Goal: Task Accomplishment & Management: Complete application form

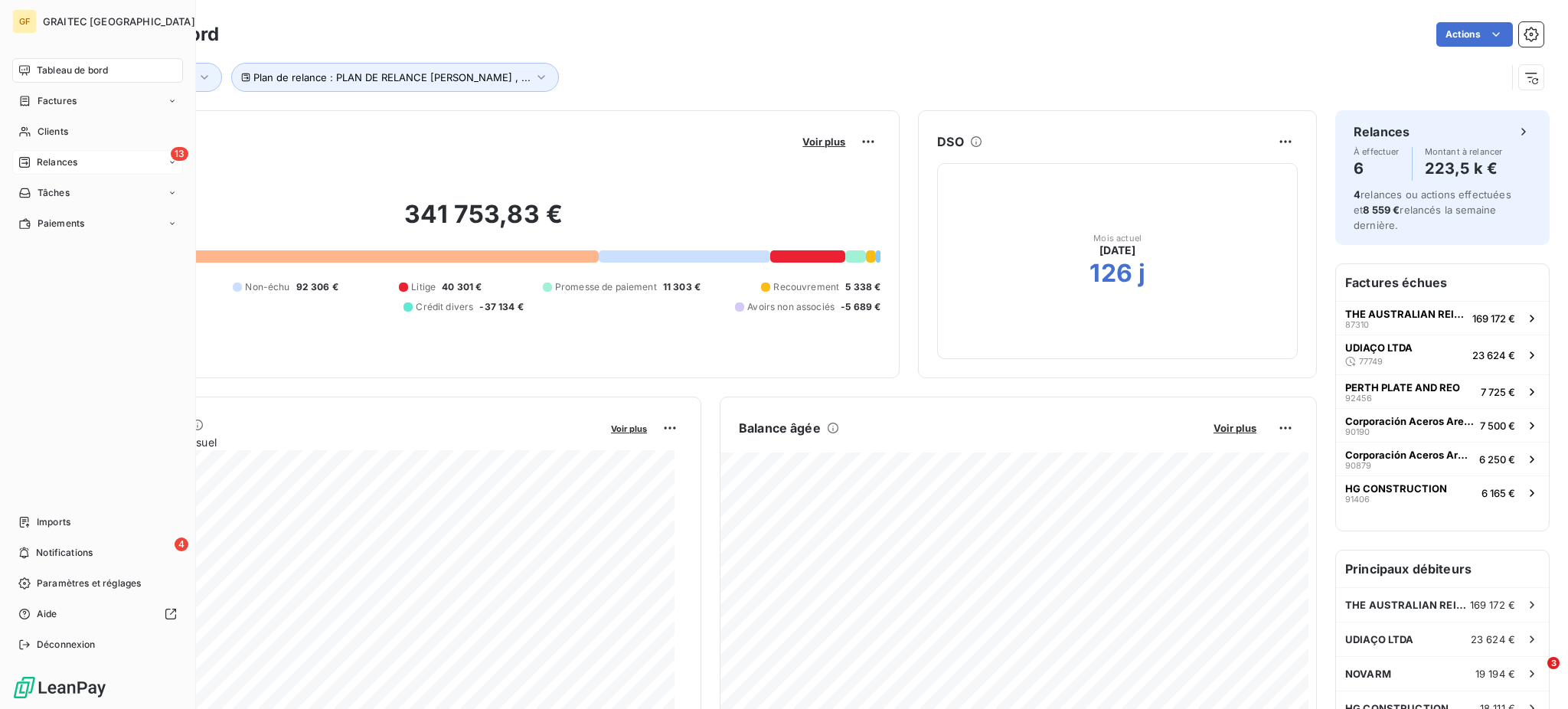
click at [59, 154] on div "13 Relances" at bounding box center [97, 162] width 171 height 25
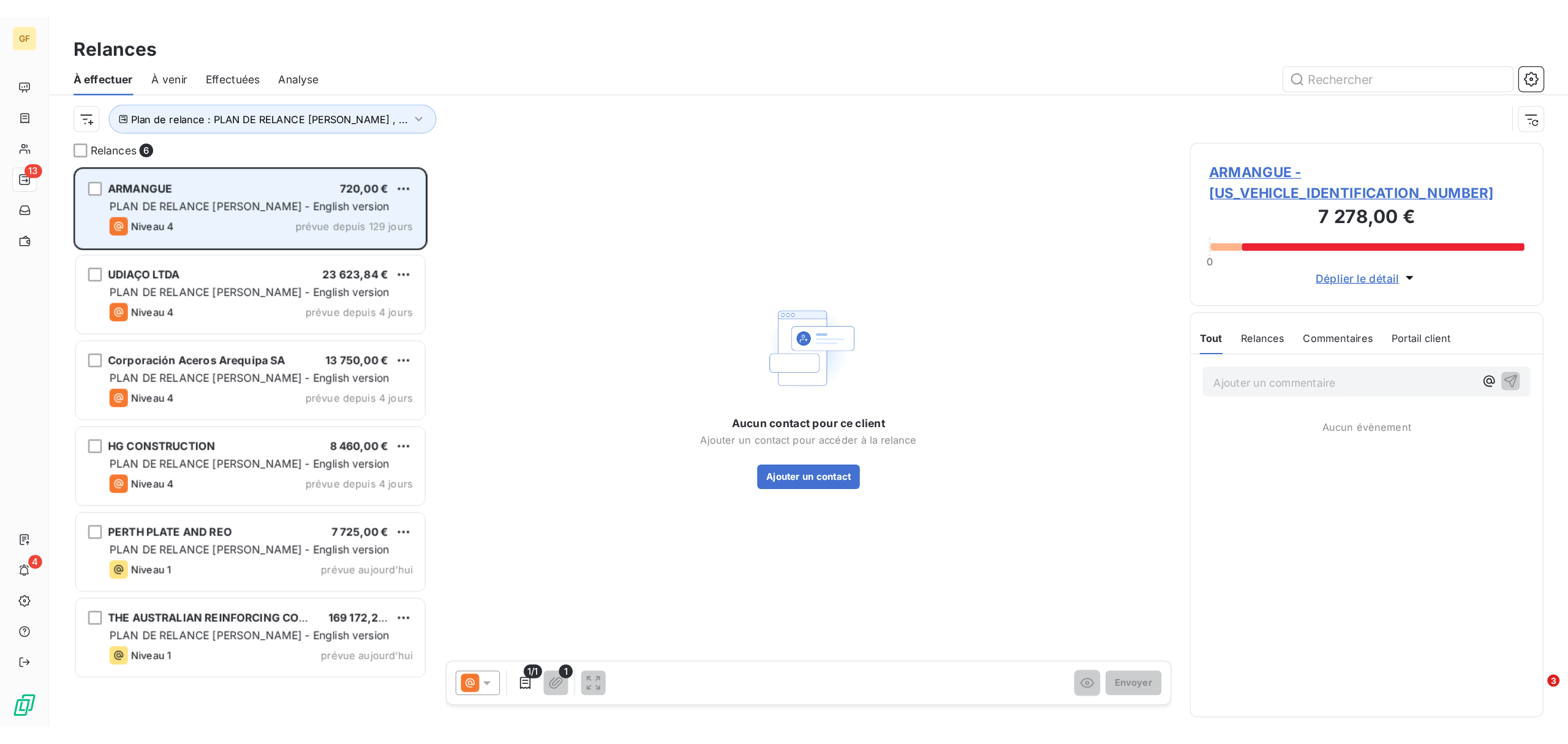
scroll to position [435, 270]
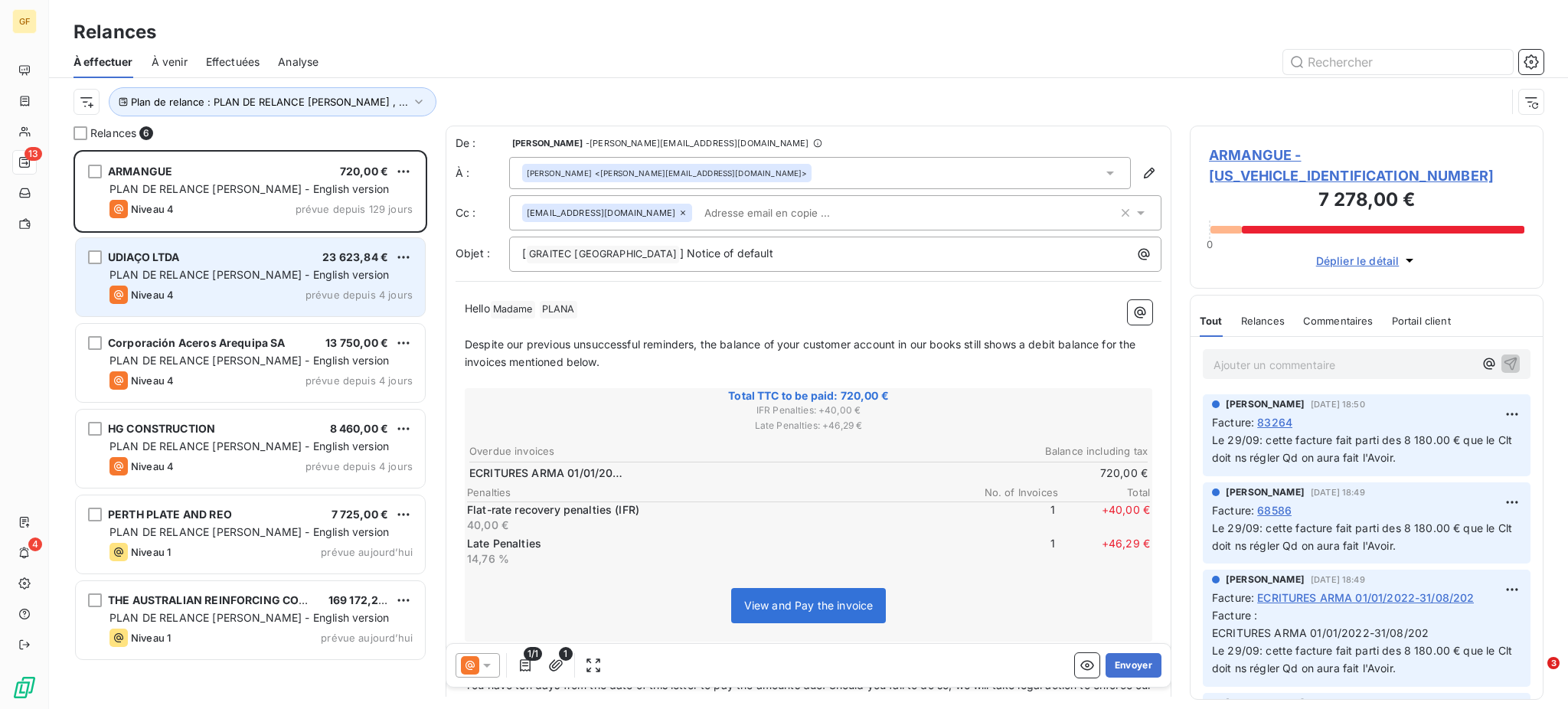
click at [255, 273] on span "PLAN DE RELANCE [PERSON_NAME] - English version" at bounding box center [250, 274] width 280 height 13
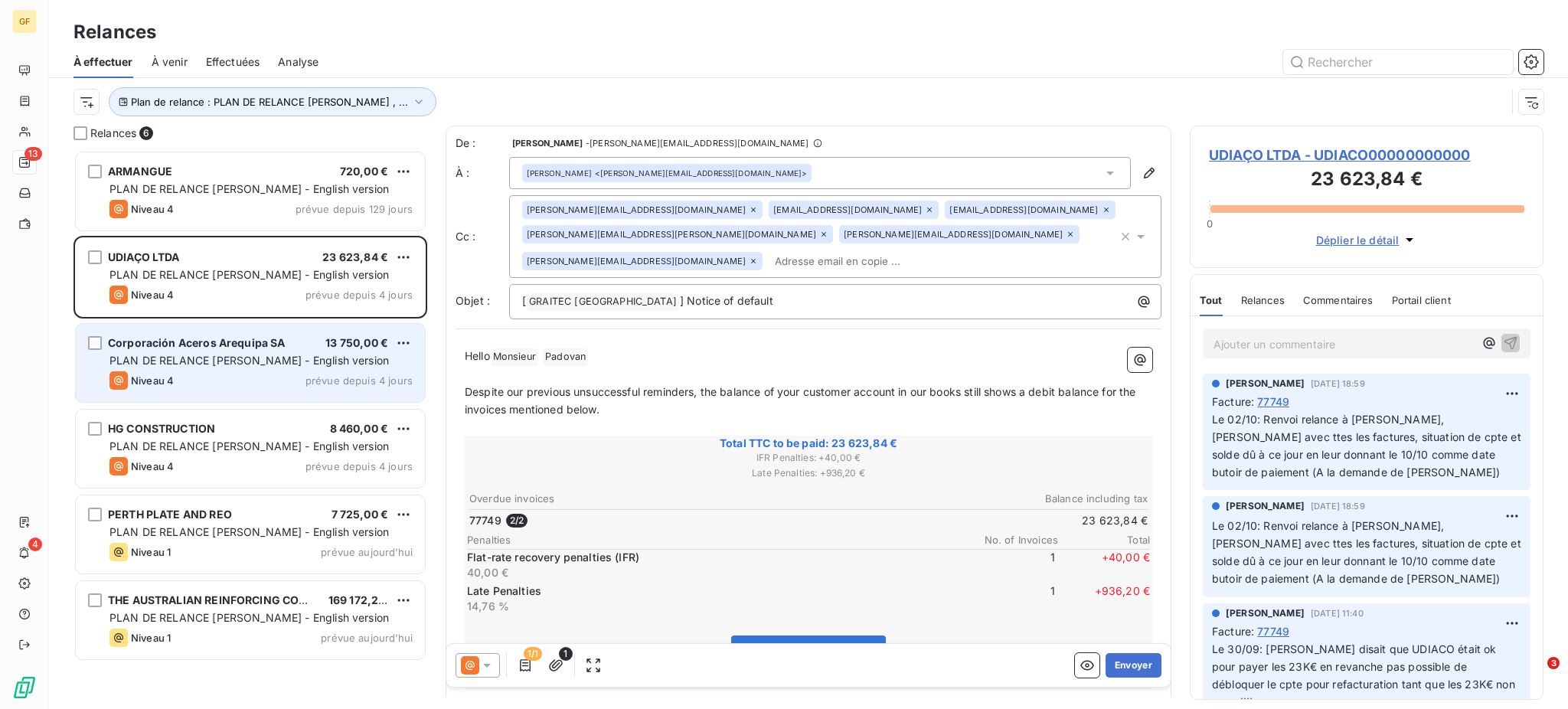
click at [283, 359] on span "PLAN DE RELANCE [PERSON_NAME] - English version" at bounding box center [250, 360] width 280 height 13
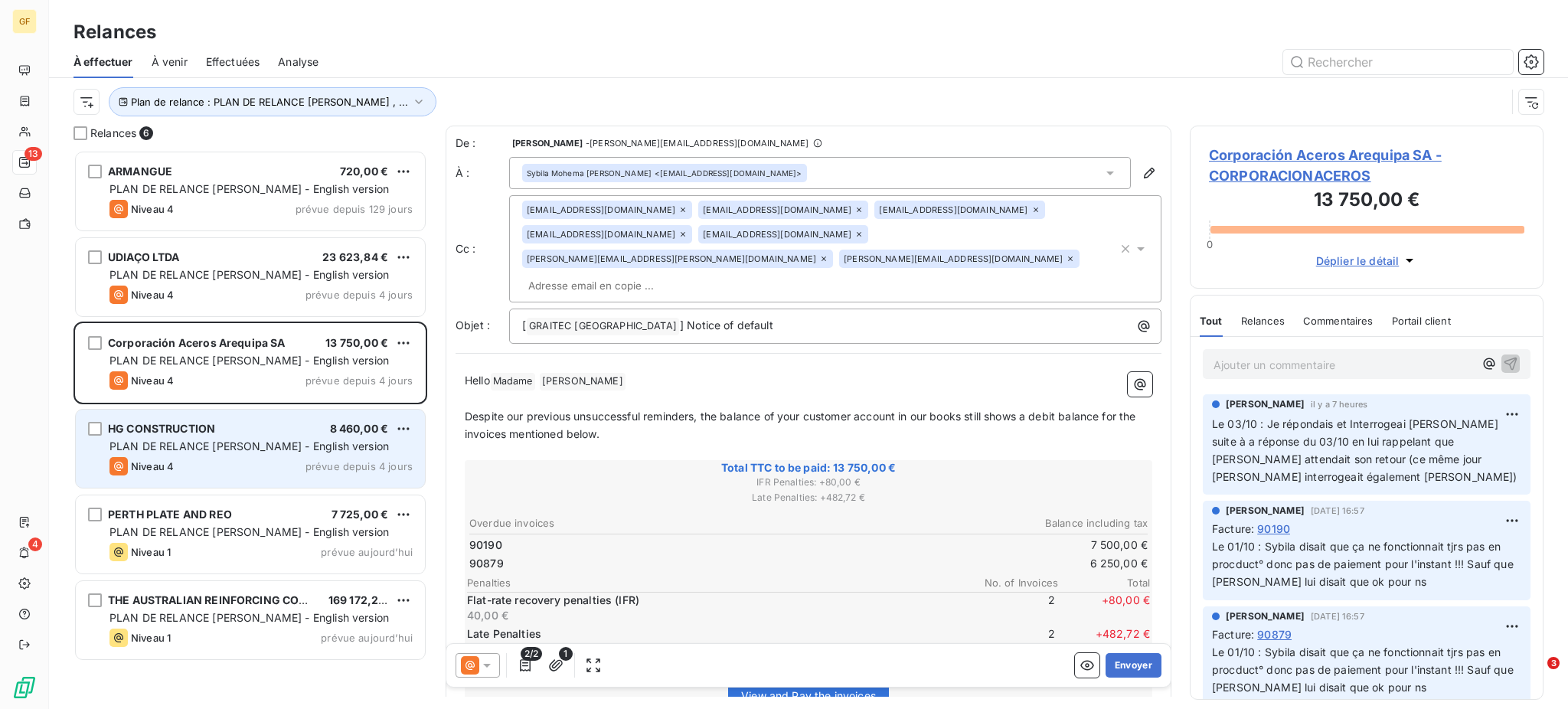
click at [270, 445] on span "PLAN DE RELANCE [PERSON_NAME] - English version" at bounding box center [250, 446] width 280 height 13
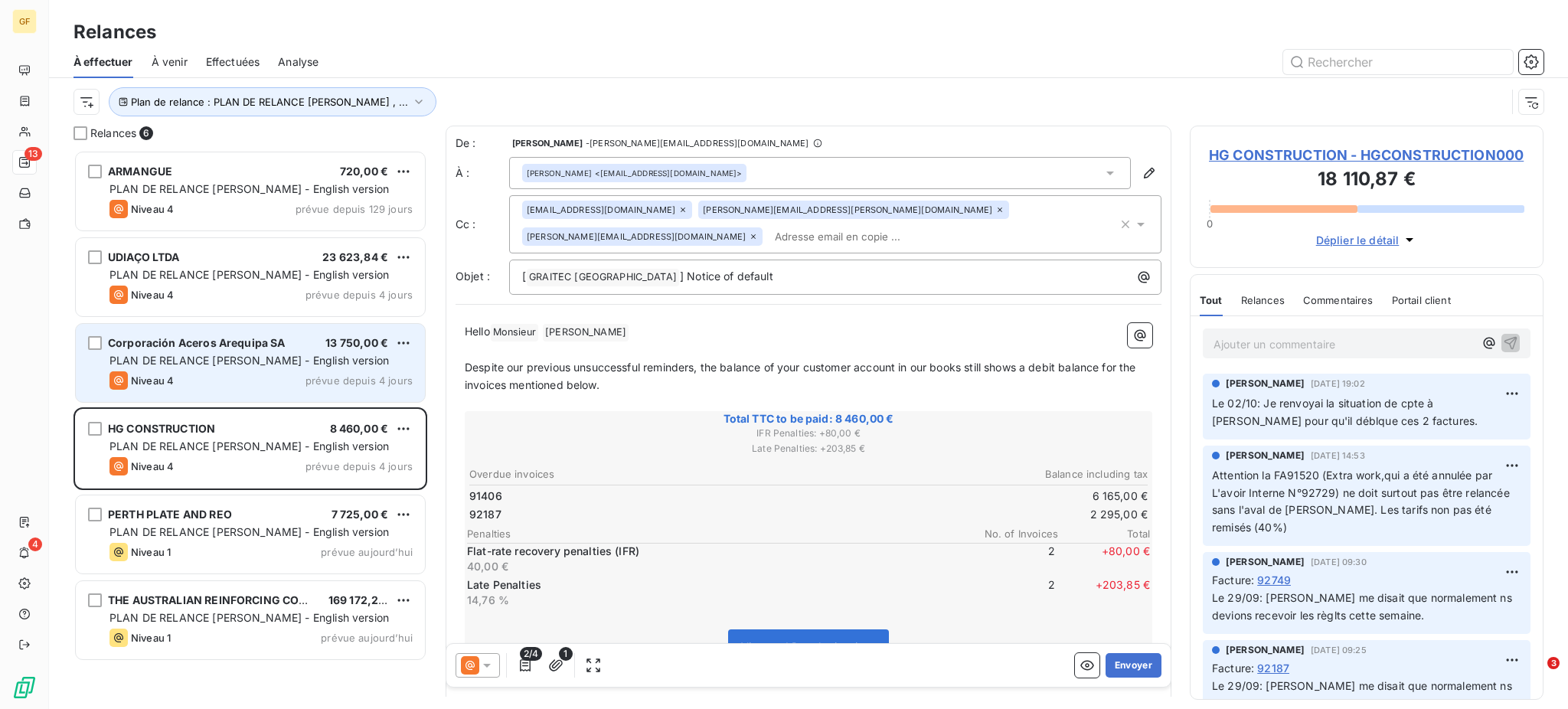
click at [284, 368] on div "PLAN DE RELANCE [PERSON_NAME] - English version" at bounding box center [261, 361] width 303 height 15
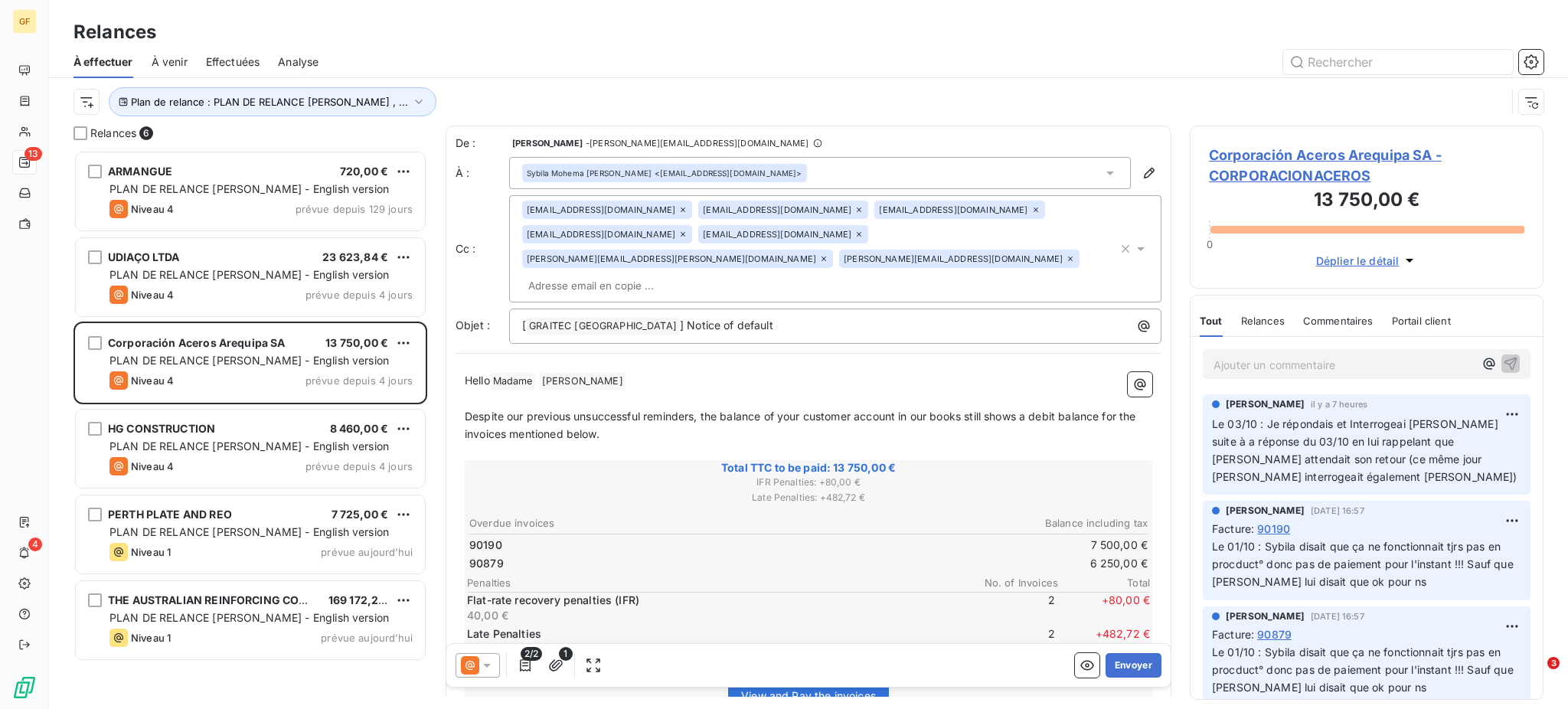
click at [1107, 171] on icon at bounding box center [1111, 173] width 8 height 4
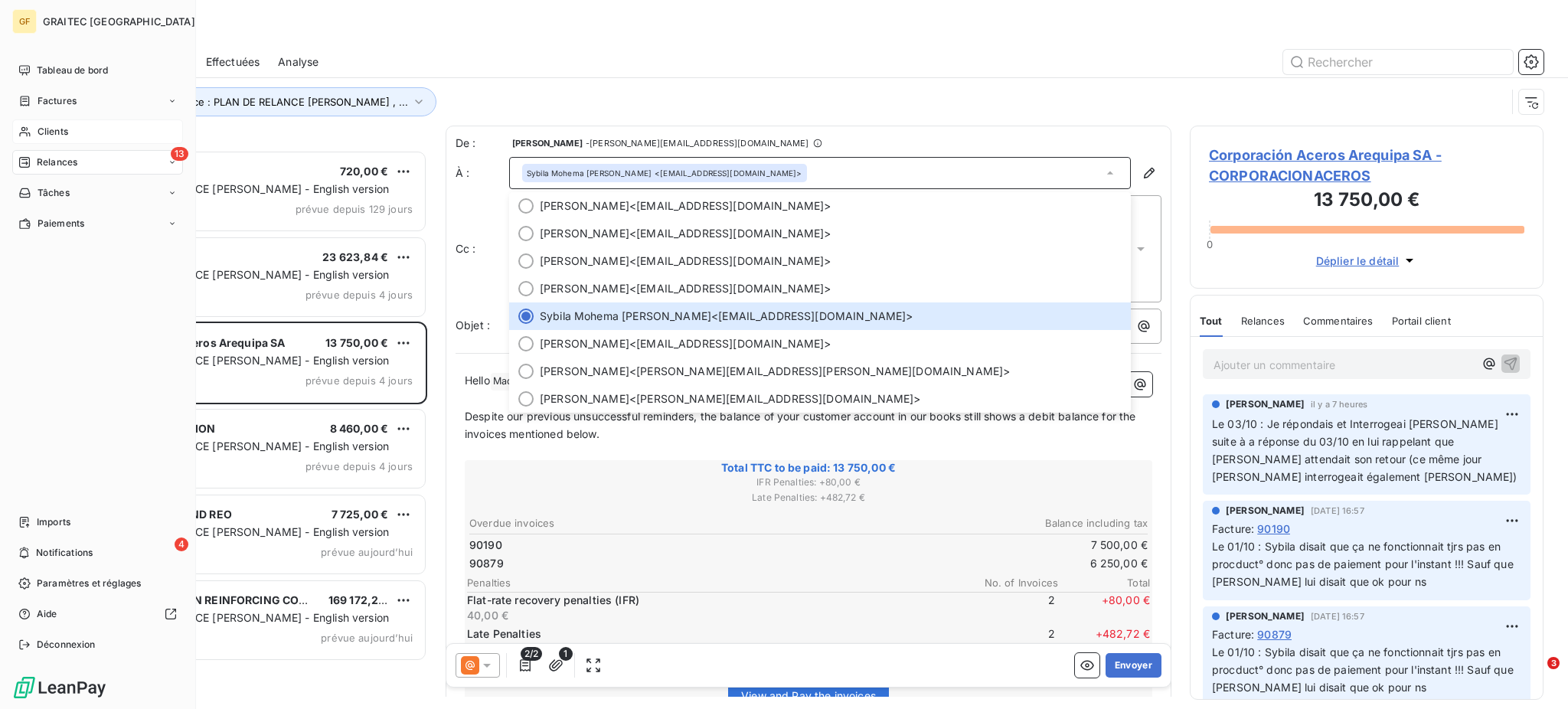
click at [49, 131] on span "Clients" at bounding box center [53, 132] width 31 height 14
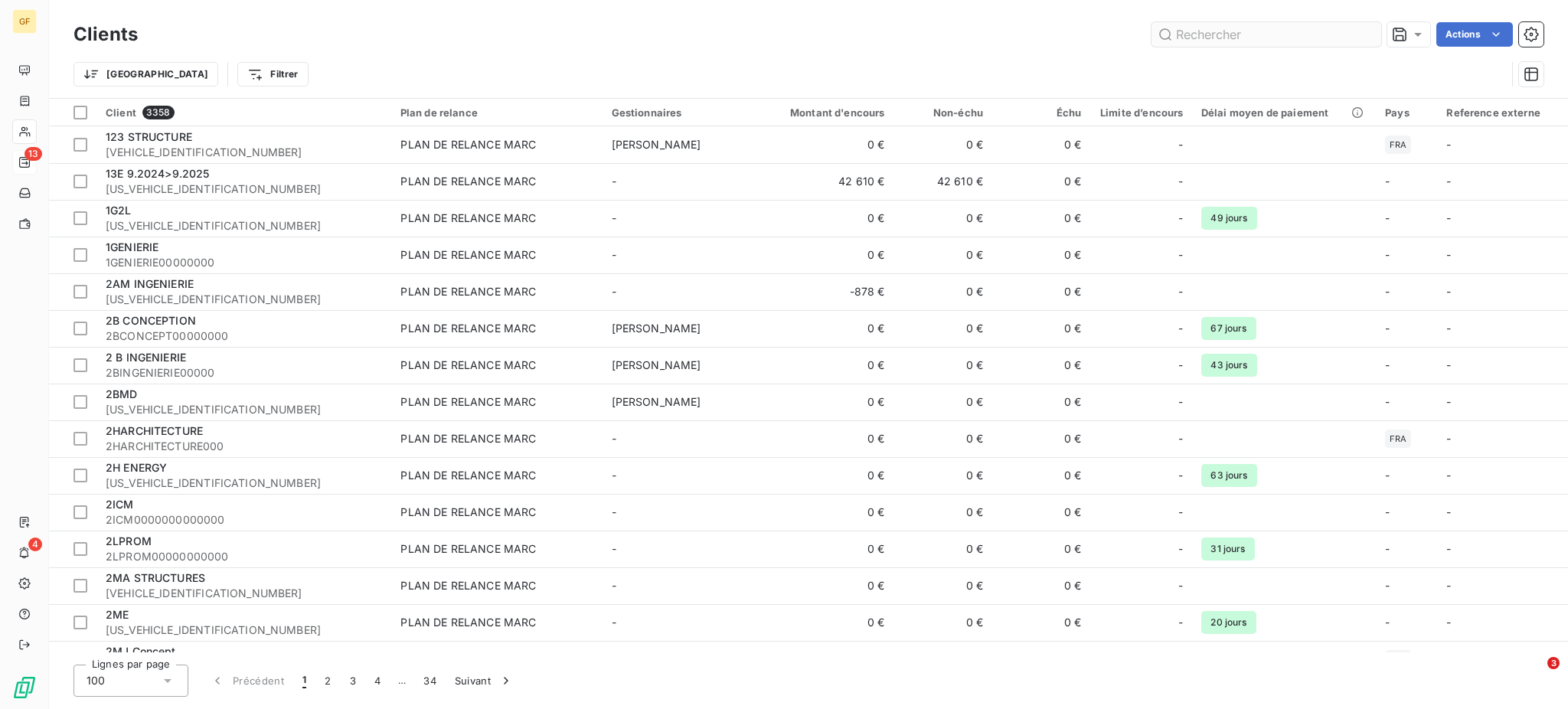
click at [1197, 37] on input "text" at bounding box center [1266, 35] width 230 height 25
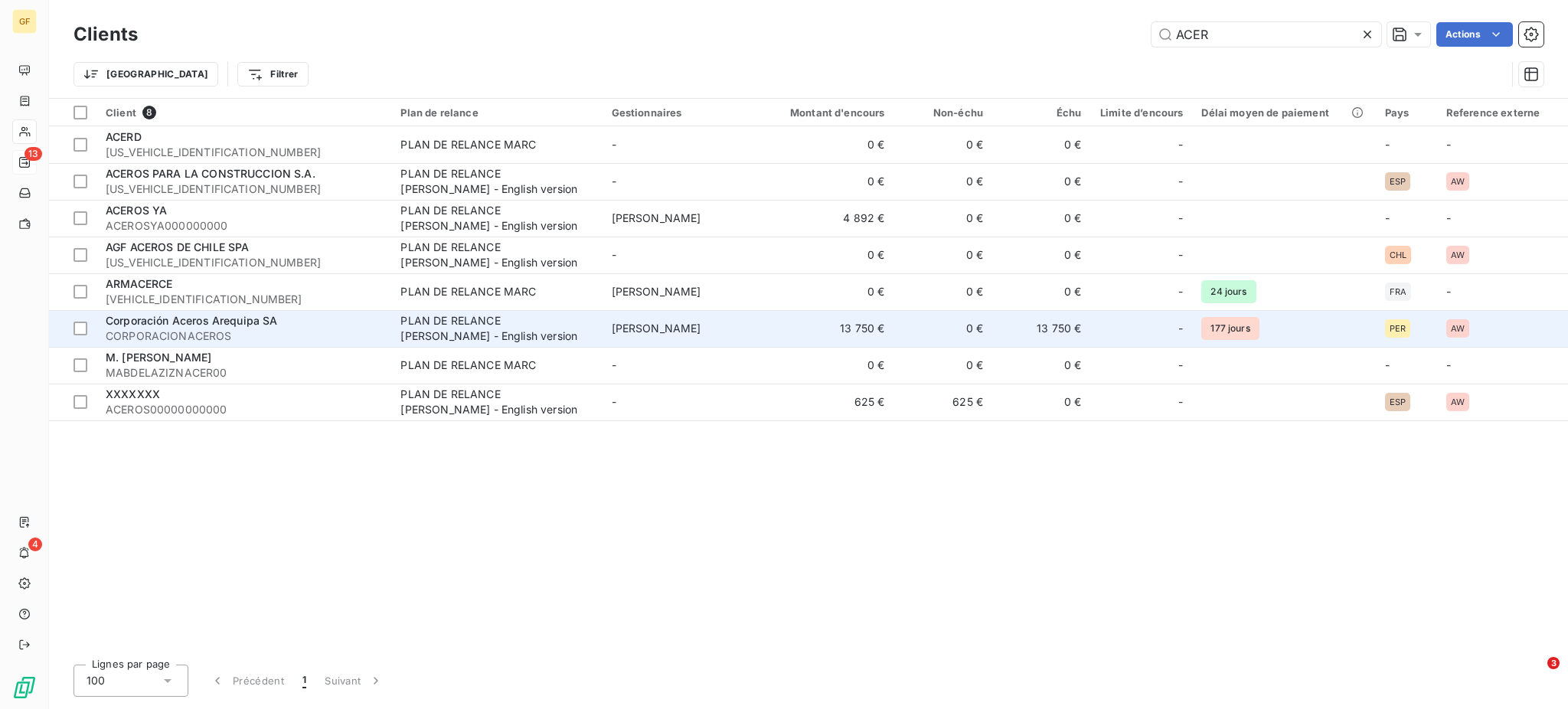
type input "ACER"
click at [230, 324] on span "Corporación Aceros Arequipa SA" at bounding box center [192, 320] width 172 height 13
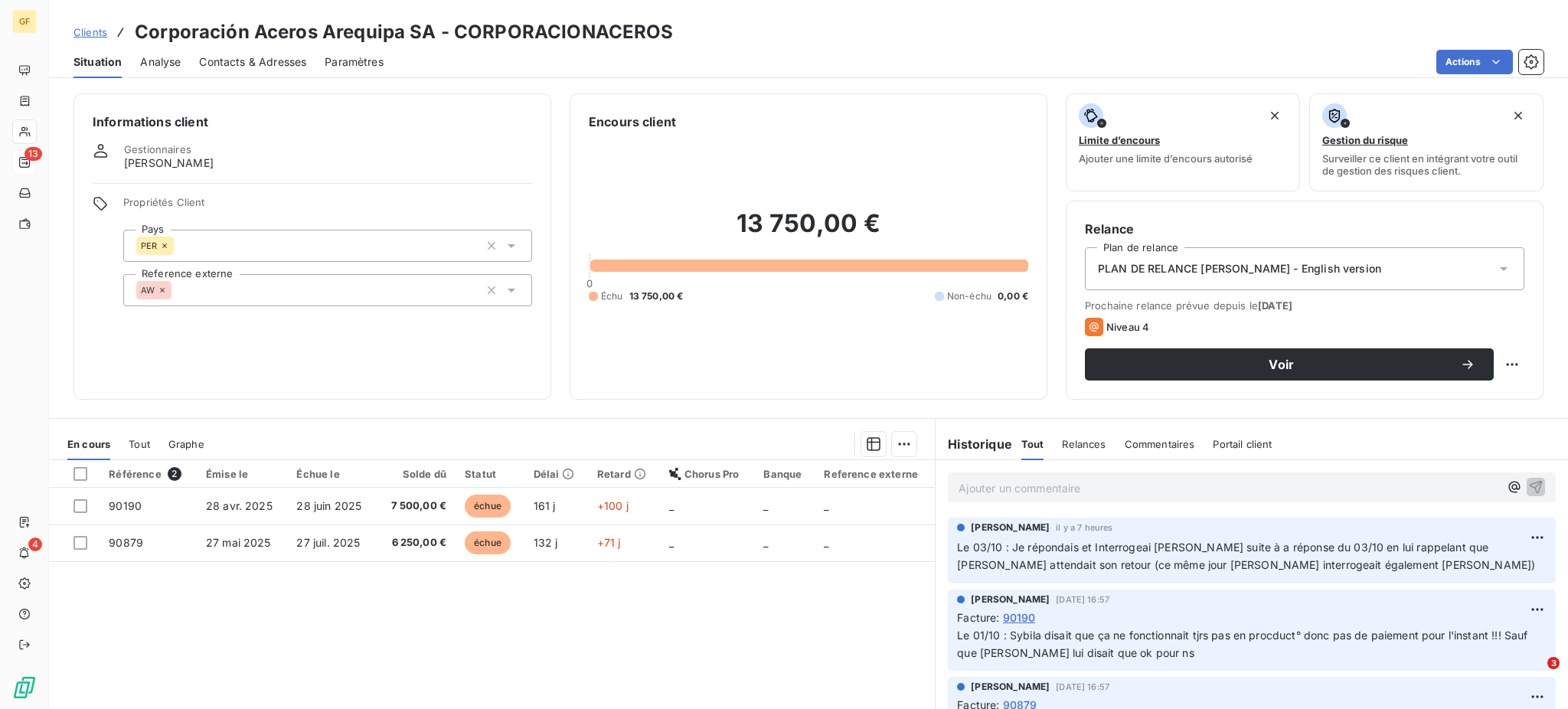
click at [236, 56] on span "Contacts & Adresses" at bounding box center [253, 62] width 107 height 15
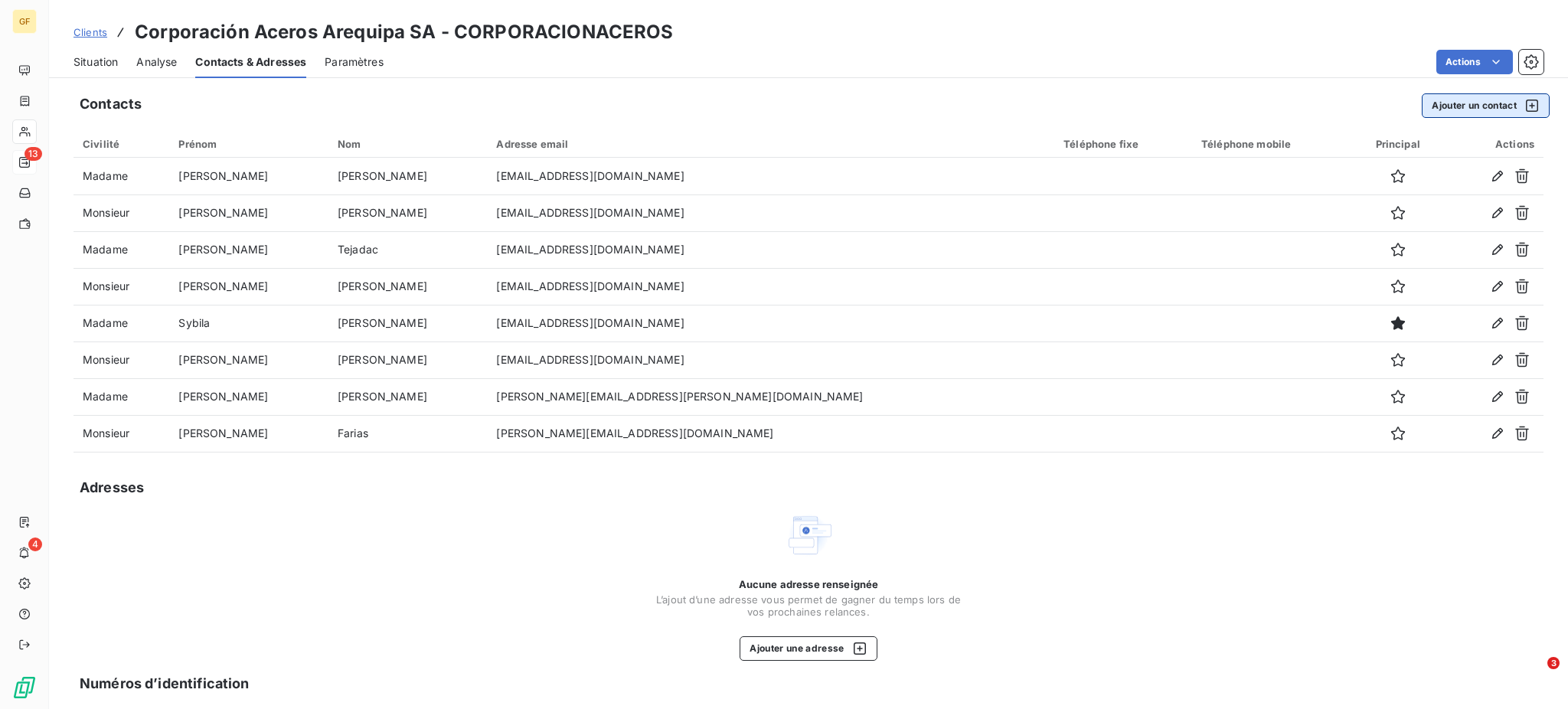
click at [1452, 107] on button "Ajouter un contact" at bounding box center [1485, 106] width 128 height 25
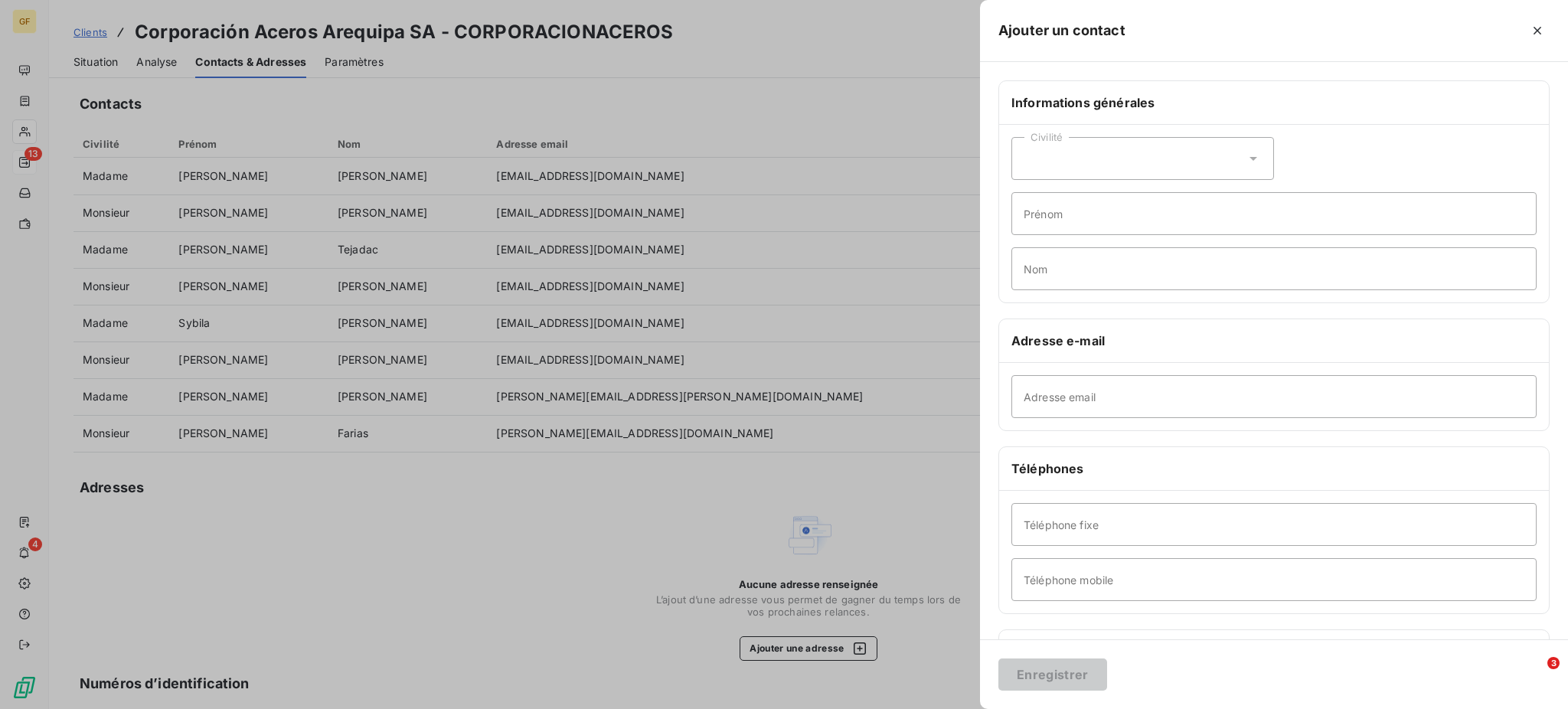
click at [1246, 159] on icon at bounding box center [1253, 158] width 15 height 15
click at [1027, 223] on input "radio" at bounding box center [1029, 224] width 15 height 15
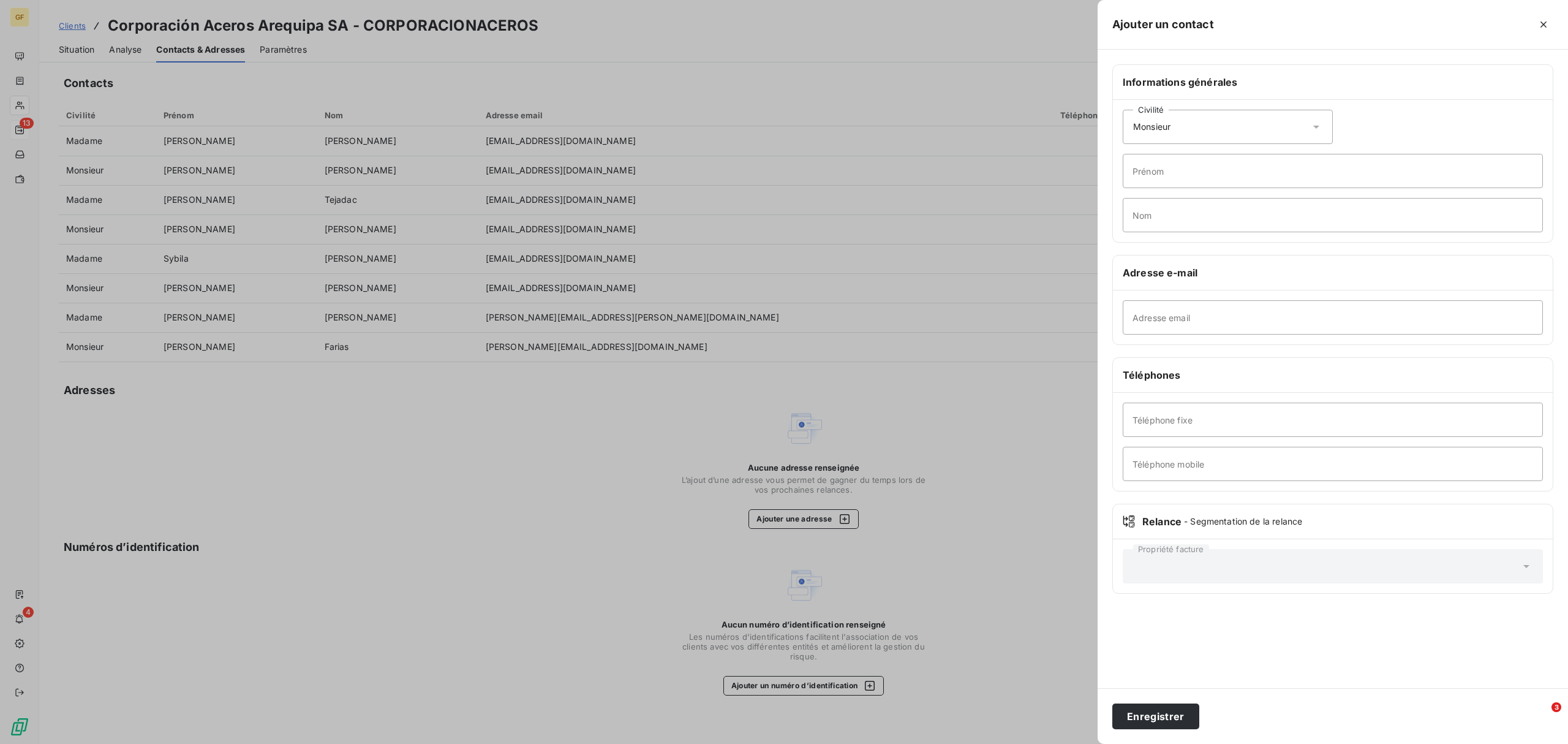
click at [1253, 125] on icon at bounding box center [1316, 127] width 12 height 12
drag, startPoint x: 1208, startPoint y: 118, endPoint x: 1198, endPoint y: 118, distance: 10.0
click at [1198, 118] on div "Civilité Monsieur" at bounding box center [1227, 126] width 210 height 34
click at [1144, 116] on div "Civilité Monsieur" at bounding box center [1227, 126] width 210 height 34
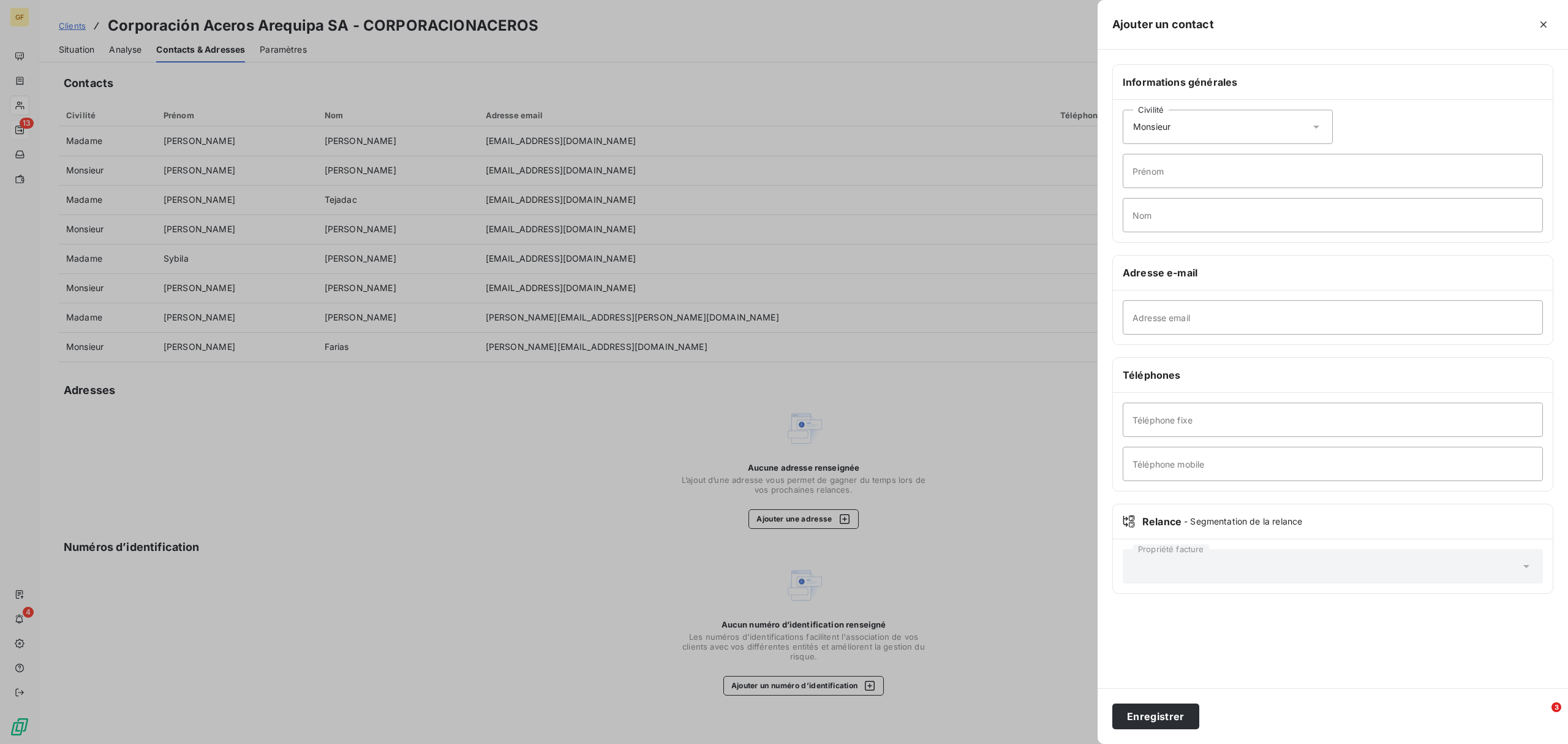
click at [1150, 123] on span "Monsieur" at bounding box center [1151, 127] width 37 height 12
click at [1158, 212] on input "Nom" at bounding box center [1333, 215] width 420 height 34
click at [1149, 177] on input "Prénom" at bounding box center [1333, 171] width 420 height 34
type input "[PERSON_NAME]"
click at [1174, 323] on input "Adresse email" at bounding box center [1333, 317] width 420 height 34
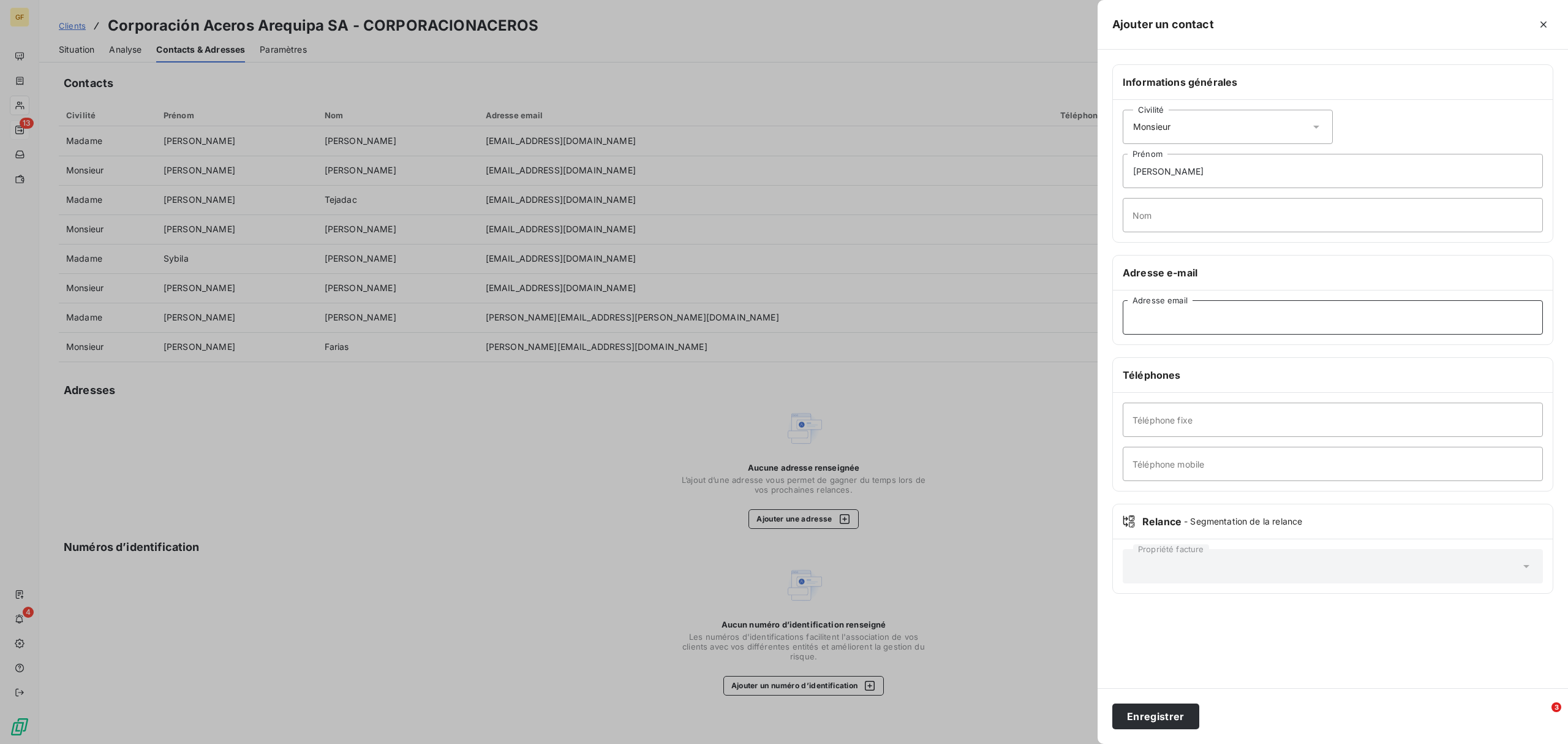
paste input "[EMAIL_ADDRESS][DOMAIN_NAME]"
type input "[EMAIL_ADDRESS][DOMAIN_NAME]"
drag, startPoint x: 1180, startPoint y: 168, endPoint x: 1105, endPoint y: 168, distance: 75.0
click at [1105, 168] on div "Informations générales Civilité Monsieur [PERSON_NAME] Prénom Nom Adresse e-mai…" at bounding box center [1333, 336] width 470 height 544
paste input "[EMAIL_ADDRESS][DOMAIN_NAME]"
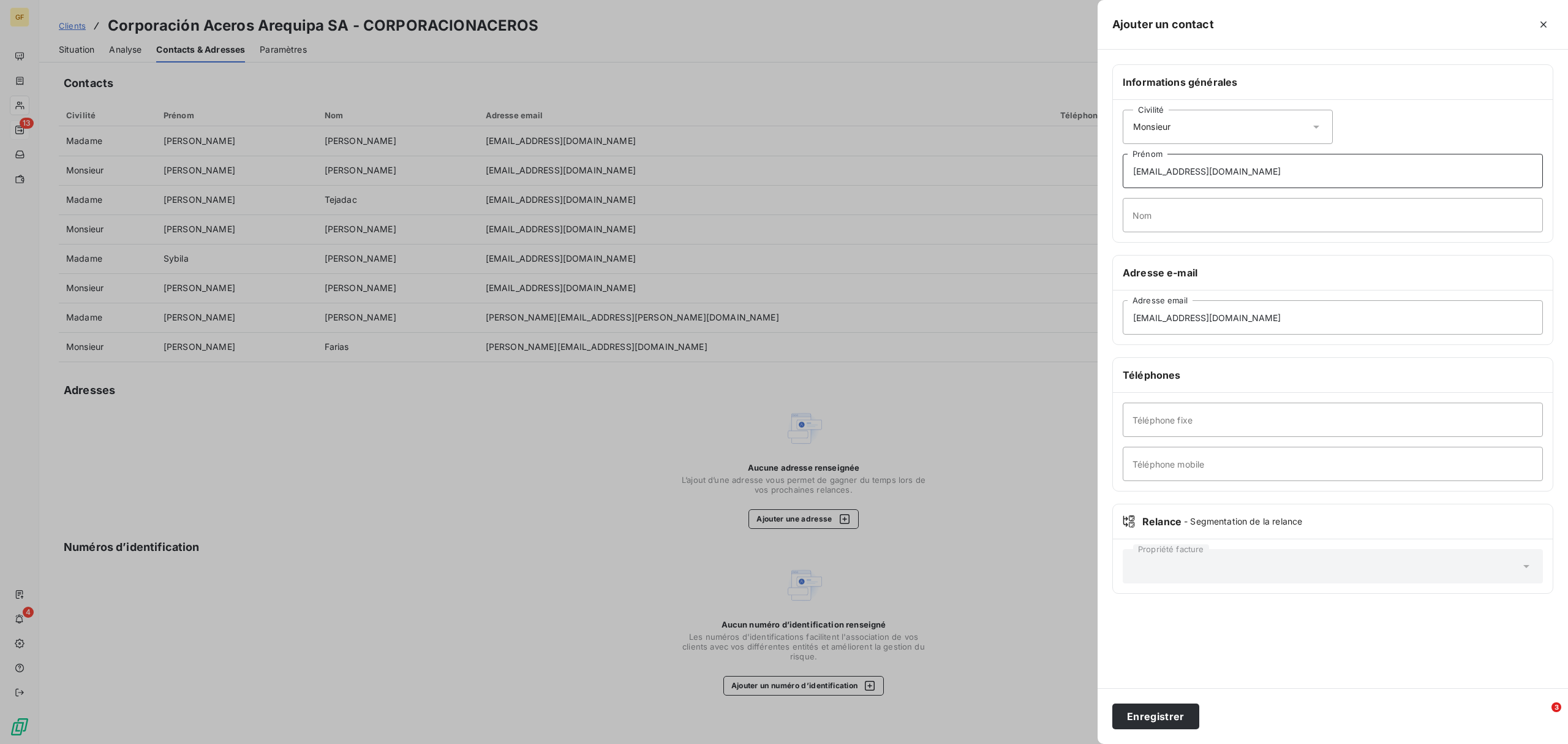
drag, startPoint x: 1137, startPoint y: 172, endPoint x: 1306, endPoint y: 177, distance: 169.1
click at [1253, 177] on input "[EMAIL_ADDRESS][DOMAIN_NAME]" at bounding box center [1333, 171] width 420 height 34
type input "k"
type input "[PERSON_NAME]"
paste input "[EMAIL_ADDRESS][DOMAIN_NAME]"
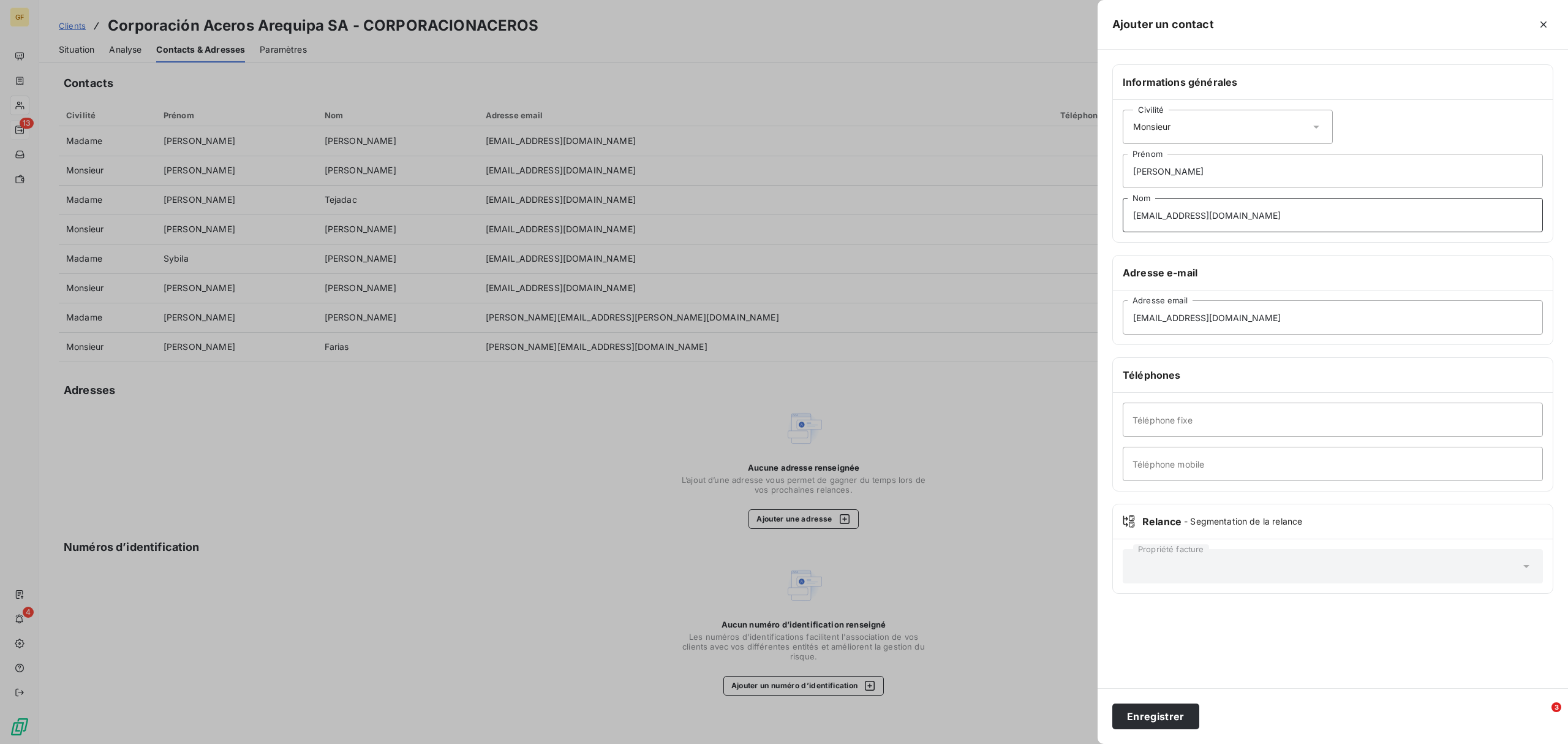
type input "[EMAIL_ADDRESS][DOMAIN_NAME]"
drag, startPoint x: 1323, startPoint y: 226, endPoint x: 1128, endPoint y: 214, distance: 195.4
click at [1128, 214] on input "[EMAIL_ADDRESS][DOMAIN_NAME]" at bounding box center [1333, 215] width 420 height 34
paste input "[DEMOGRAPHIC_DATA] Sierralta Reverol"
type input "[DEMOGRAPHIC_DATA] Sierralta Reverol"
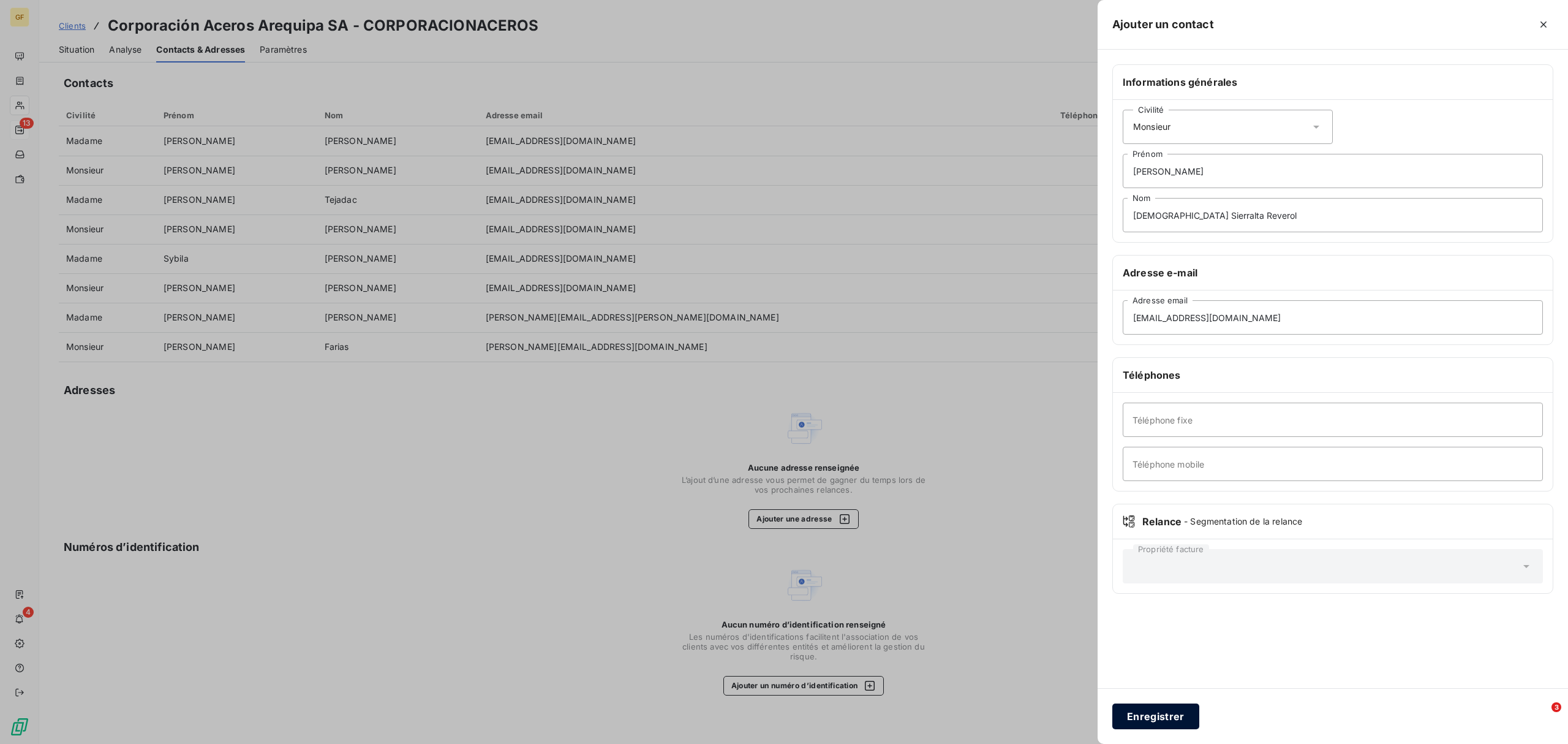
click at [1153, 567] on button "Enregistrer" at bounding box center [1155, 717] width 87 height 26
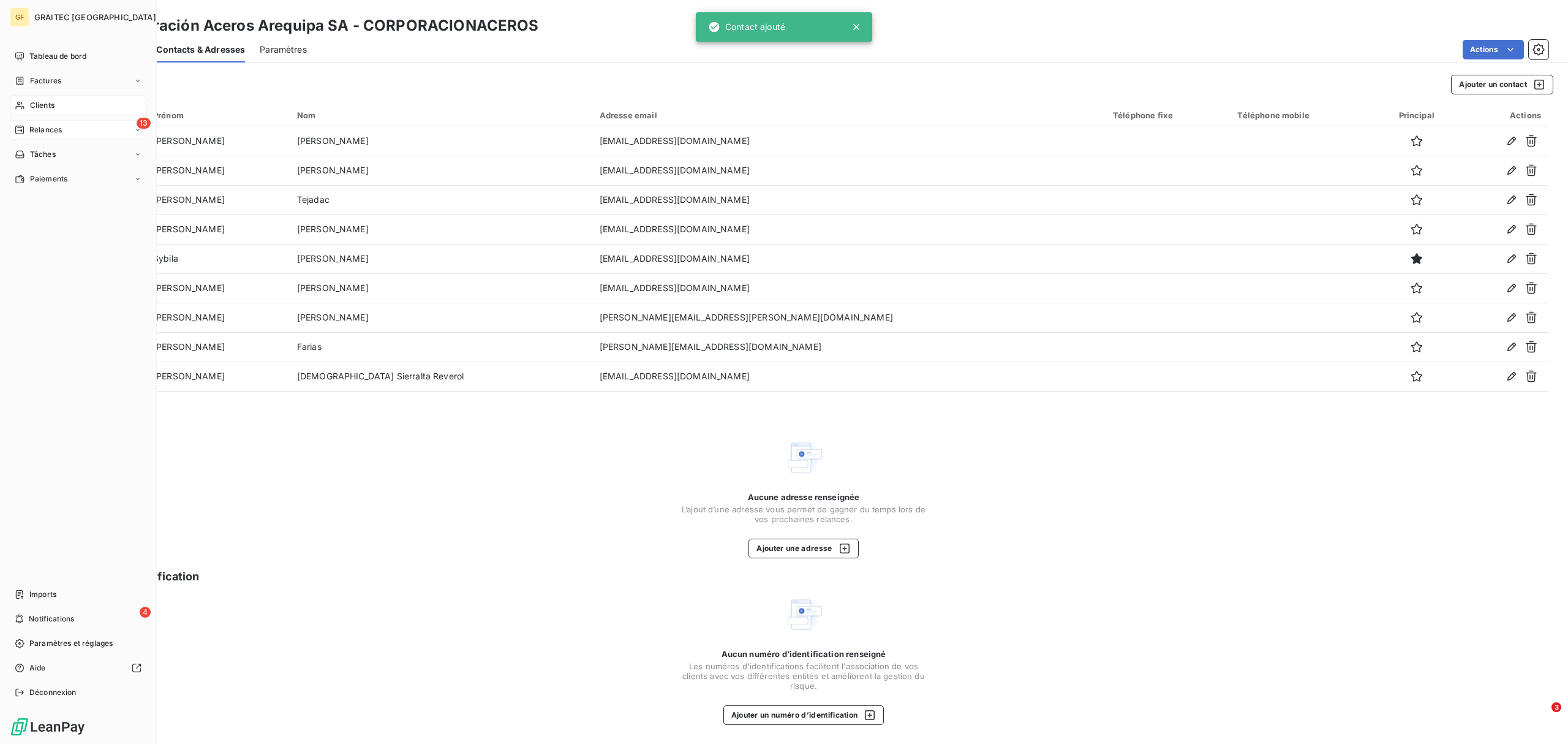
click at [50, 124] on span "Relances" at bounding box center [46, 130] width 33 height 11
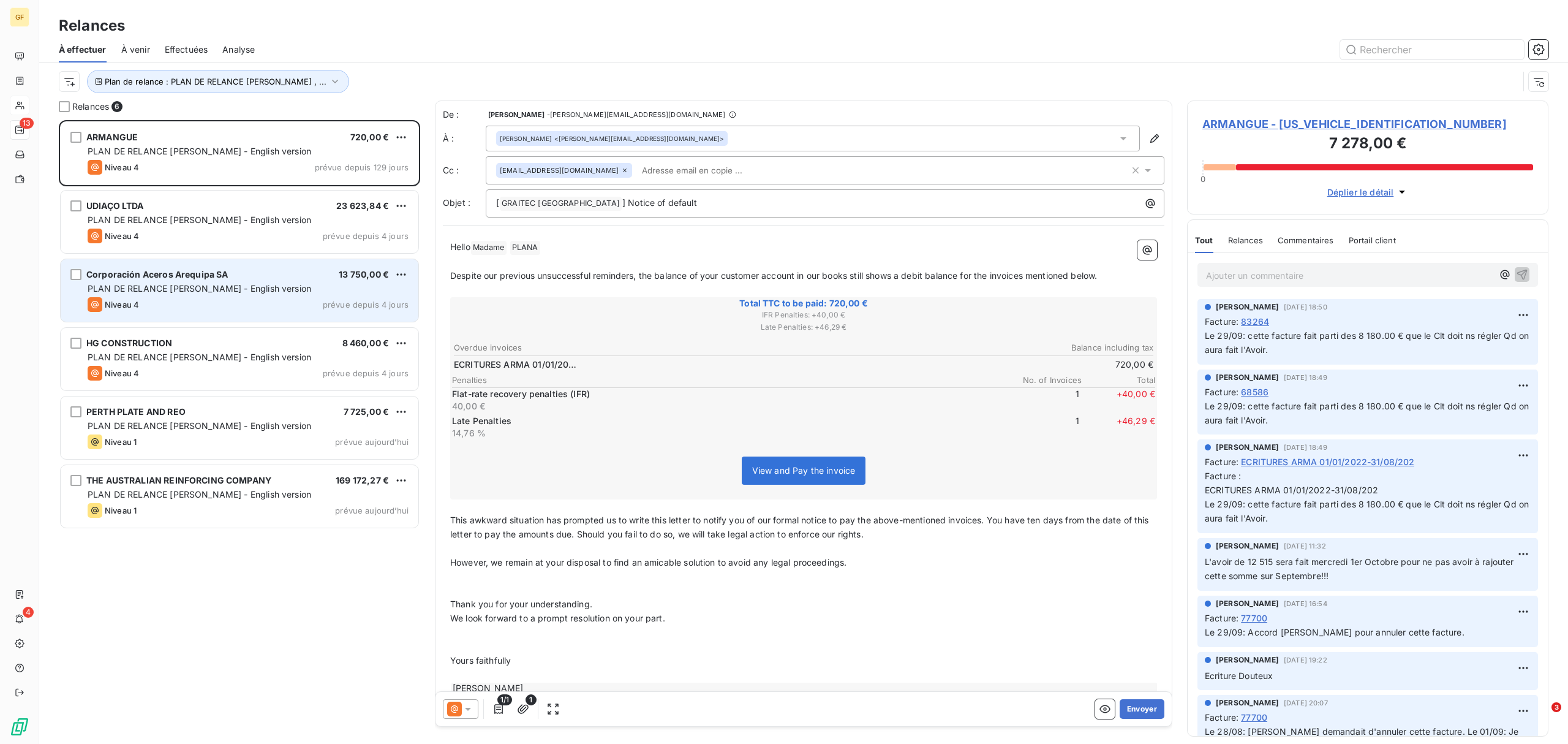
click at [226, 302] on div "Niveau 4 prévue depuis 4 jours" at bounding box center [248, 305] width 321 height 15
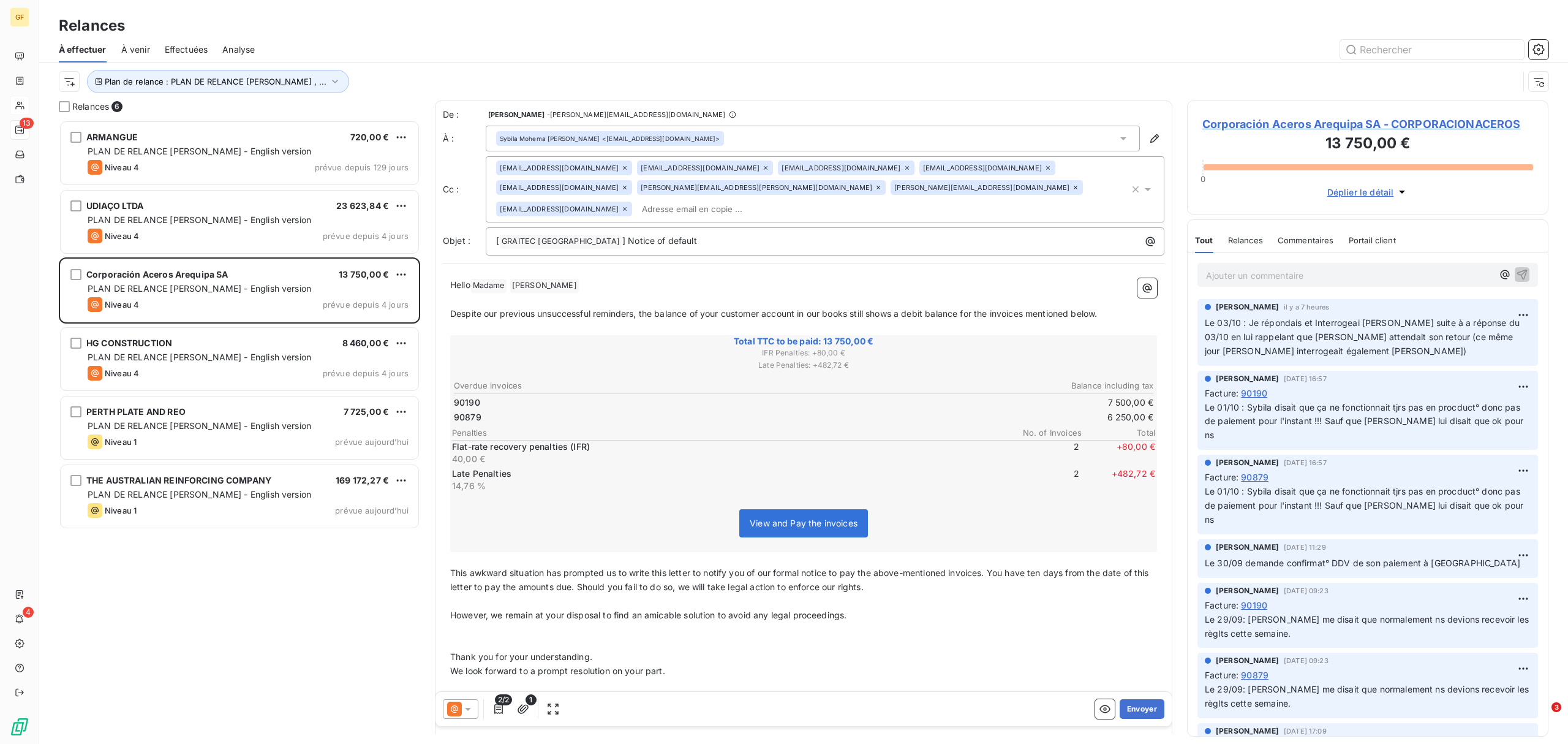
click at [1117, 138] on icon at bounding box center [1123, 139] width 12 height 12
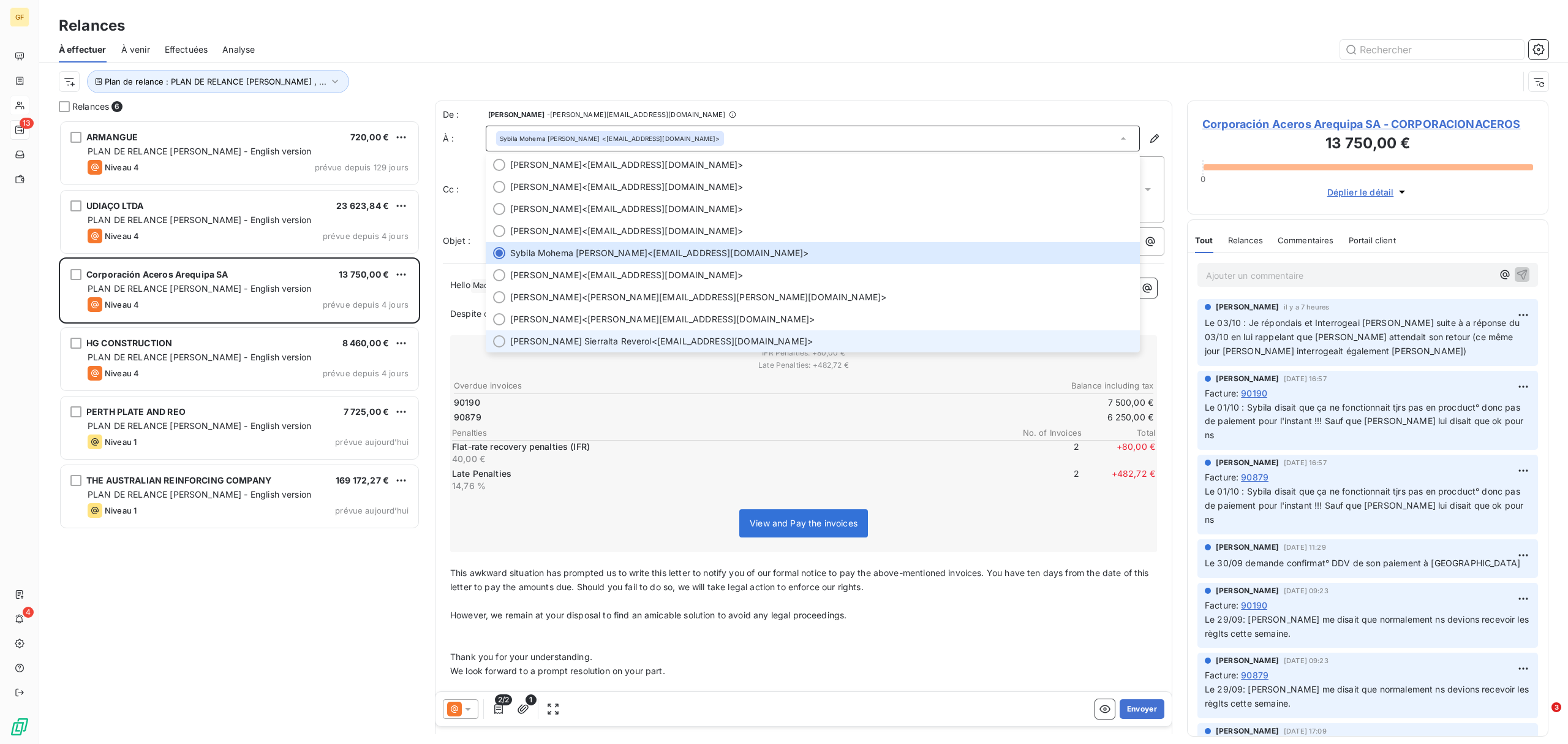
click at [500, 341] on div at bounding box center [499, 341] width 12 height 12
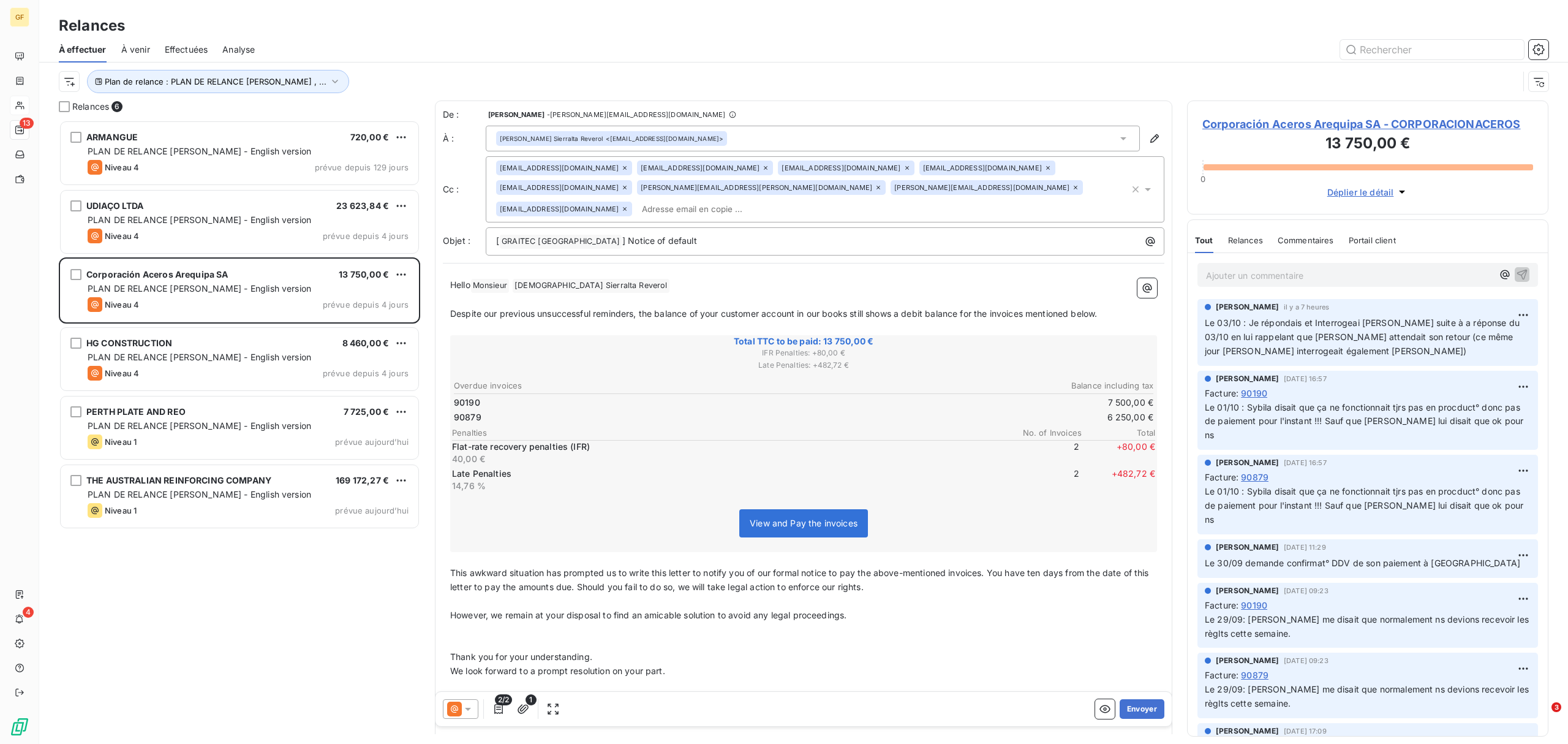
click at [621, 168] on icon at bounding box center [625, 168] width 7 height 7
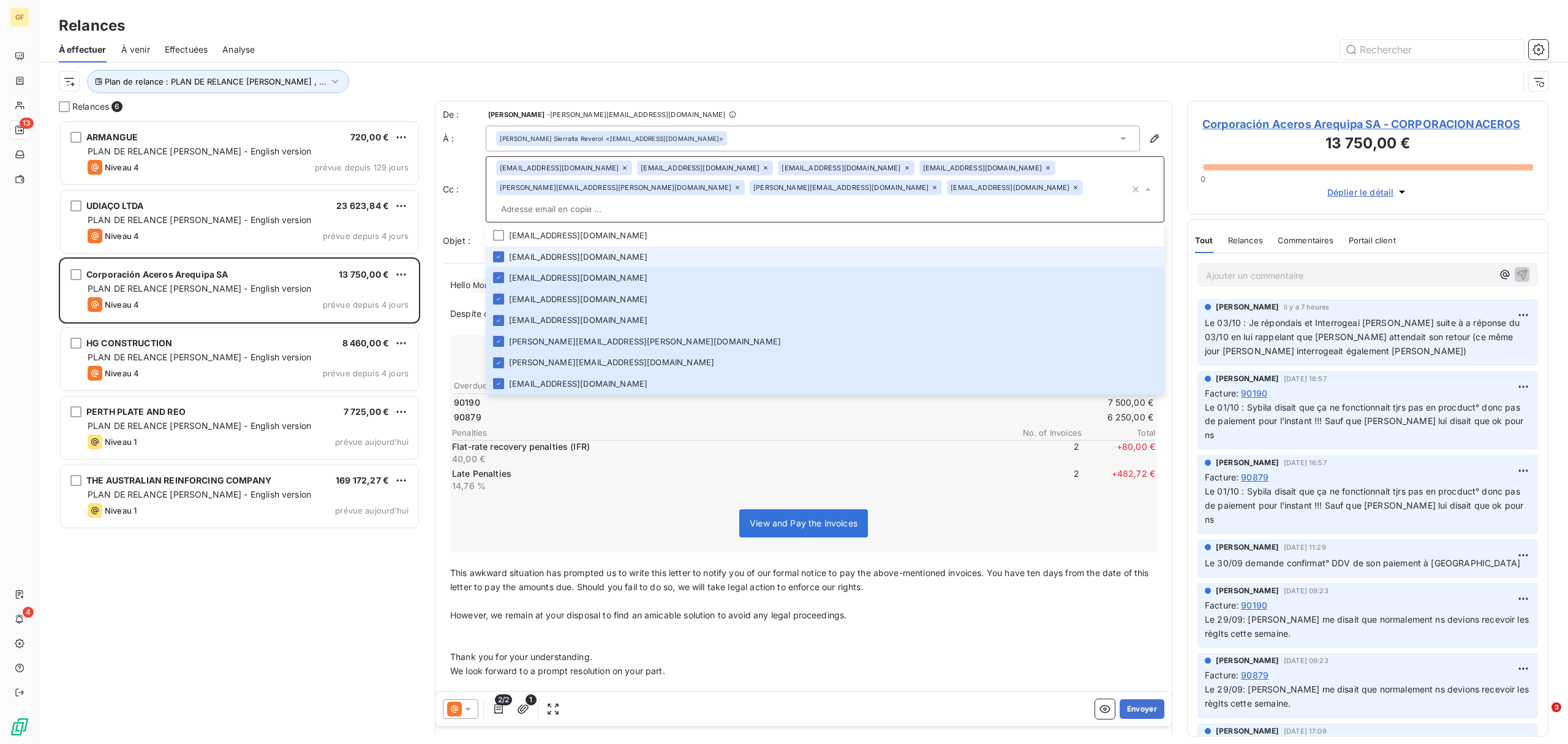
click at [621, 168] on icon at bounding box center [625, 168] width 7 height 7
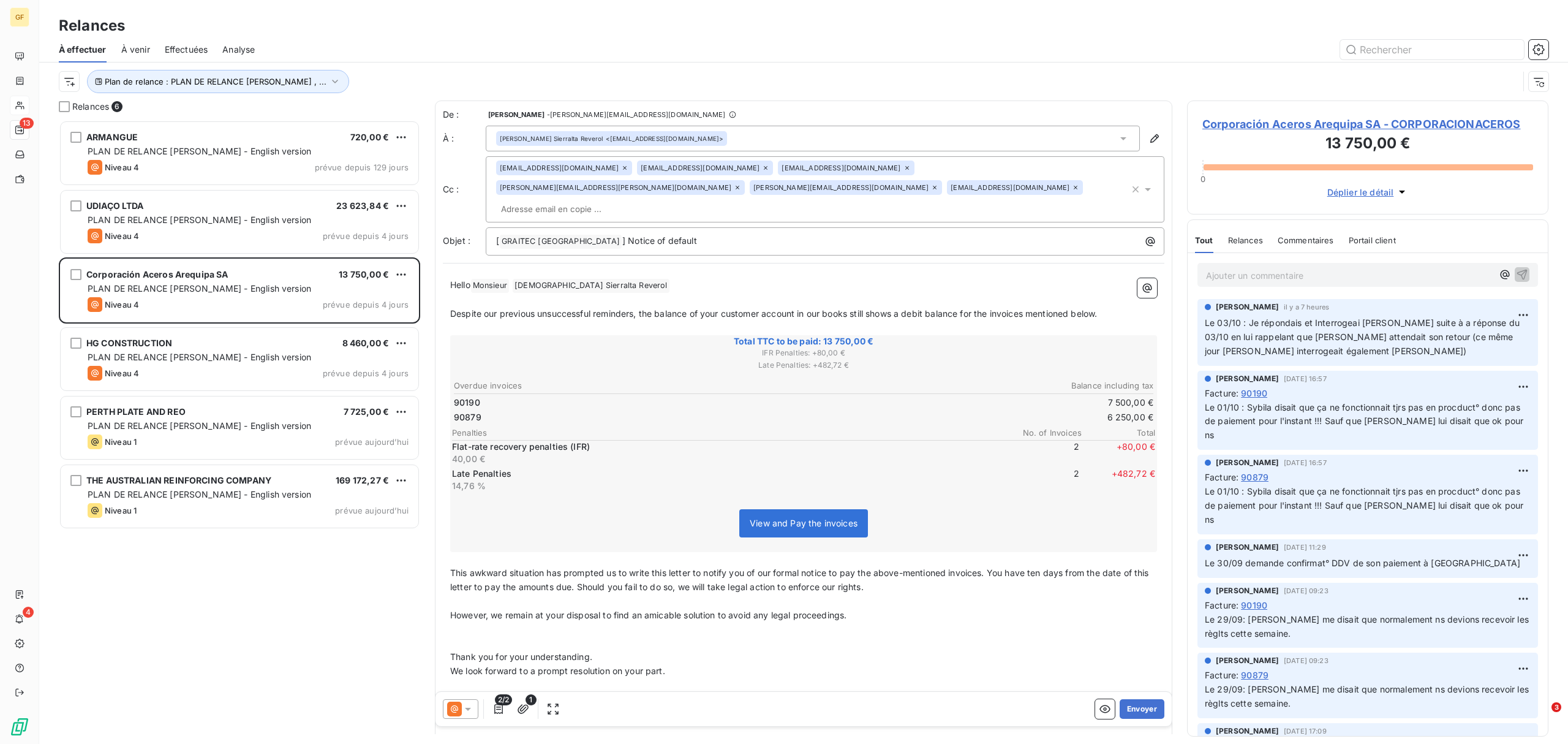
click at [621, 168] on icon at bounding box center [625, 168] width 7 height 7
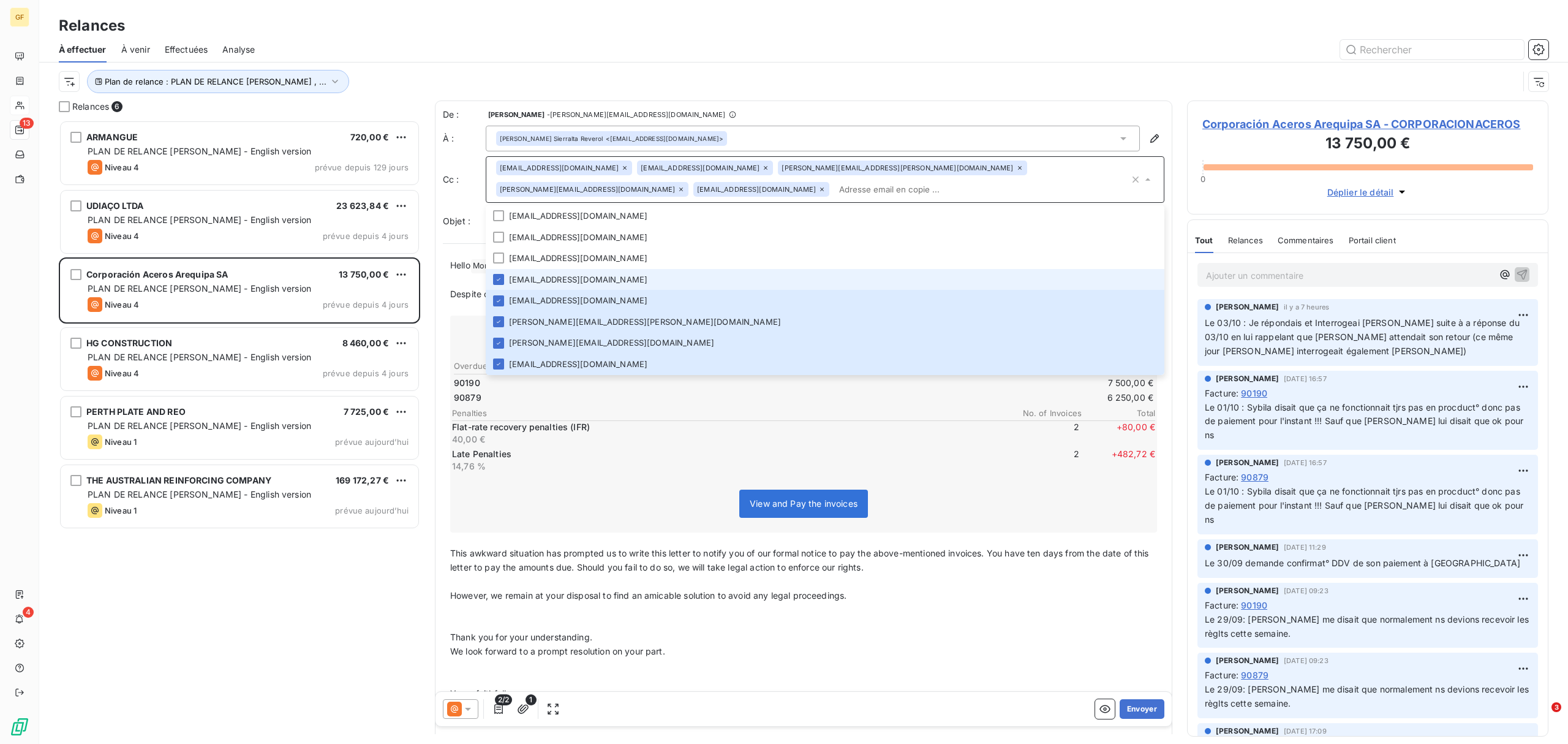
click at [623, 168] on icon at bounding box center [625, 168] width 4 height 4
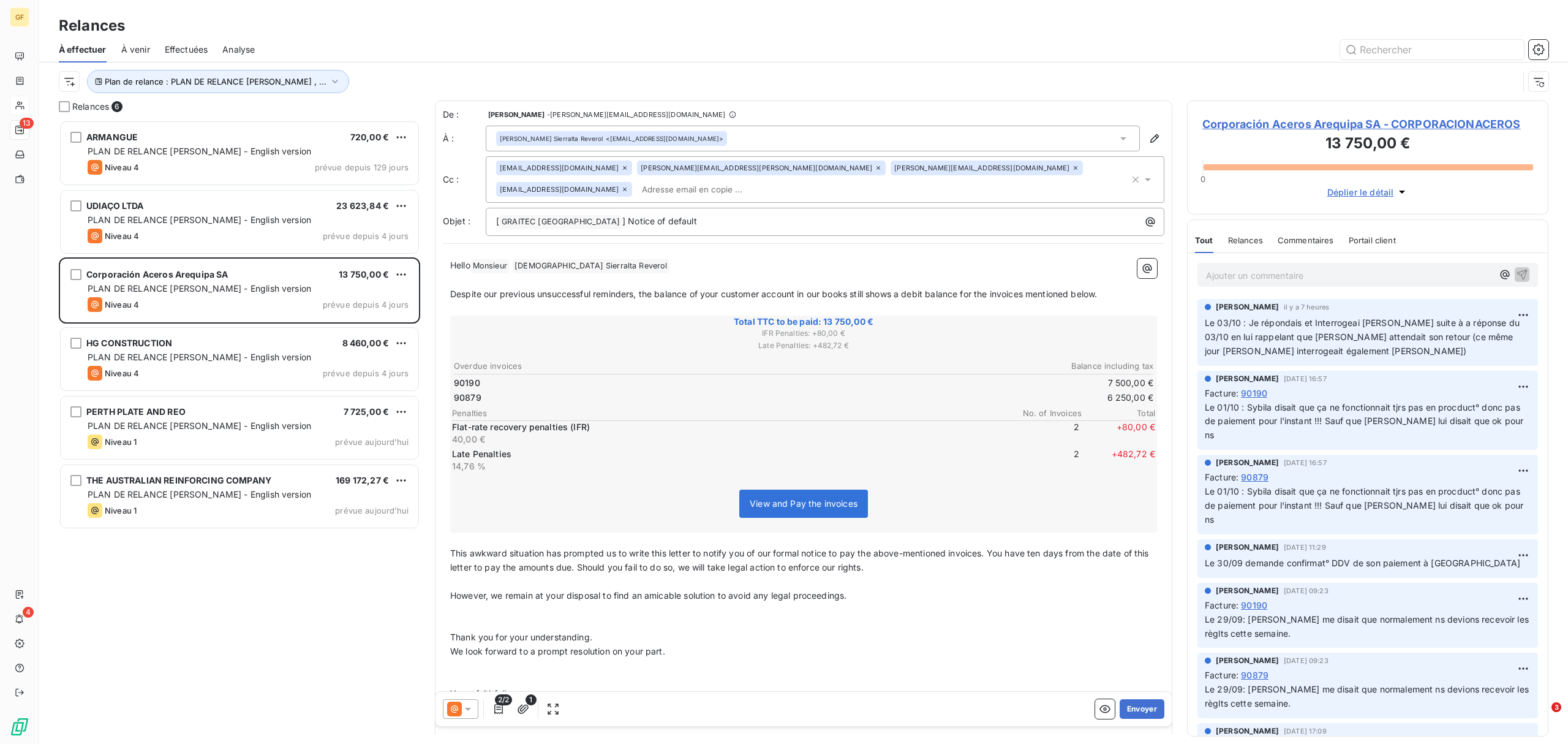
click at [623, 169] on icon at bounding box center [625, 168] width 4 height 4
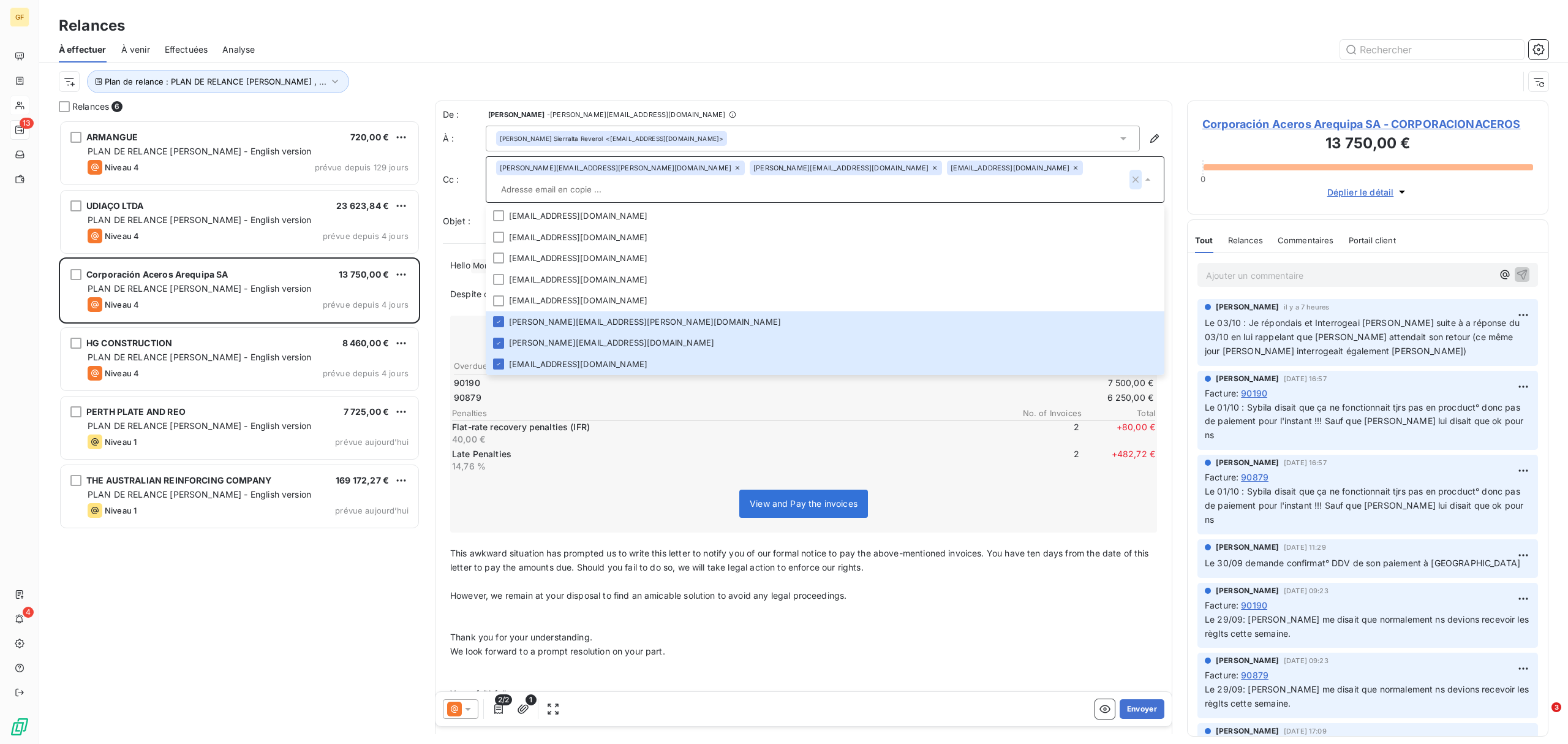
click at [1129, 173] on icon "button" at bounding box center [1135, 179] width 12 height 12
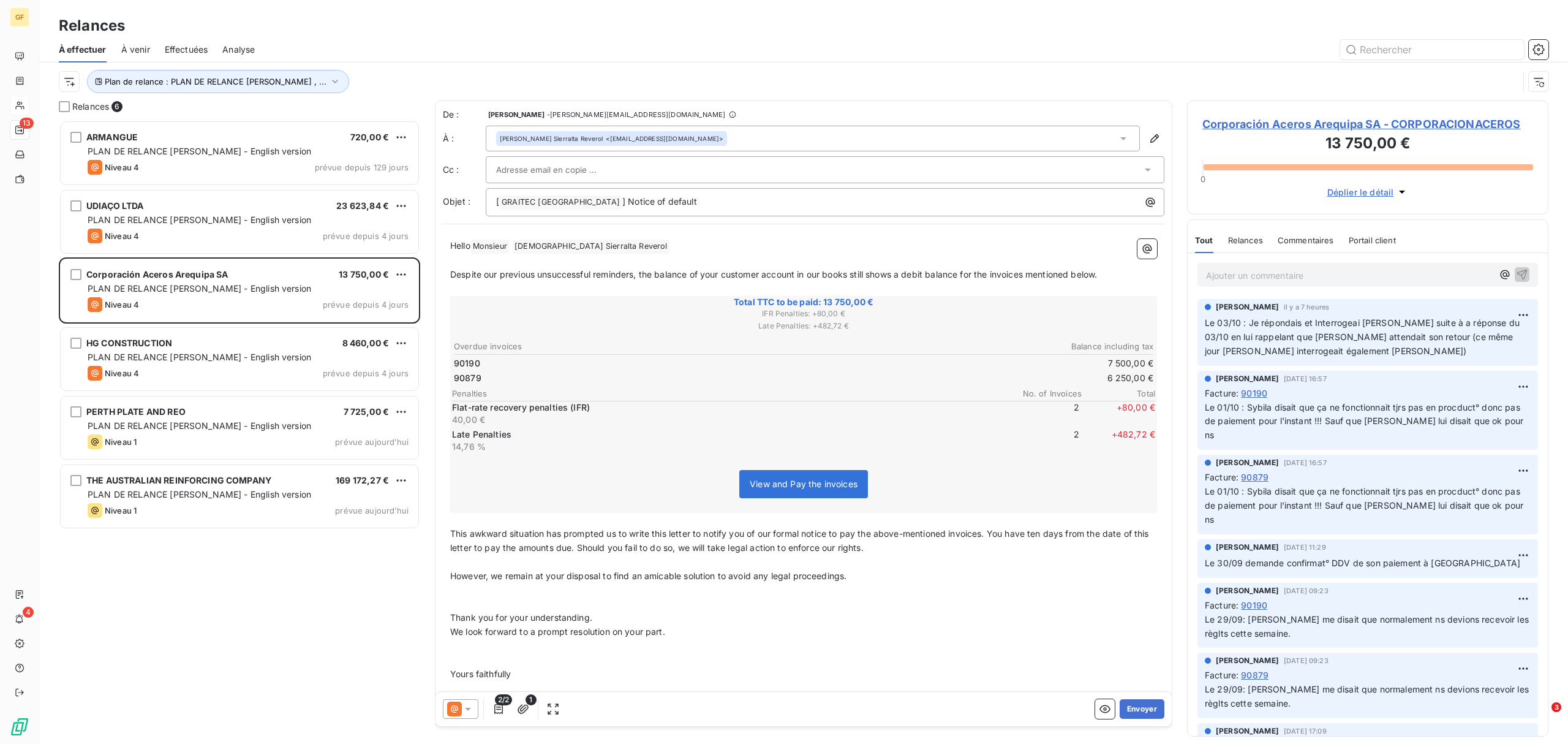
click at [1142, 169] on icon at bounding box center [1148, 170] width 12 height 12
click at [1117, 135] on icon at bounding box center [1123, 139] width 12 height 12
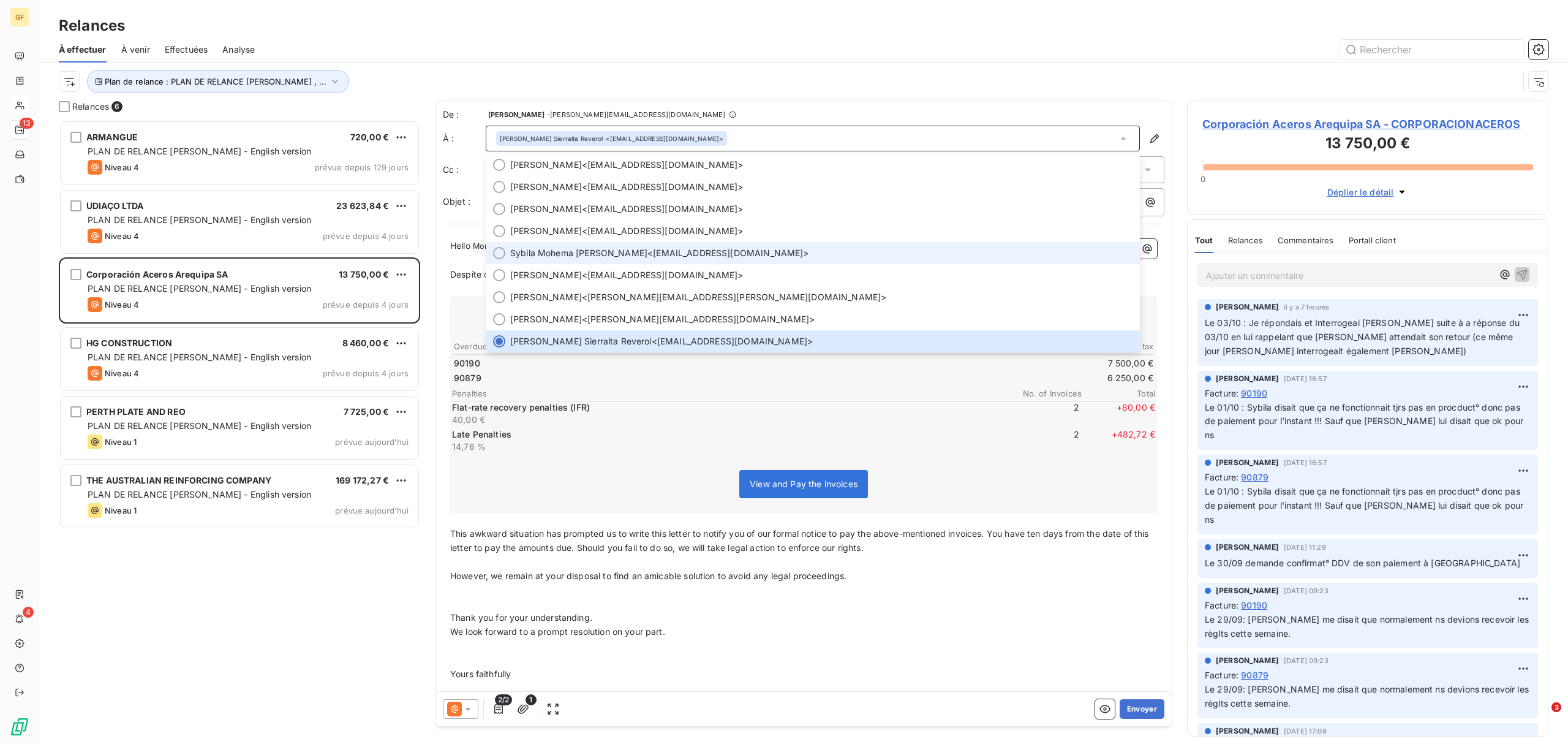
click at [498, 257] on div at bounding box center [499, 253] width 12 height 12
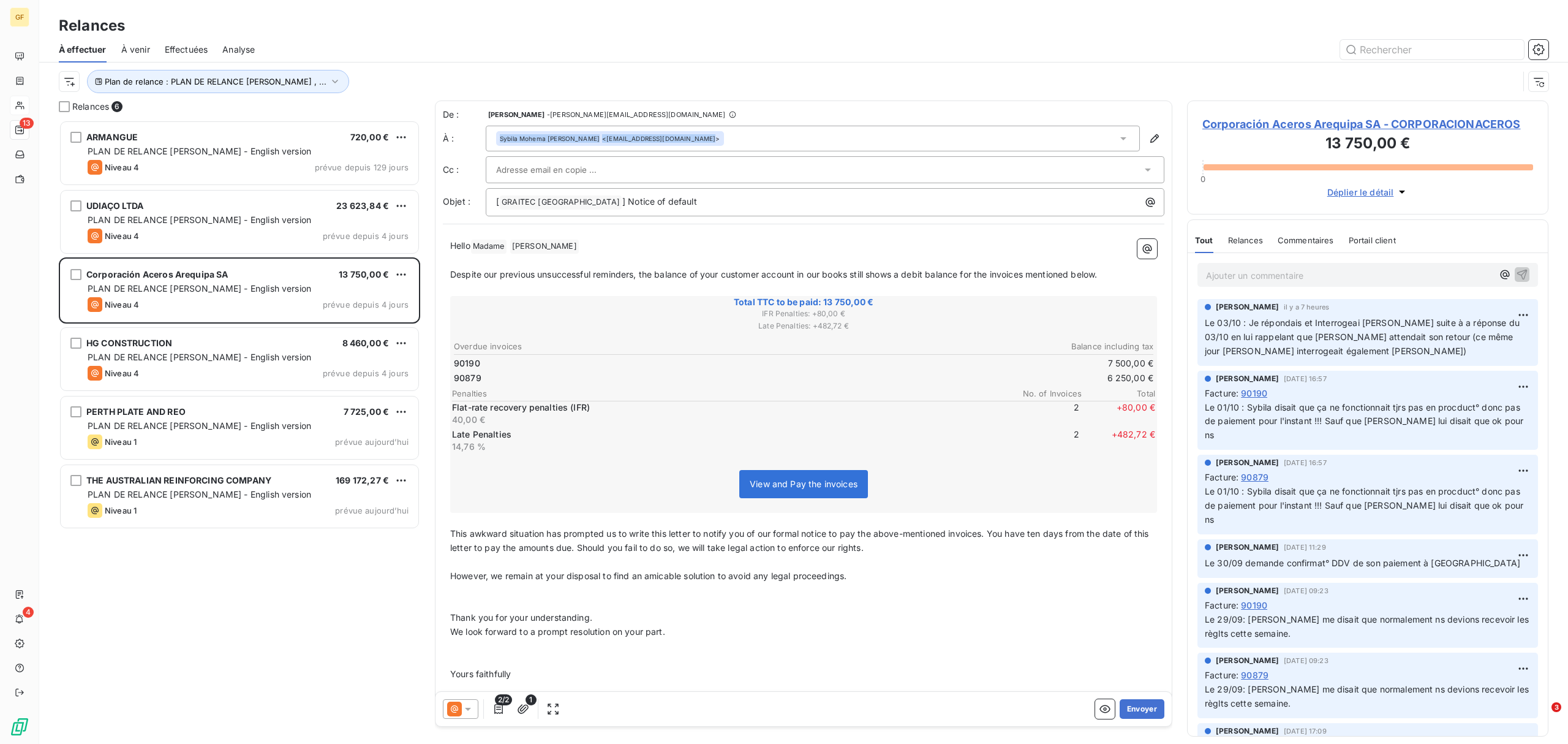
drag, startPoint x: 499, startPoint y: 137, endPoint x: 698, endPoint y: 143, distance: 199.1
click at [698, 143] on div "Sybila Mohema [PERSON_NAME] <[EMAIL_ADDRESS][DOMAIN_NAME]>" at bounding box center [813, 139] width 654 height 26
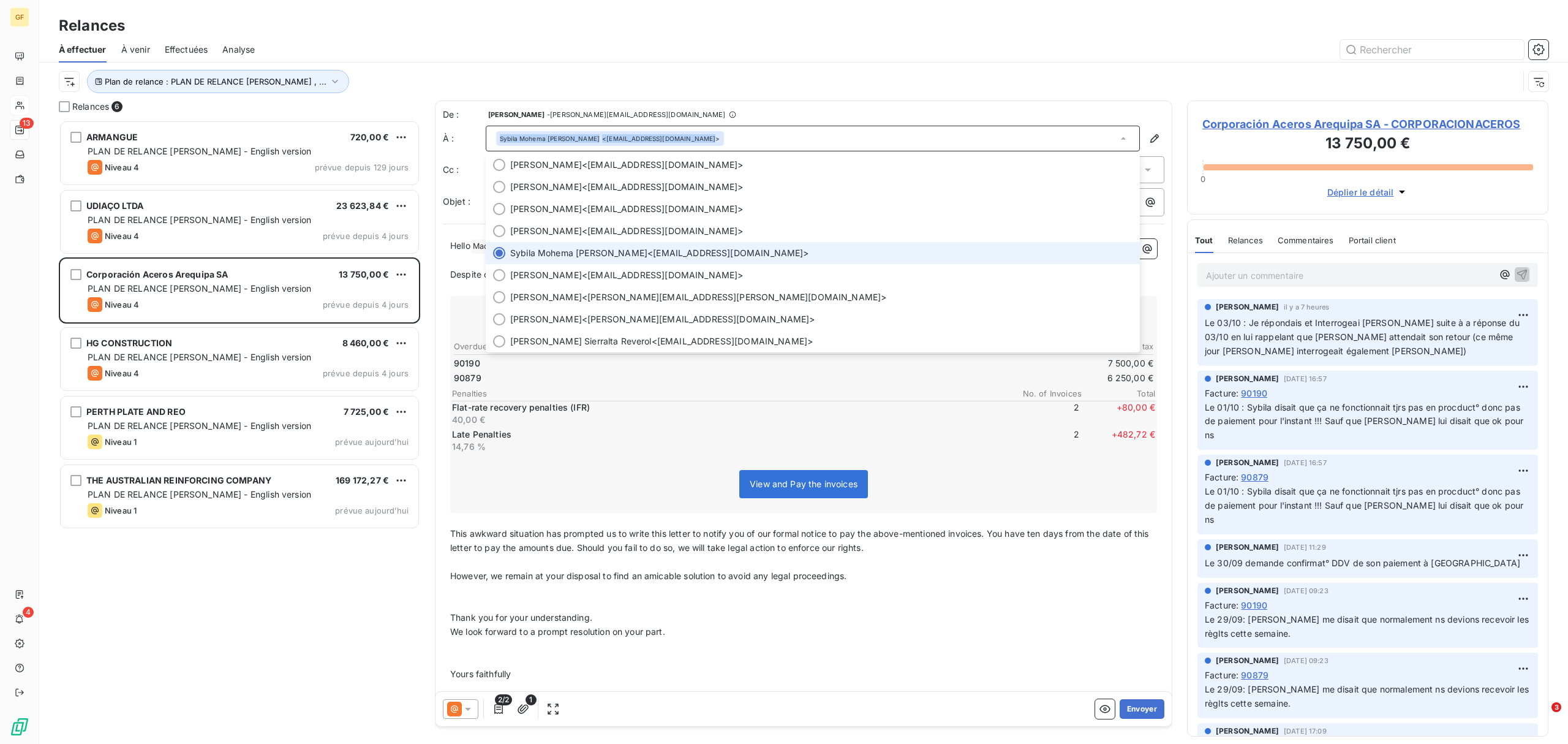
copy div "Sybila Mohema [PERSON_NAME] <[EMAIL_ADDRESS][DOMAIN_NAME]>"
click at [1117, 135] on icon at bounding box center [1123, 139] width 12 height 12
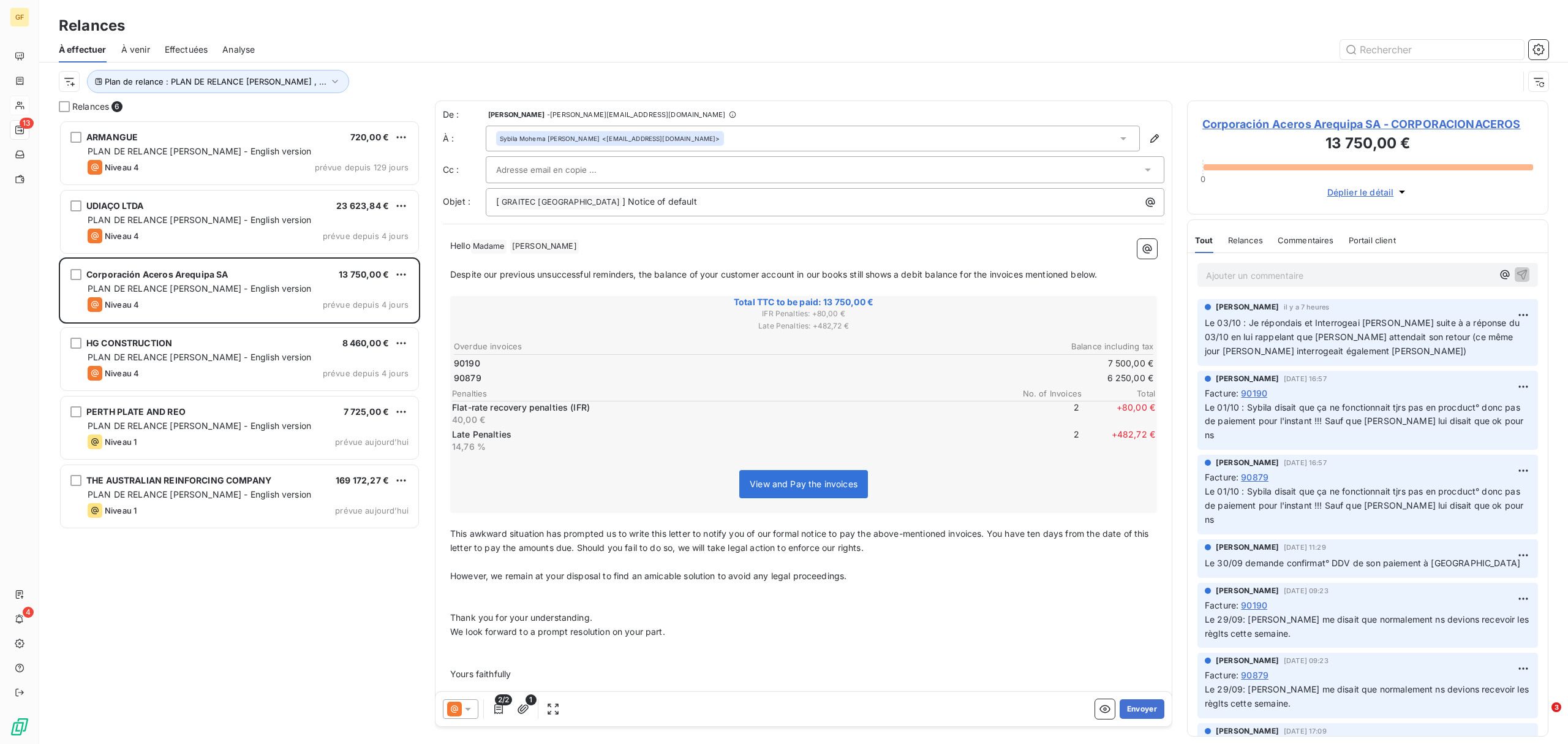
click at [532, 168] on input "text" at bounding box center [562, 170] width 132 height 19
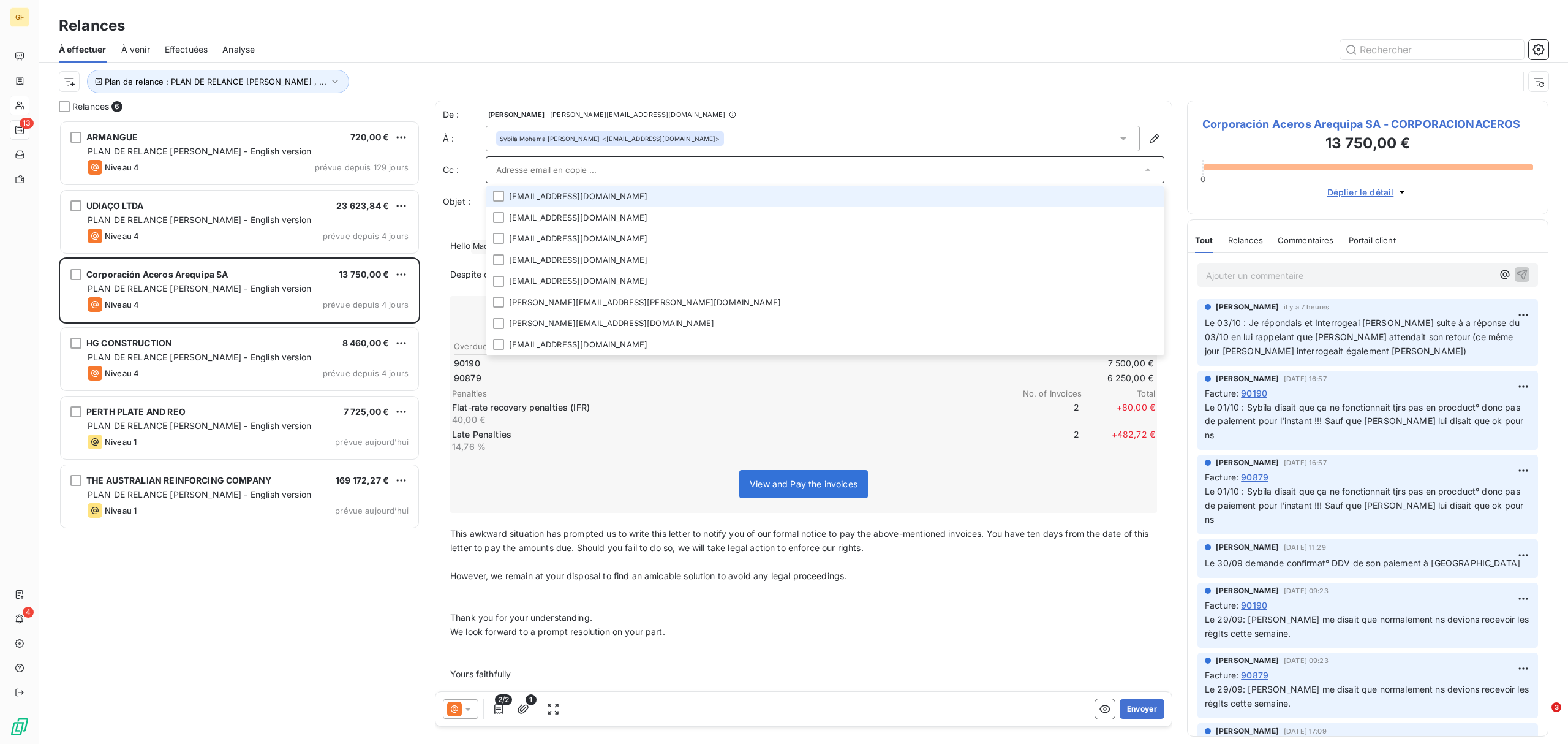
paste input "Sybila Mohema [PERSON_NAME] <[EMAIL_ADDRESS][DOMAIN_NAME]>"
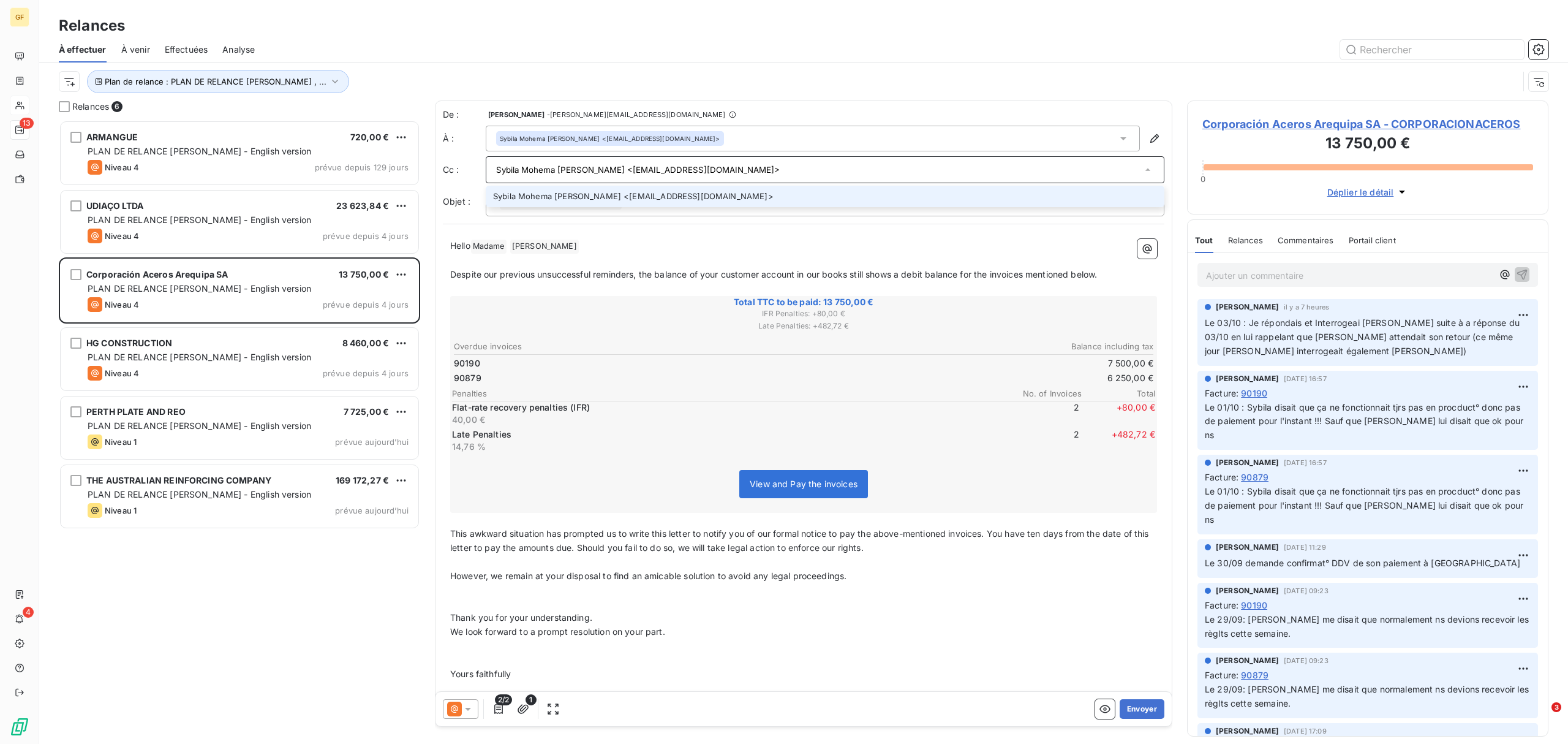
click at [757, 174] on input "Sybila Mohema [PERSON_NAME] <[EMAIL_ADDRESS][DOMAIN_NAME]>" at bounding box center [819, 170] width 645 height 19
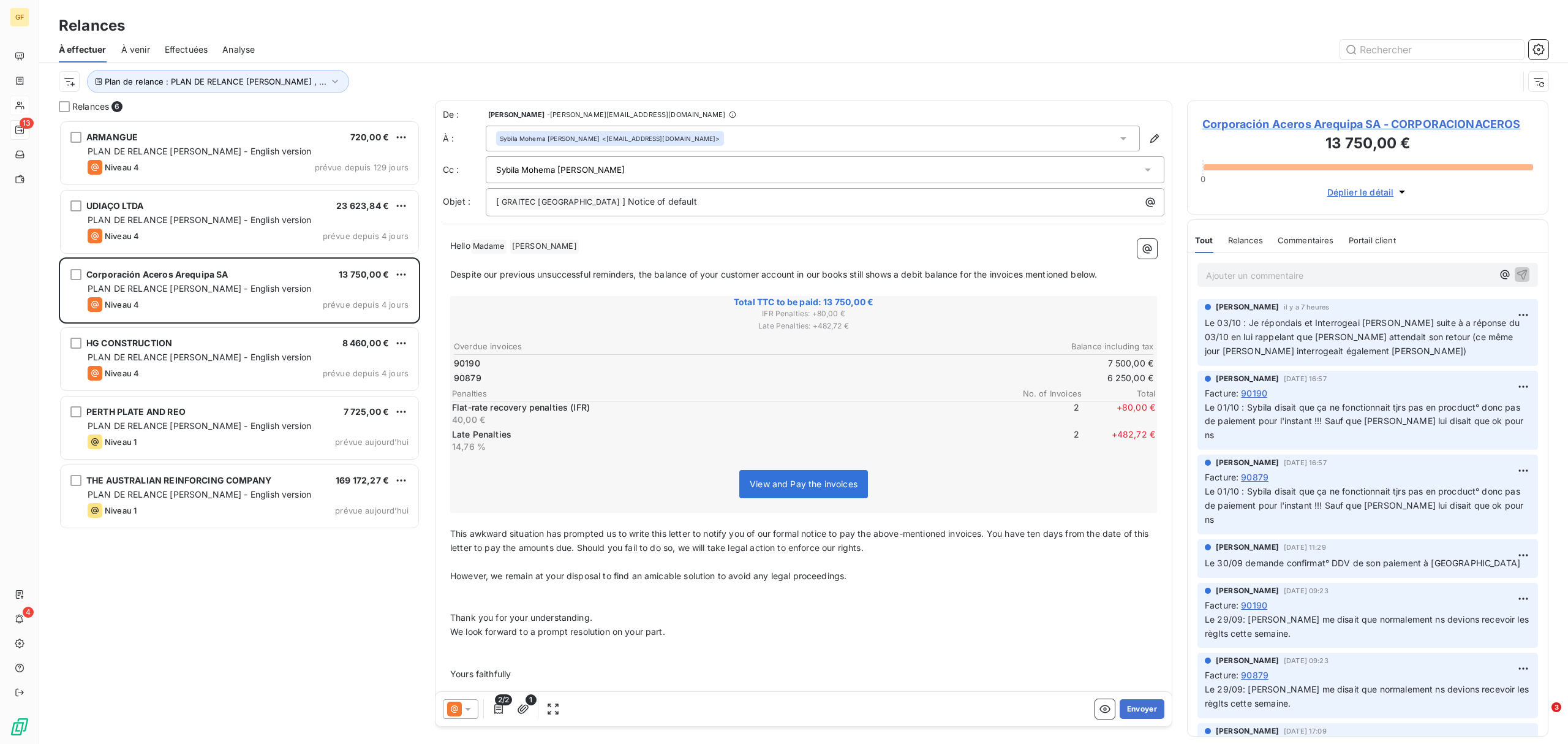
click at [1117, 137] on icon at bounding box center [1123, 139] width 12 height 12
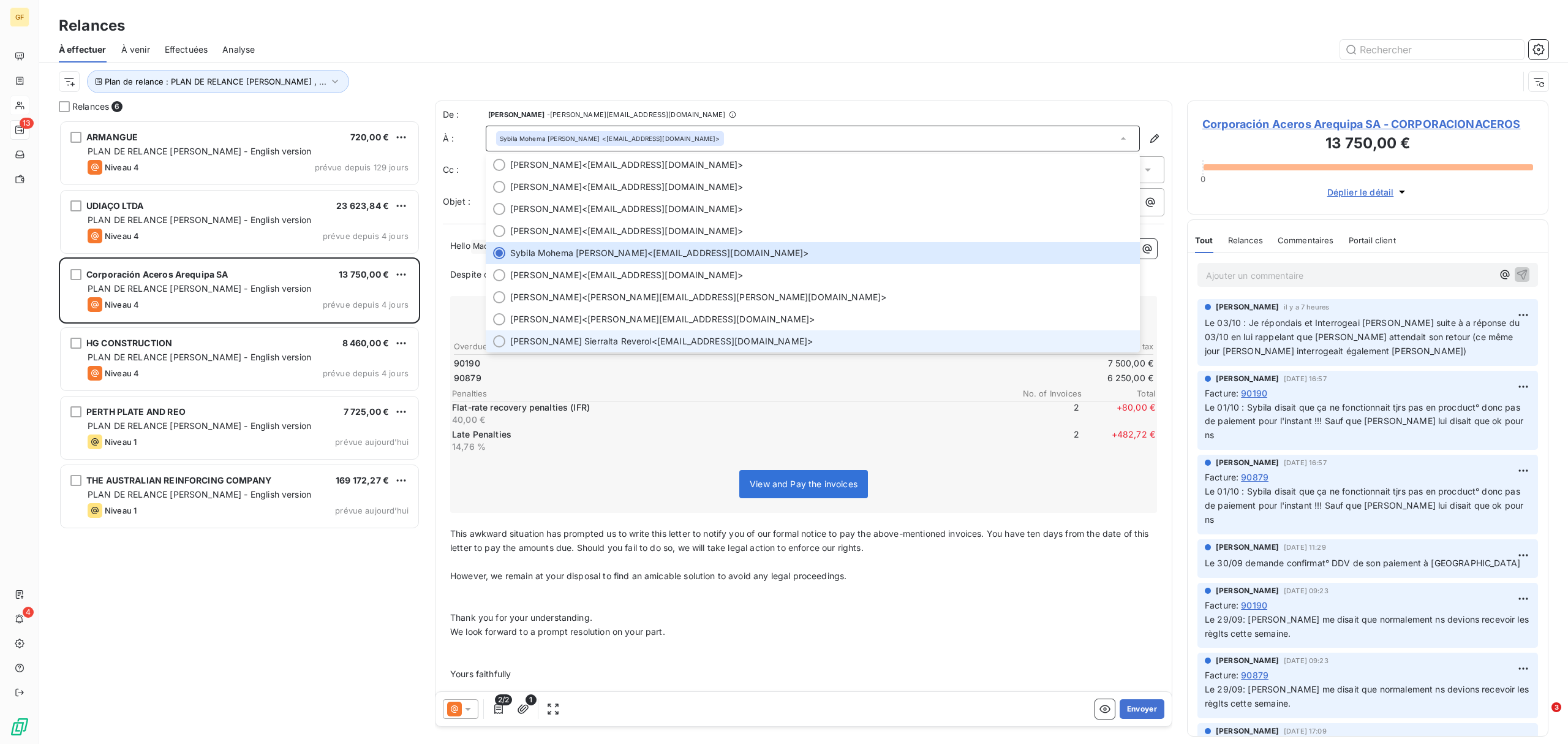
click at [501, 338] on div at bounding box center [499, 341] width 12 height 12
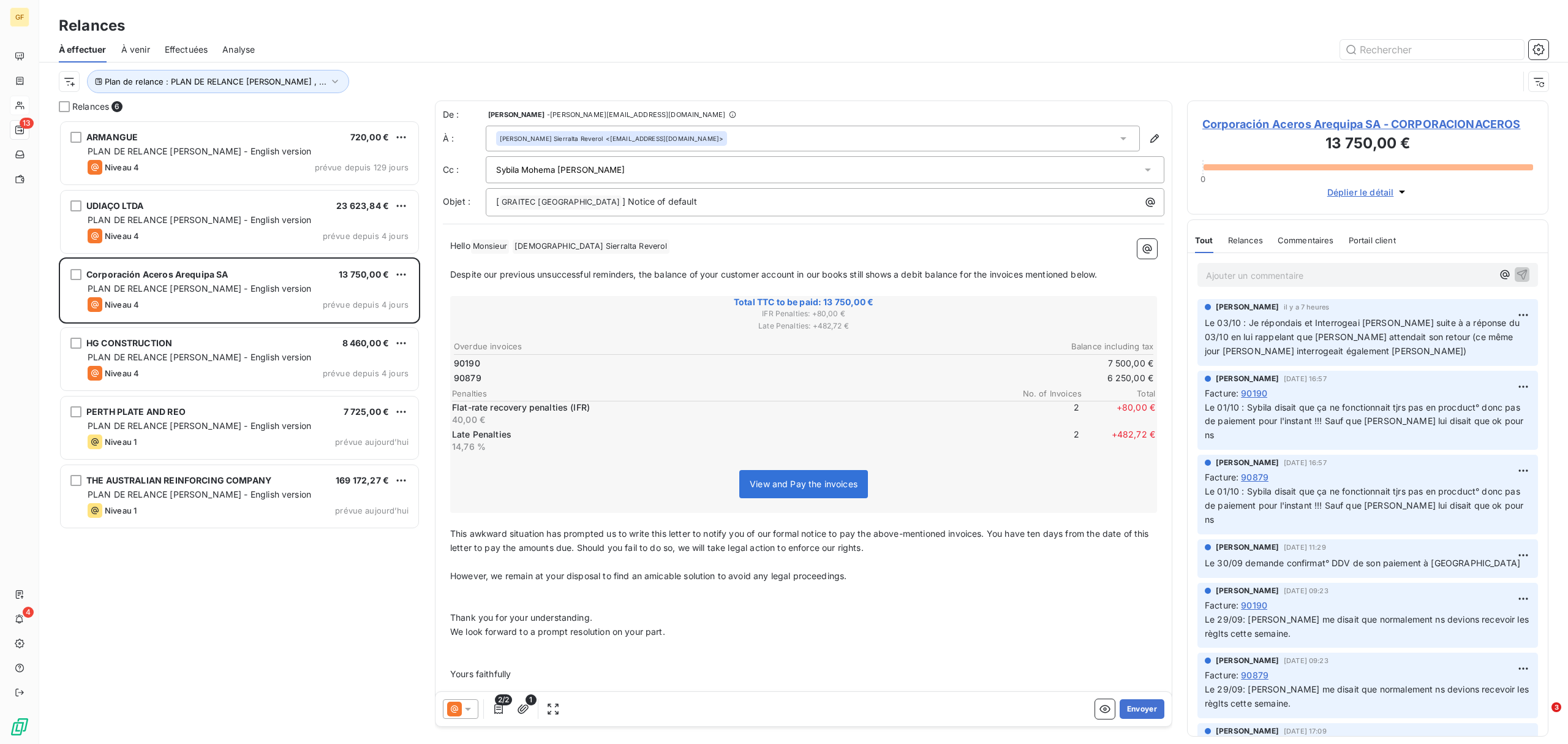
click at [611, 165] on div "Sybila Mohema [PERSON_NAME] <[EMAIL_ADDRESS][DOMAIN_NAME]>" at bounding box center [819, 170] width 645 height 19
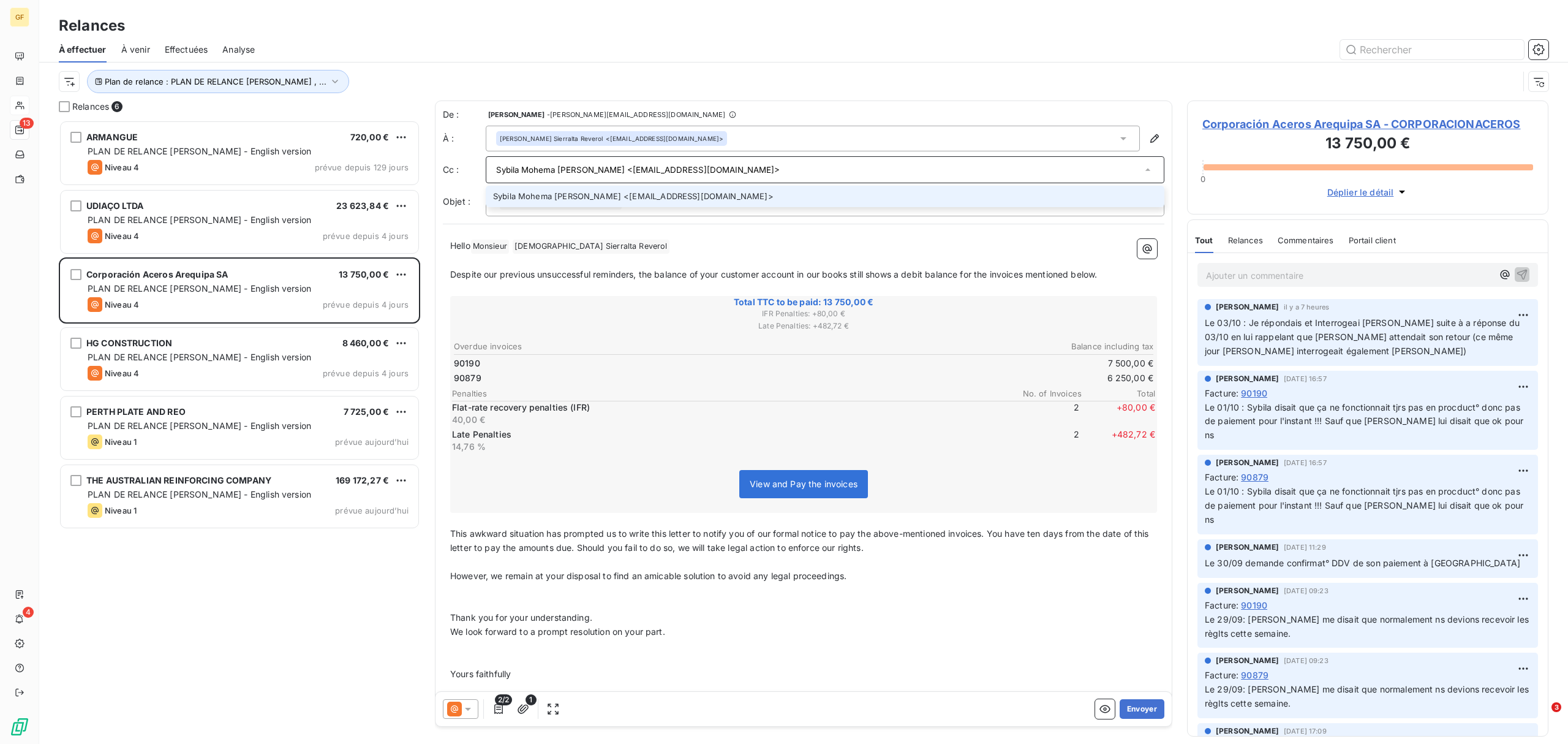
click at [1142, 169] on icon at bounding box center [1148, 170] width 12 height 12
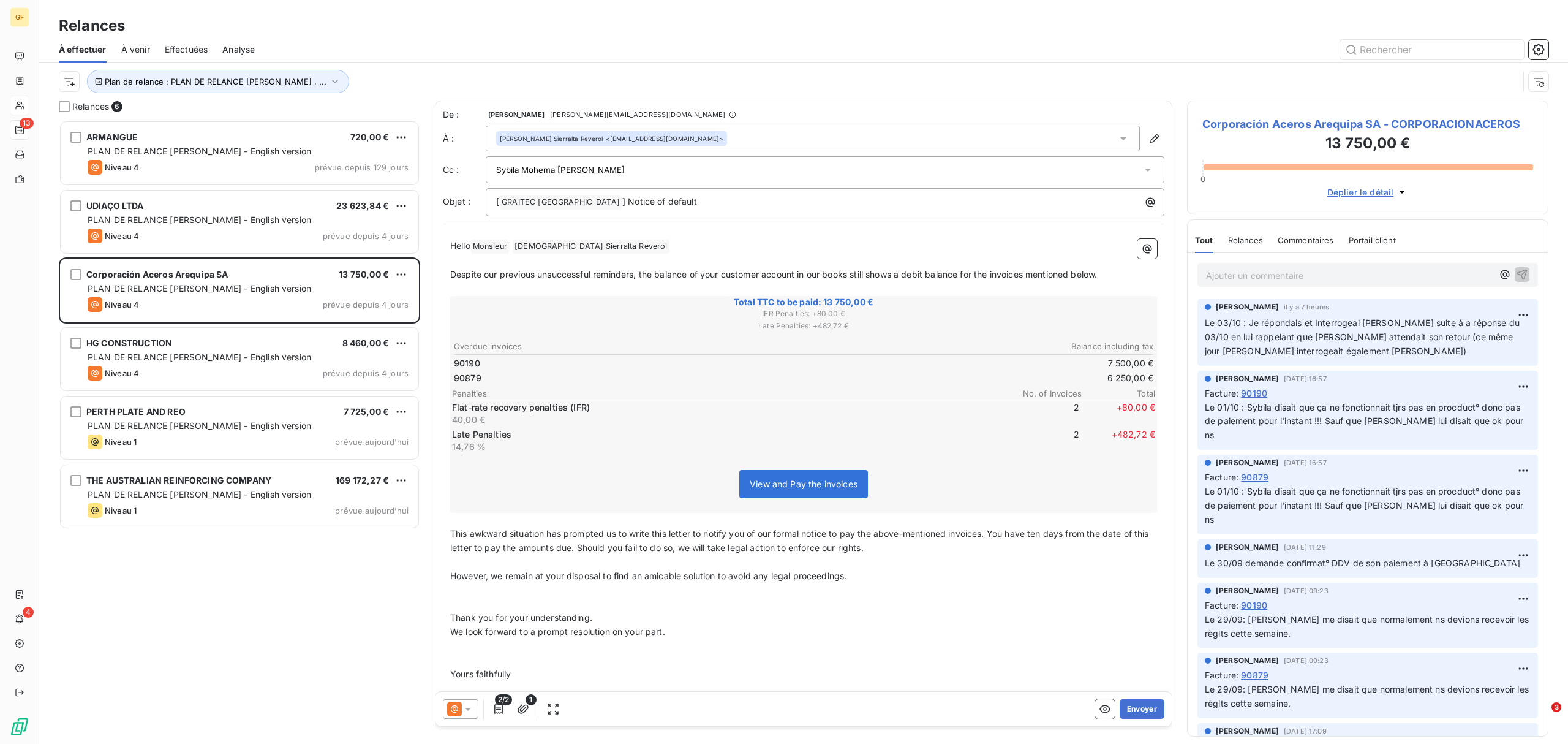
click at [1142, 169] on div "Sybila Mohema [PERSON_NAME] <[EMAIL_ADDRESS][DOMAIN_NAME]>" at bounding box center [825, 170] width 679 height 27
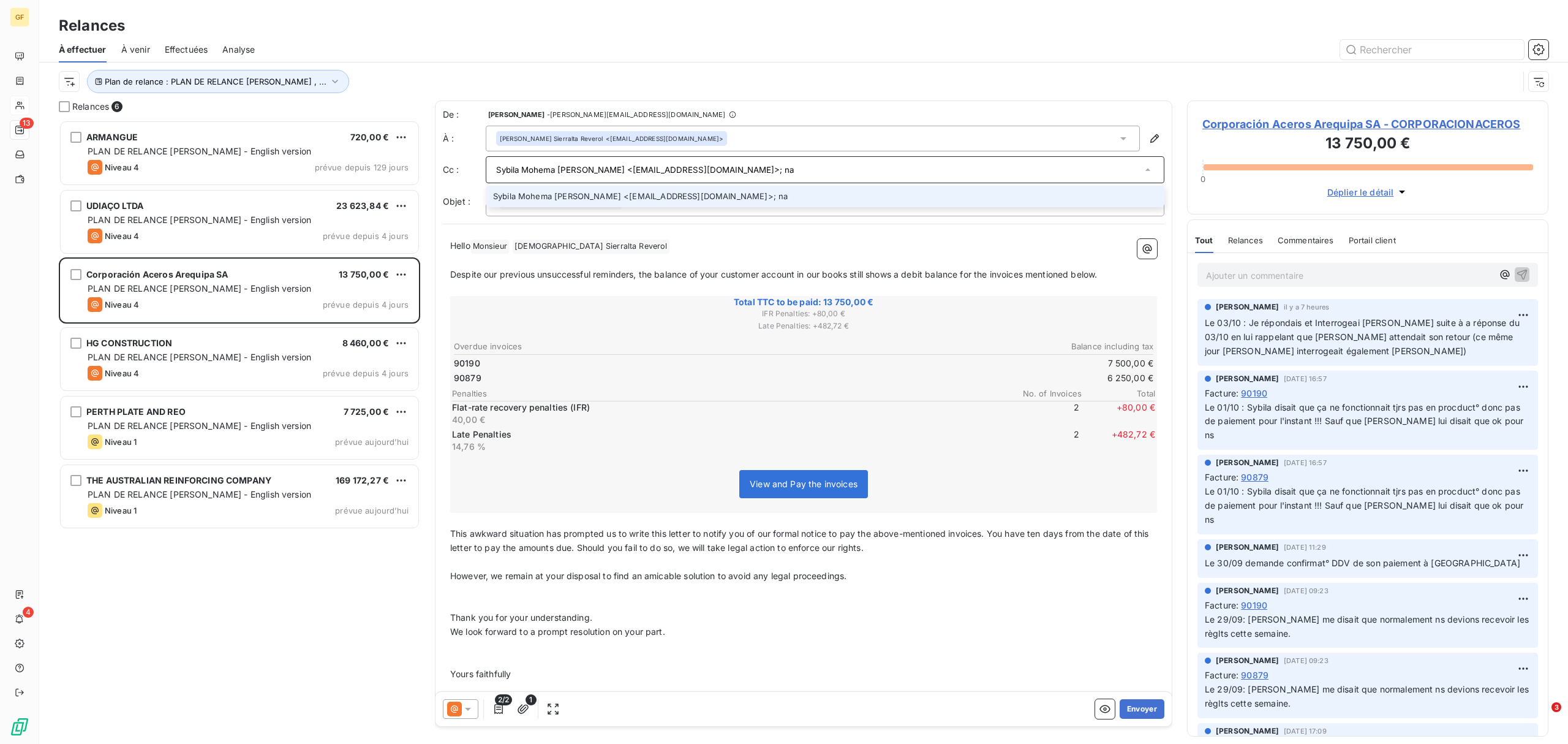
drag, startPoint x: 748, startPoint y: 169, endPoint x: 733, endPoint y: 167, distance: 15.1
click at [733, 167] on input "Sybila Mohema [PERSON_NAME] <[EMAIL_ADDRESS][DOMAIN_NAME]>; na" at bounding box center [819, 170] width 645 height 19
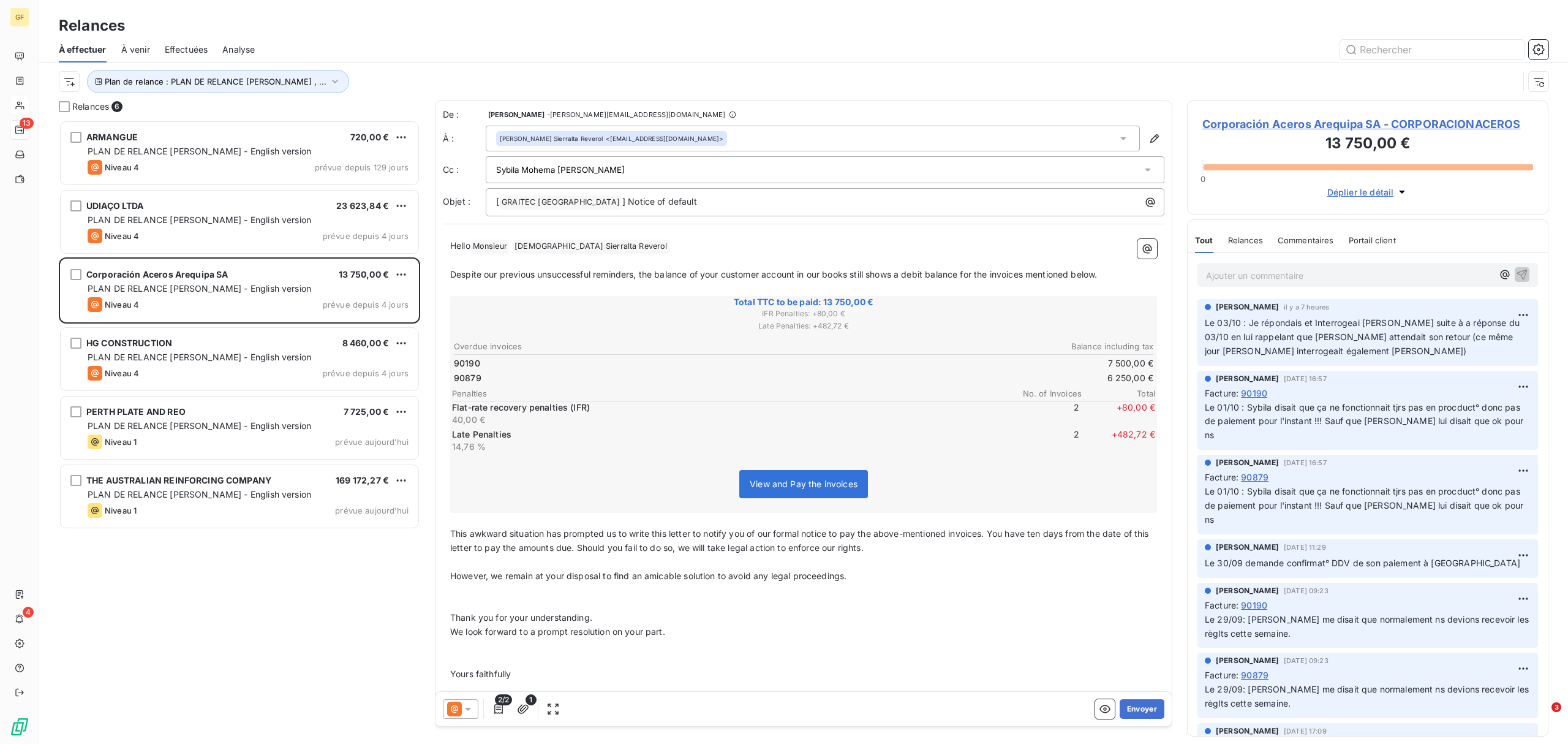
click at [1142, 175] on icon at bounding box center [1148, 170] width 12 height 12
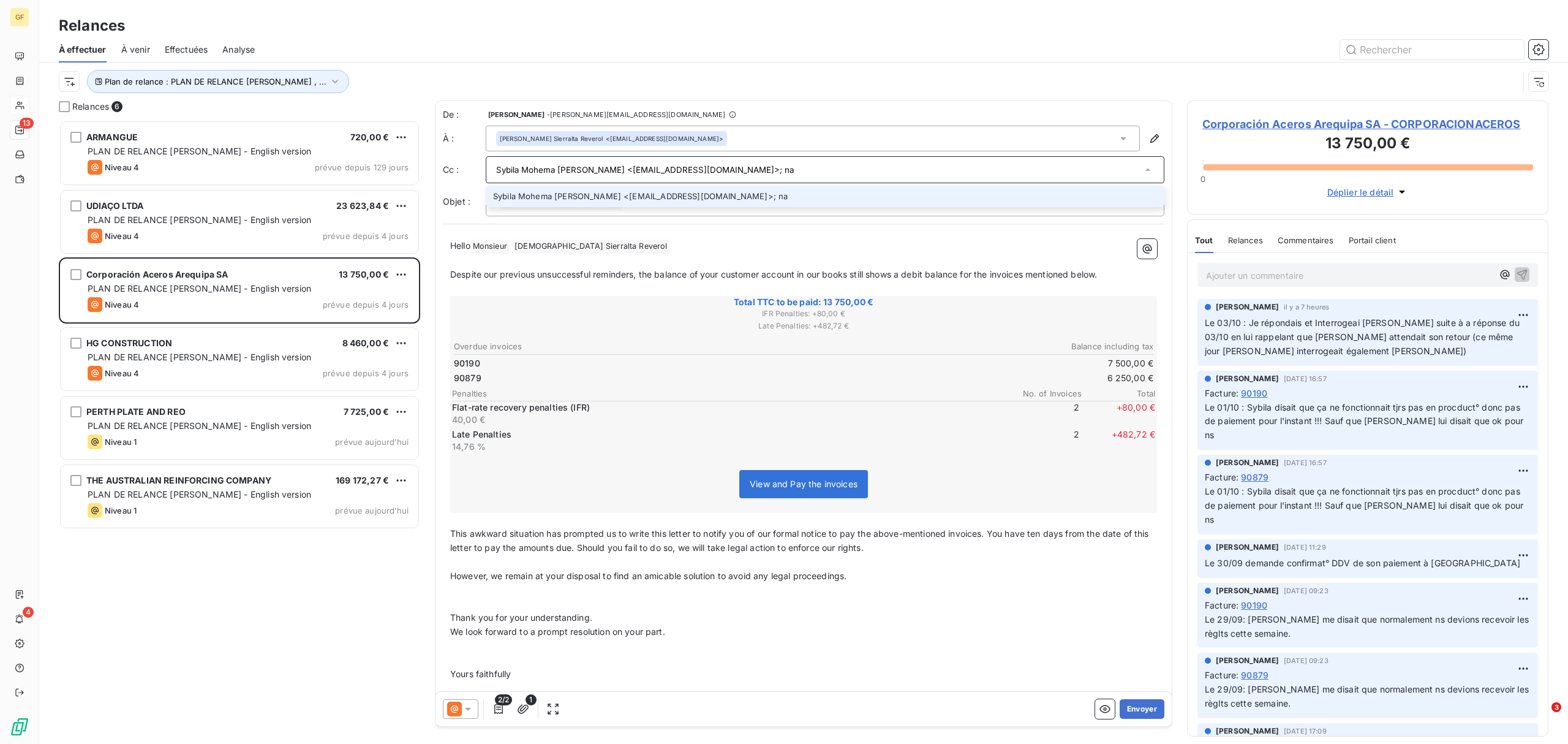
click at [751, 165] on input "Sybila Mohema [PERSON_NAME] <[EMAIL_ADDRESS][DOMAIN_NAME]>; na" at bounding box center [819, 170] width 645 height 19
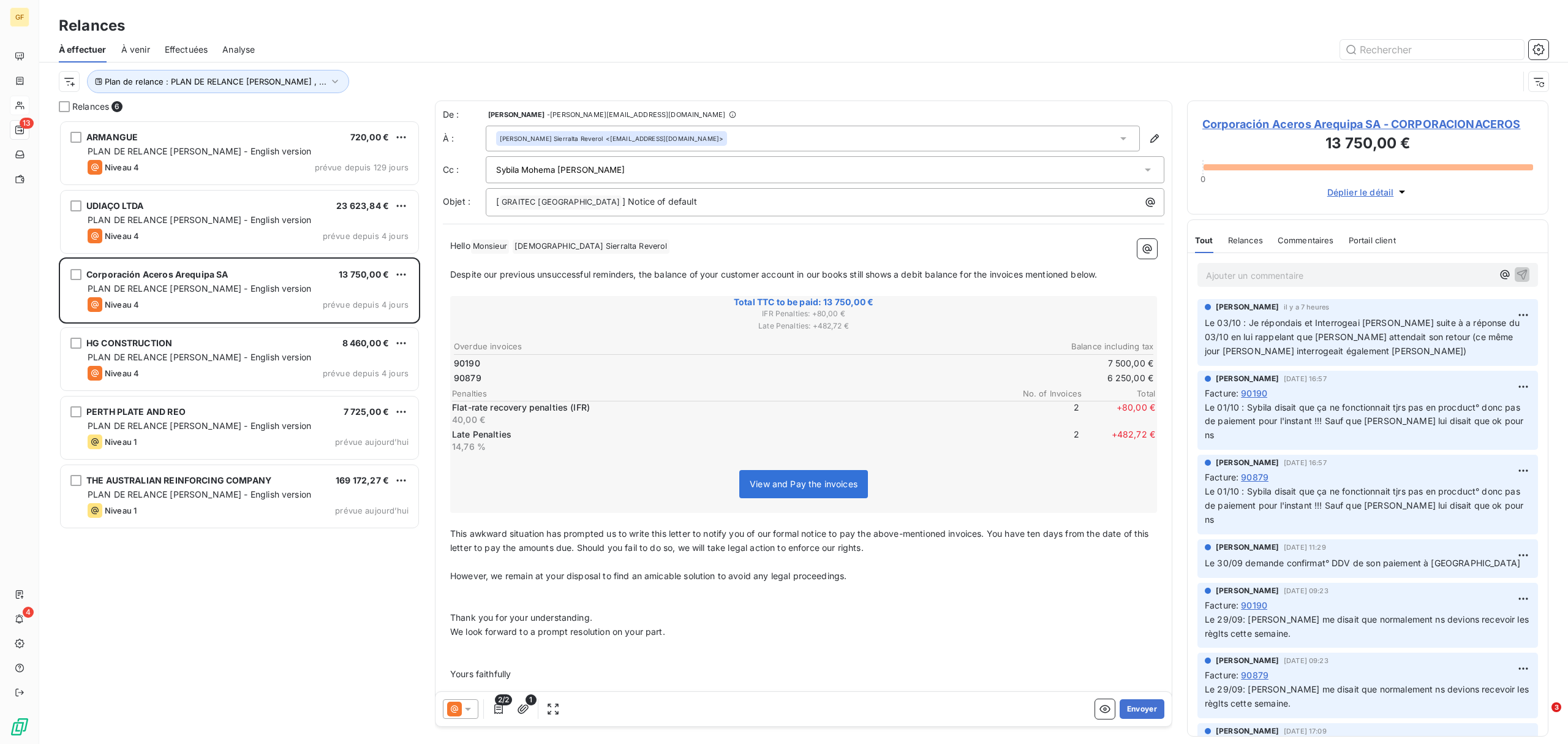
click at [1117, 133] on icon at bounding box center [1123, 139] width 12 height 12
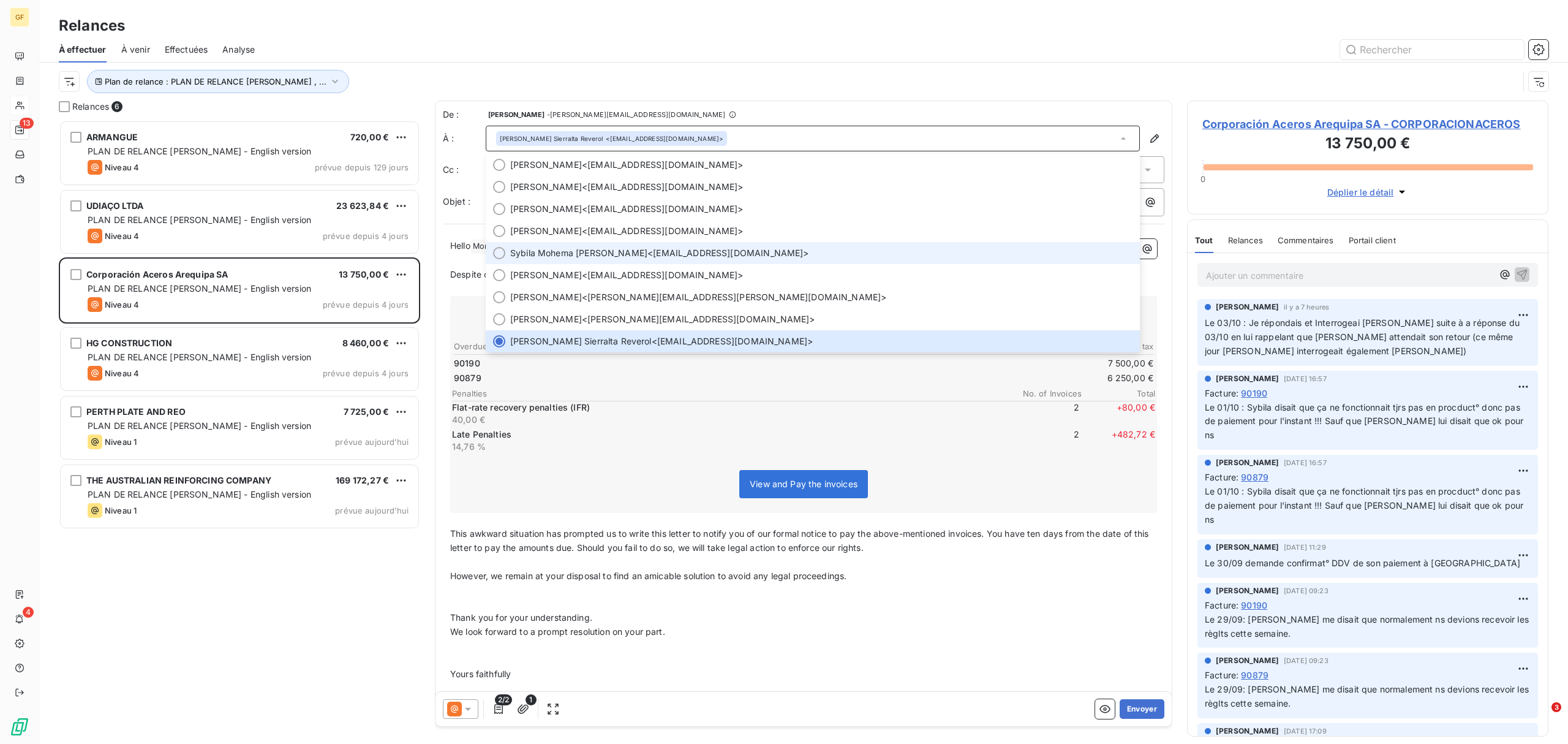
click at [495, 253] on div at bounding box center [499, 253] width 12 height 12
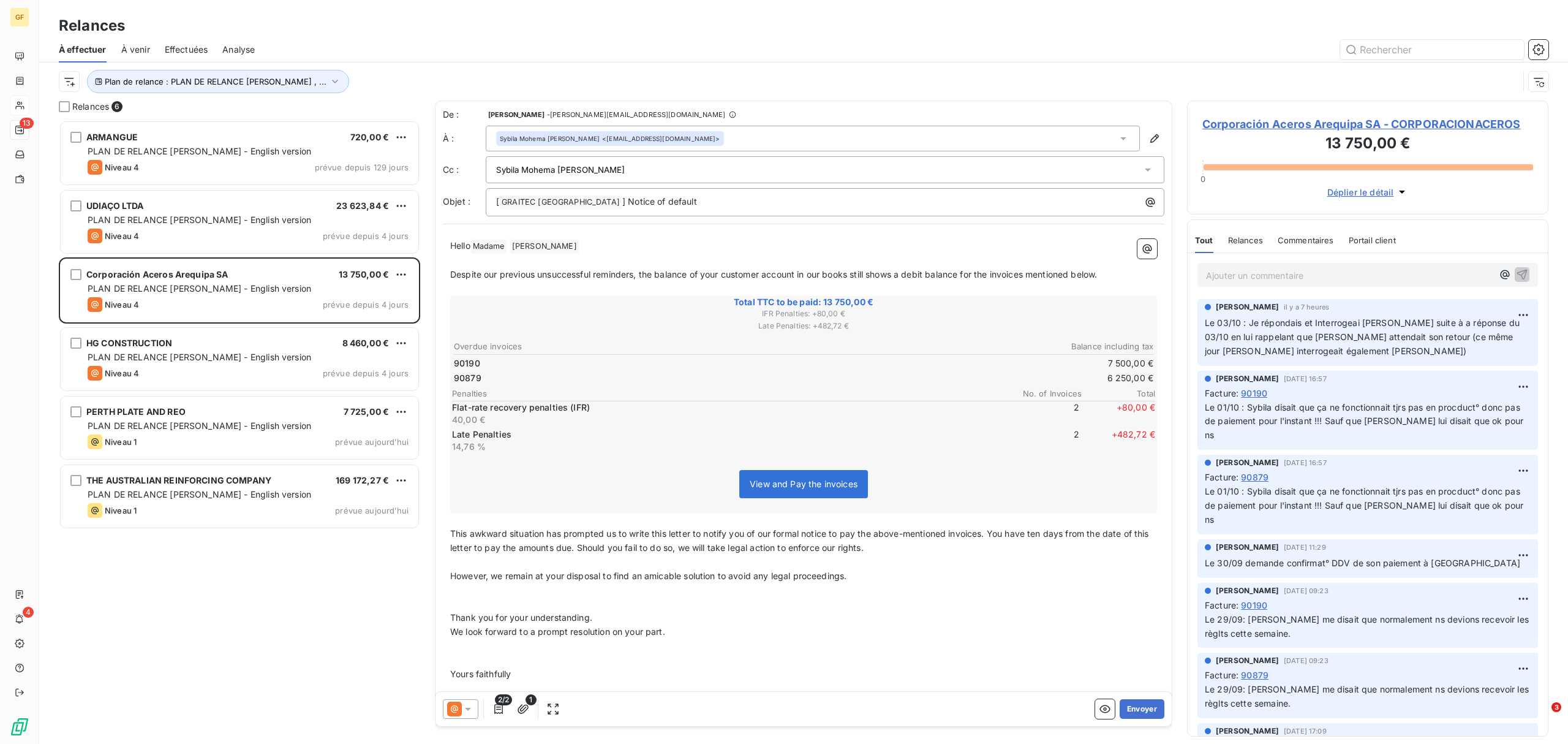
click at [1117, 135] on icon at bounding box center [1123, 139] width 12 height 12
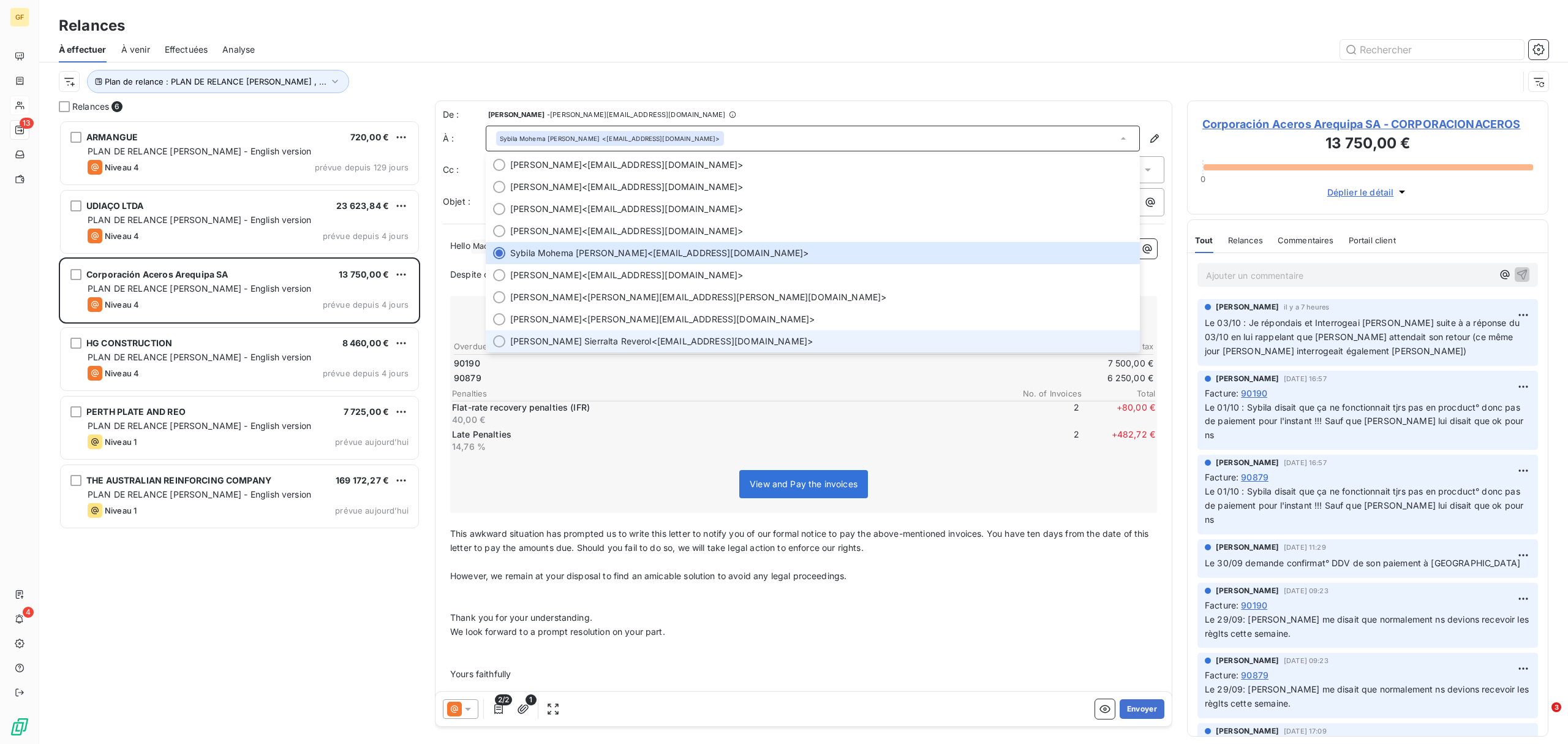
click at [496, 343] on div at bounding box center [499, 341] width 12 height 12
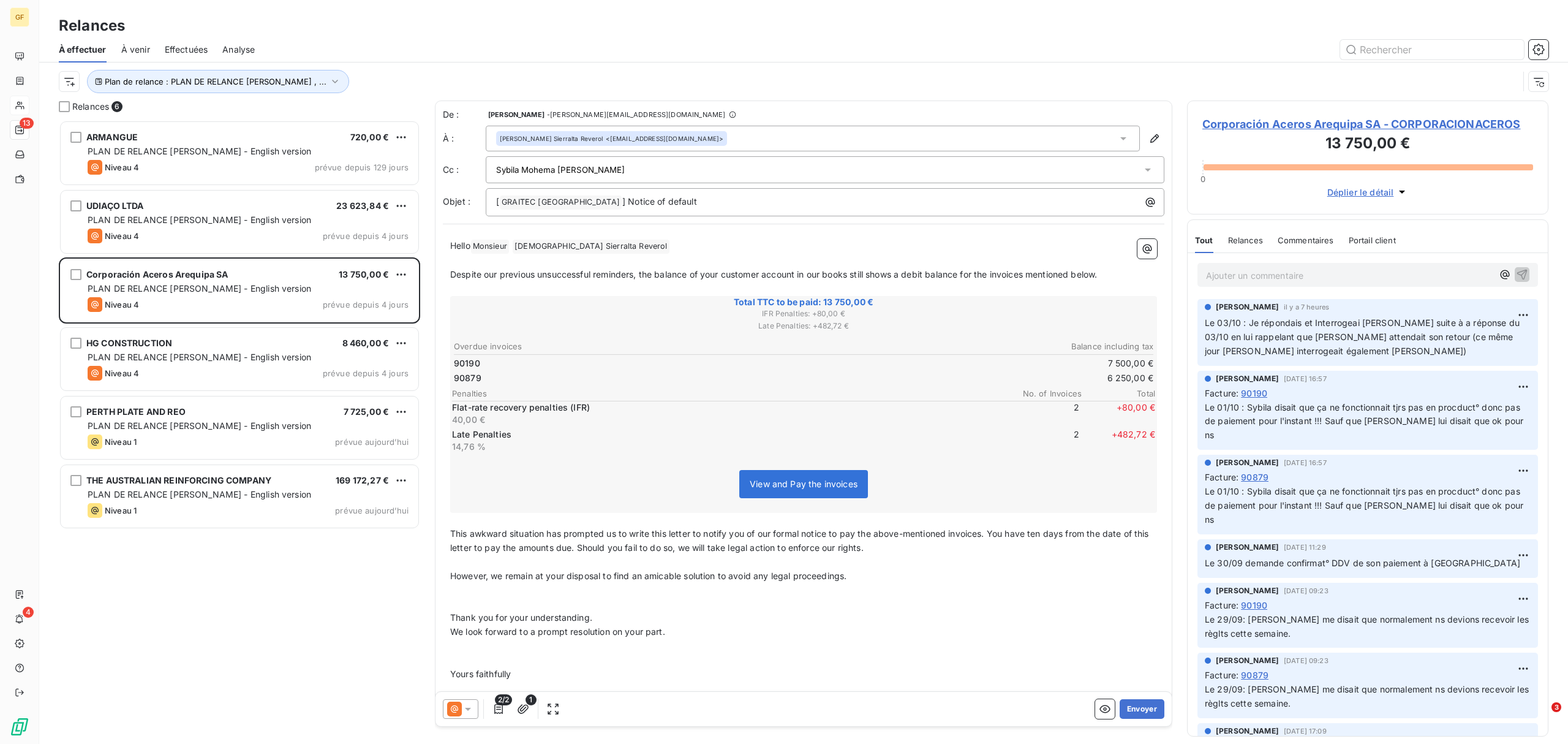
click at [1142, 170] on icon at bounding box center [1148, 170] width 12 height 12
type input "Sybila Mohema [PERSON_NAME] <[EMAIL_ADDRESS][DOMAIN_NAME]>; na"
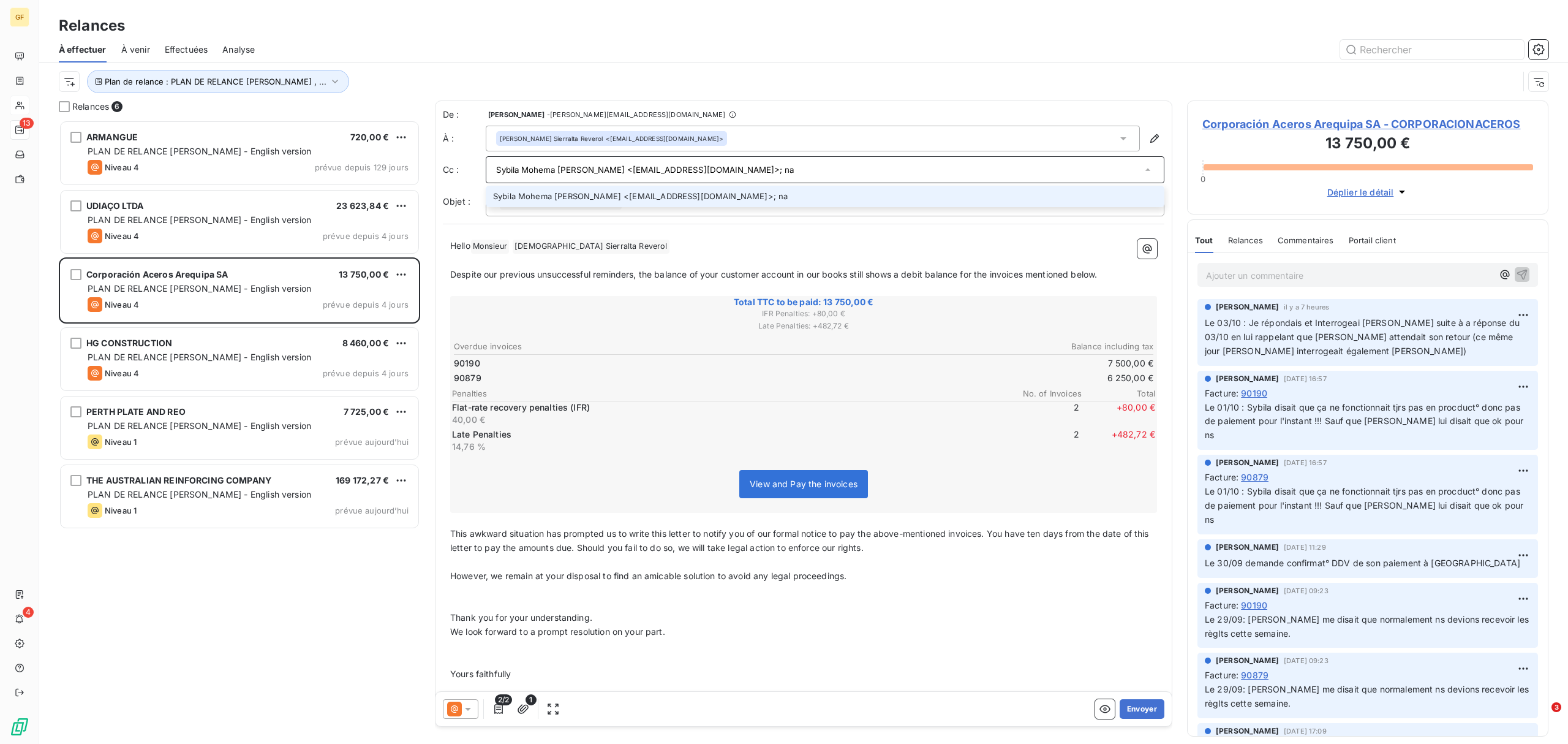
click at [604, 195] on li "Sybila Mohema [PERSON_NAME] <[EMAIL_ADDRESS][DOMAIN_NAME]>; na" at bounding box center [825, 196] width 679 height 22
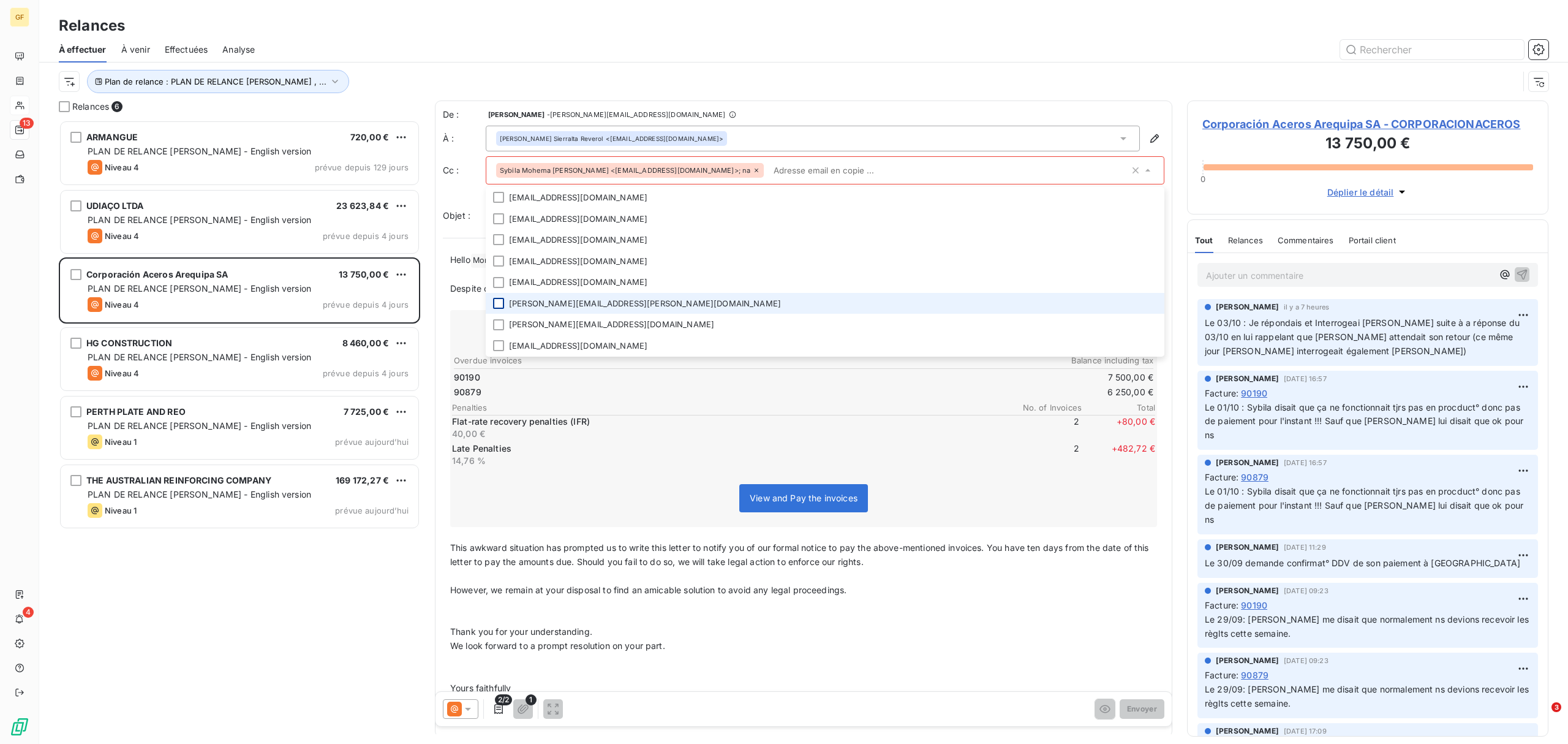
click at [498, 304] on div at bounding box center [499, 304] width 11 height 11
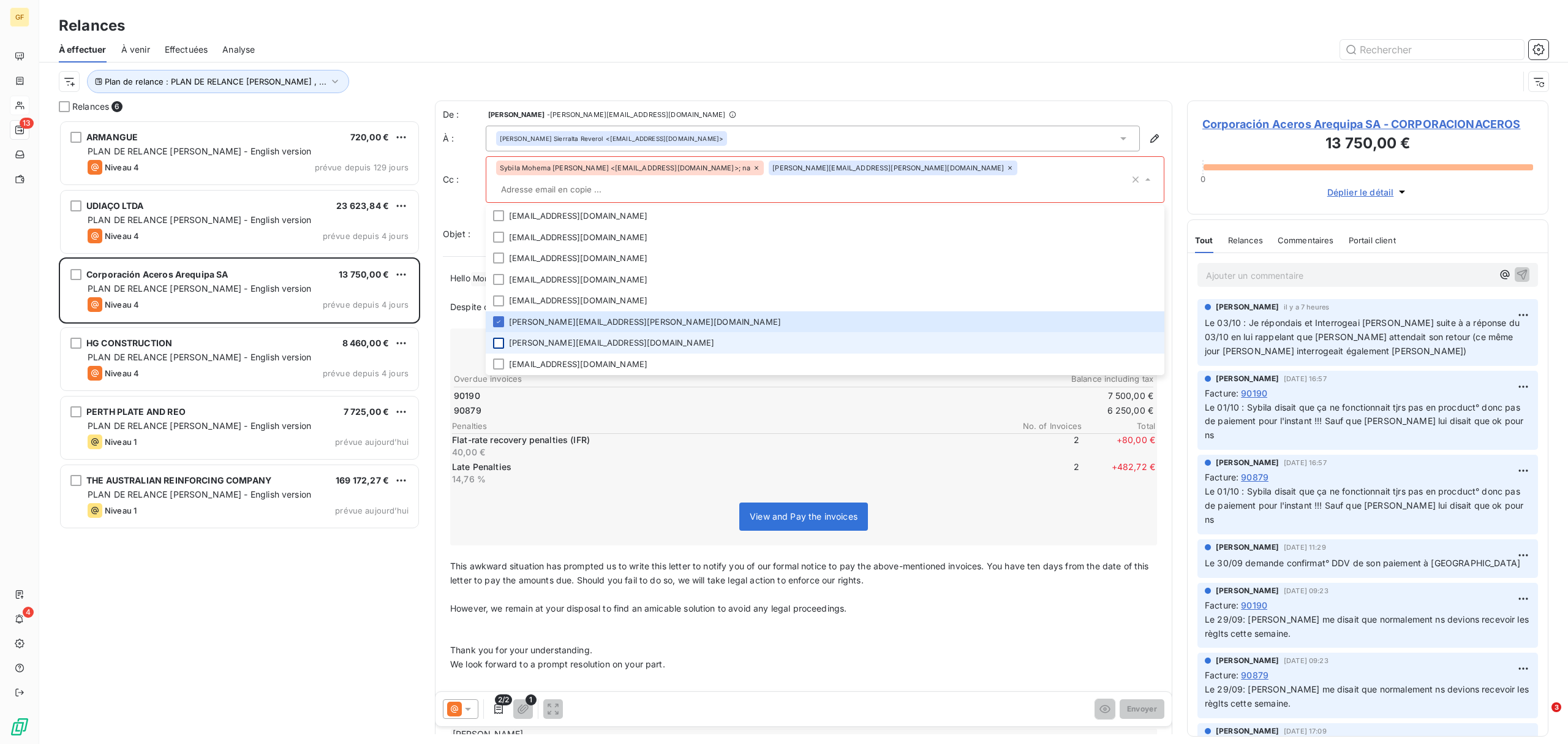
click at [502, 338] on div at bounding box center [499, 343] width 11 height 11
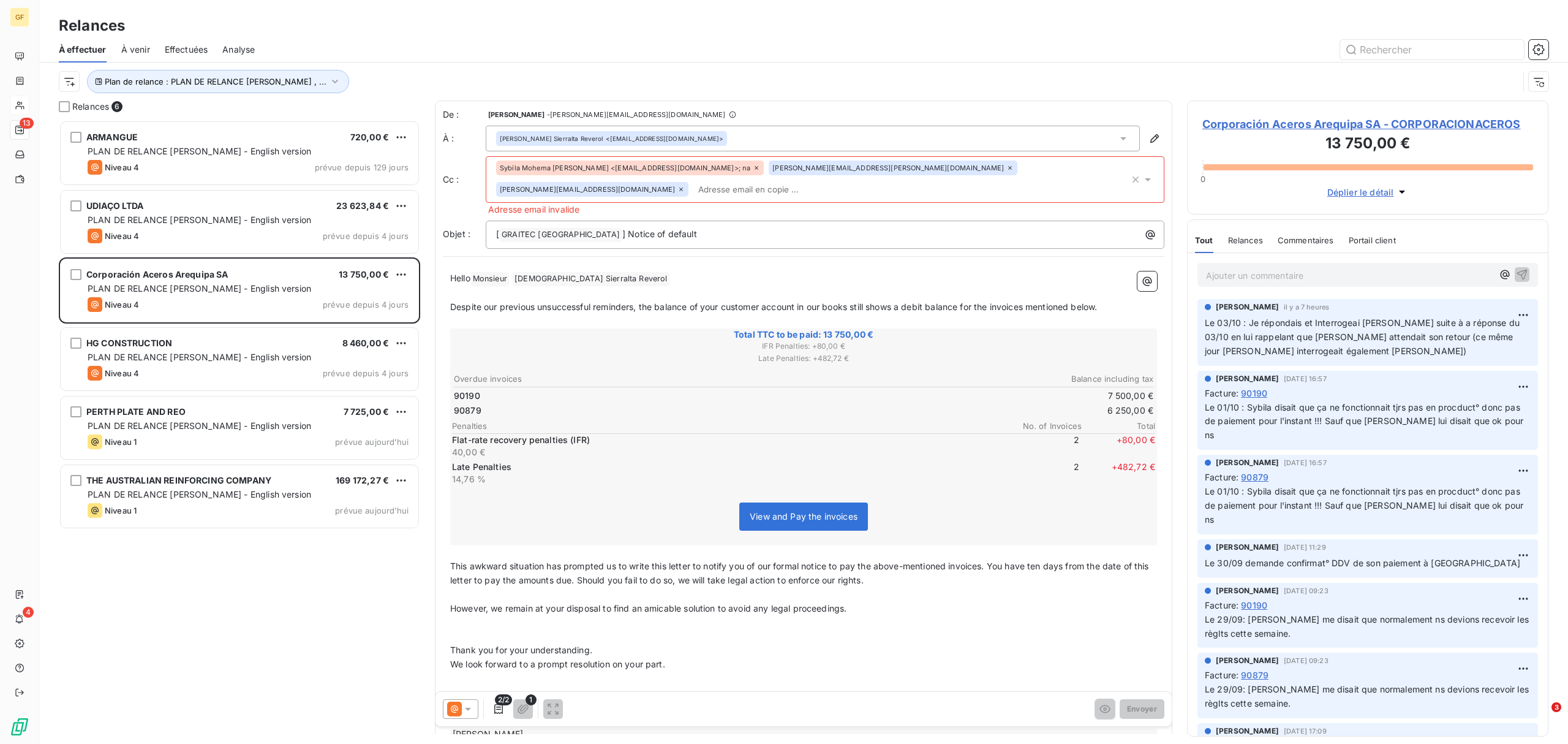
drag, startPoint x: 978, startPoint y: 579, endPoint x: 959, endPoint y: 584, distance: 19.6
click at [973, 567] on p "﻿" at bounding box center [803, 594] width 706 height 14
click at [708, 171] on span "Sybila Mohema [PERSON_NAME] <[EMAIL_ADDRESS][DOMAIN_NAME]>; na" at bounding box center [625, 168] width 250 height 7
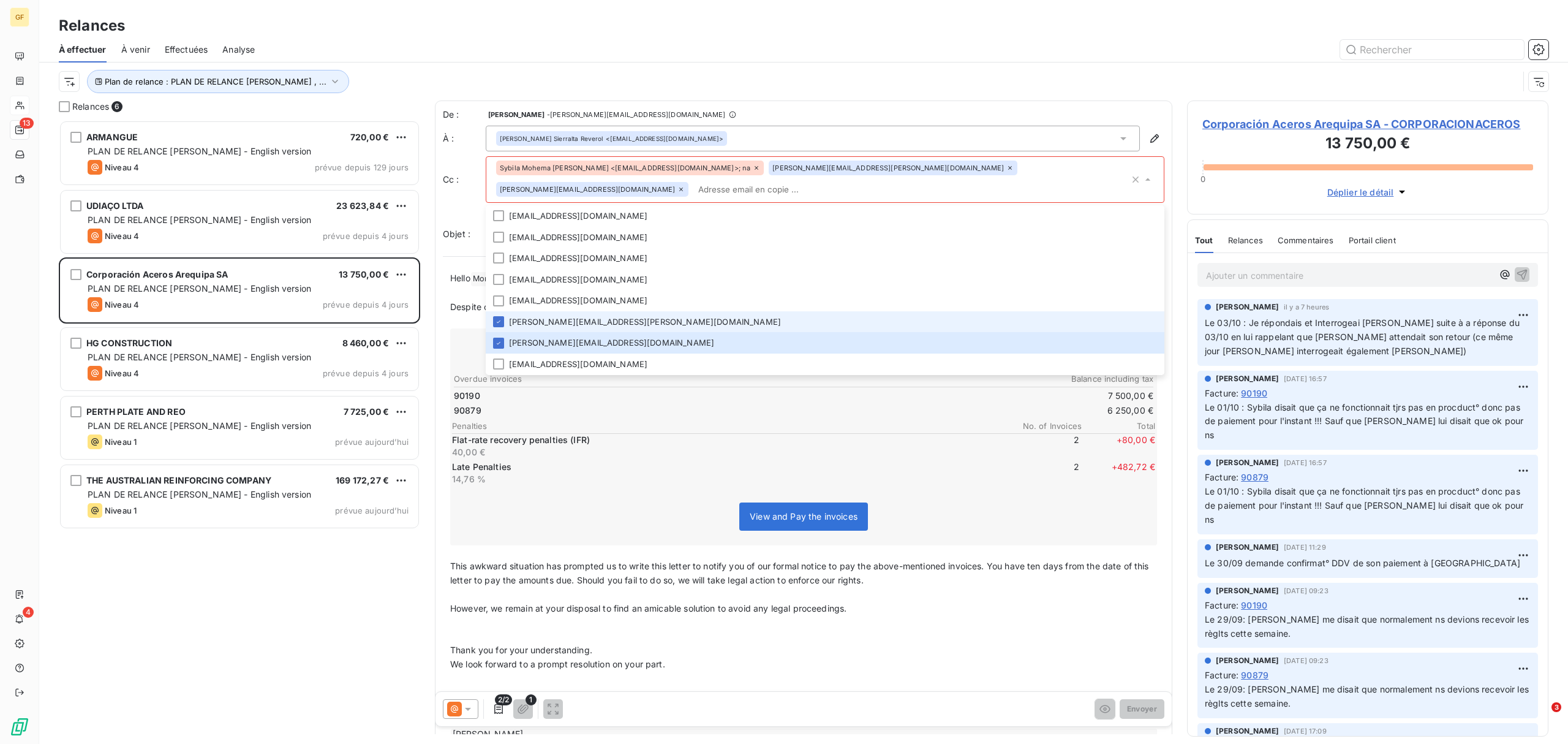
click at [753, 171] on icon at bounding box center [756, 168] width 7 height 7
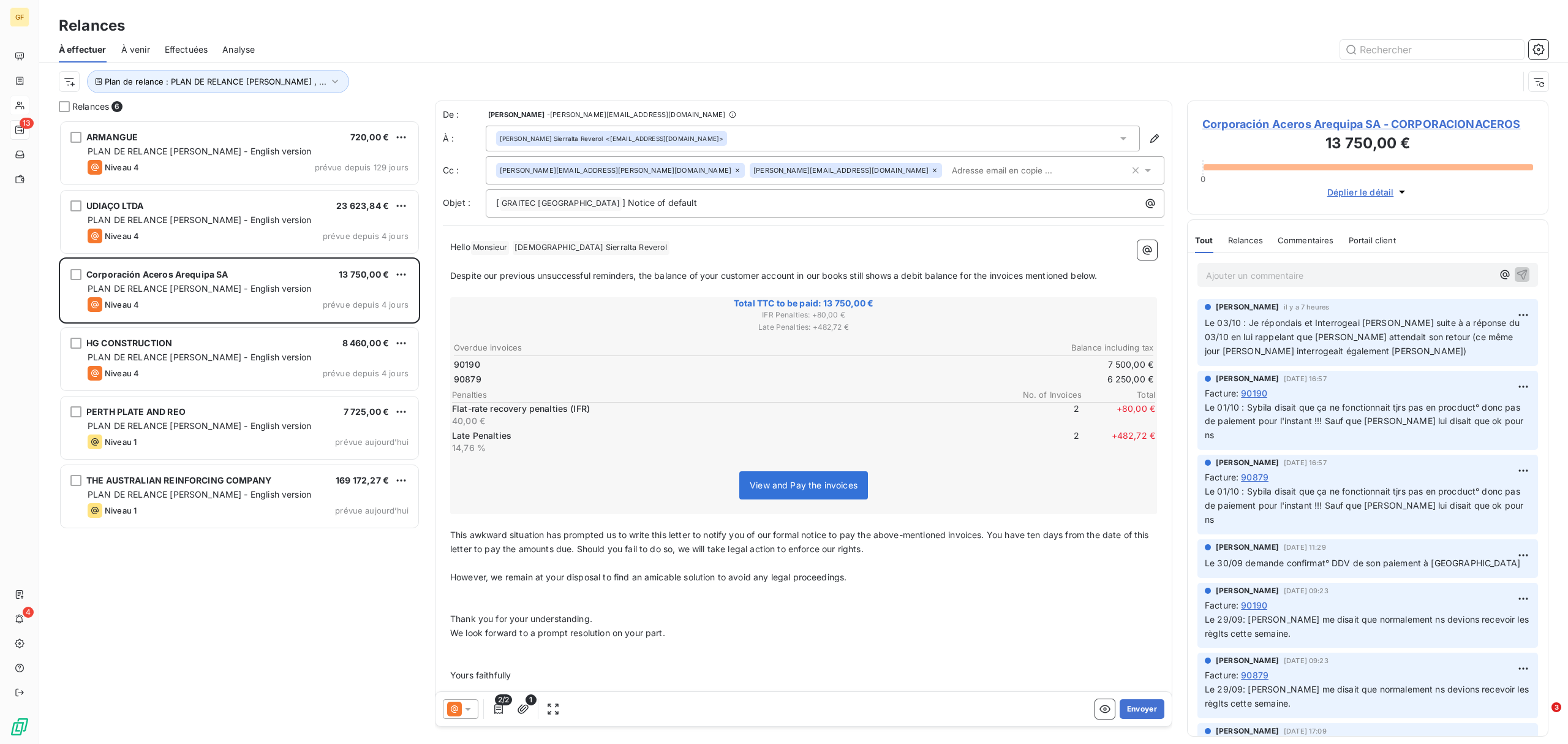
click at [1142, 171] on icon at bounding box center [1148, 171] width 12 height 12
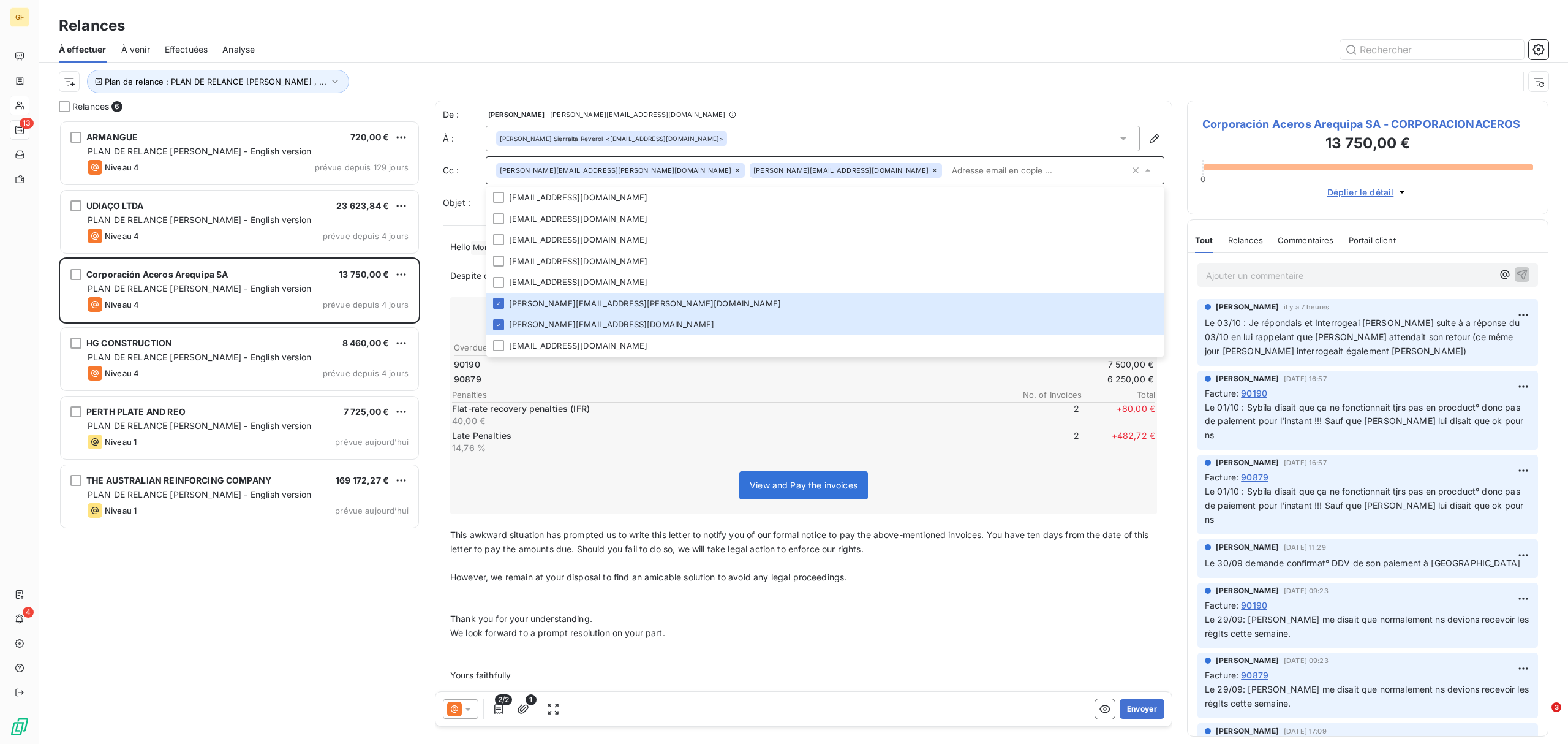
click at [1117, 136] on icon at bounding box center [1123, 139] width 12 height 12
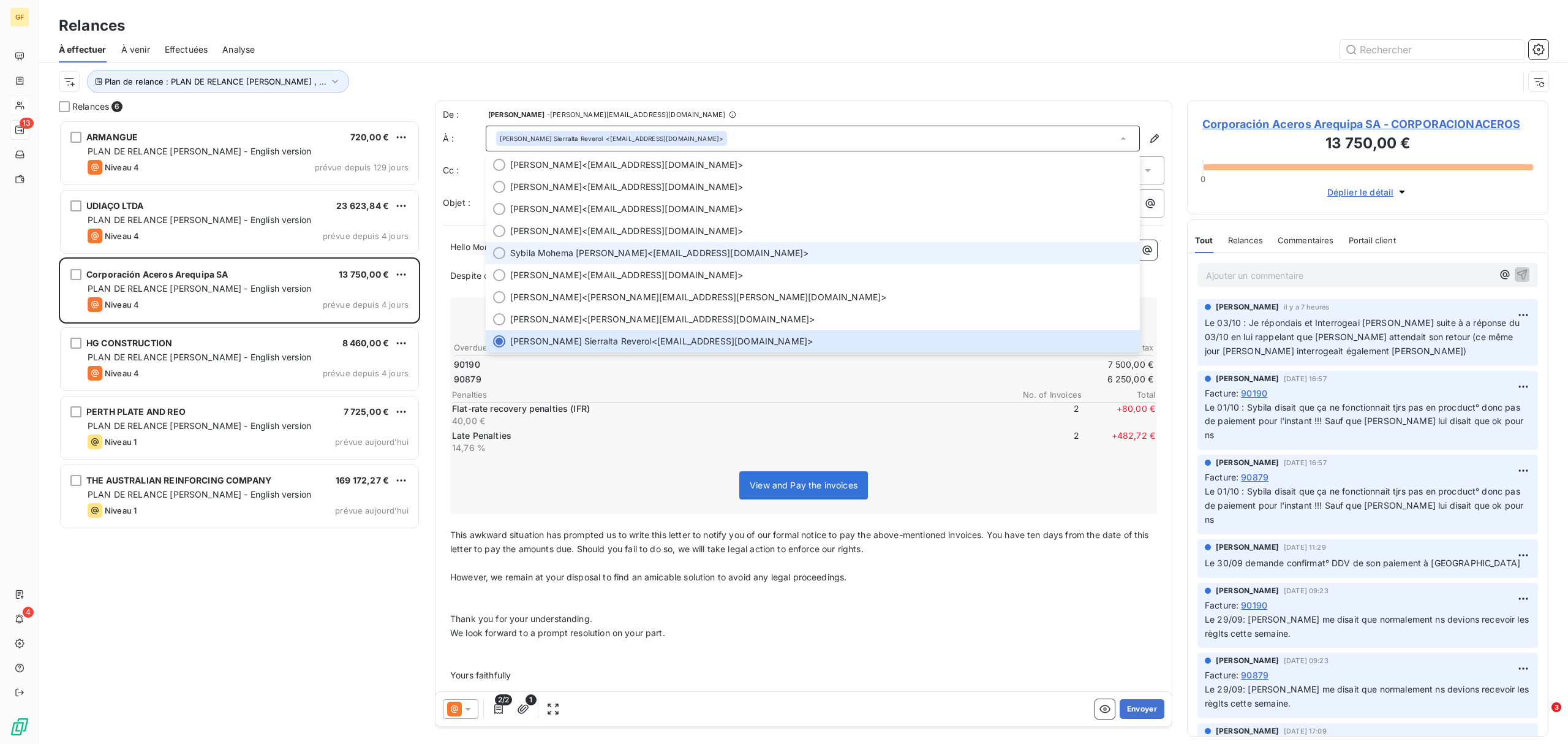
click at [648, 254] on span "Sybila Mohema [PERSON_NAME] <[EMAIL_ADDRESS][DOMAIN_NAME]>" at bounding box center [821, 253] width 622 height 12
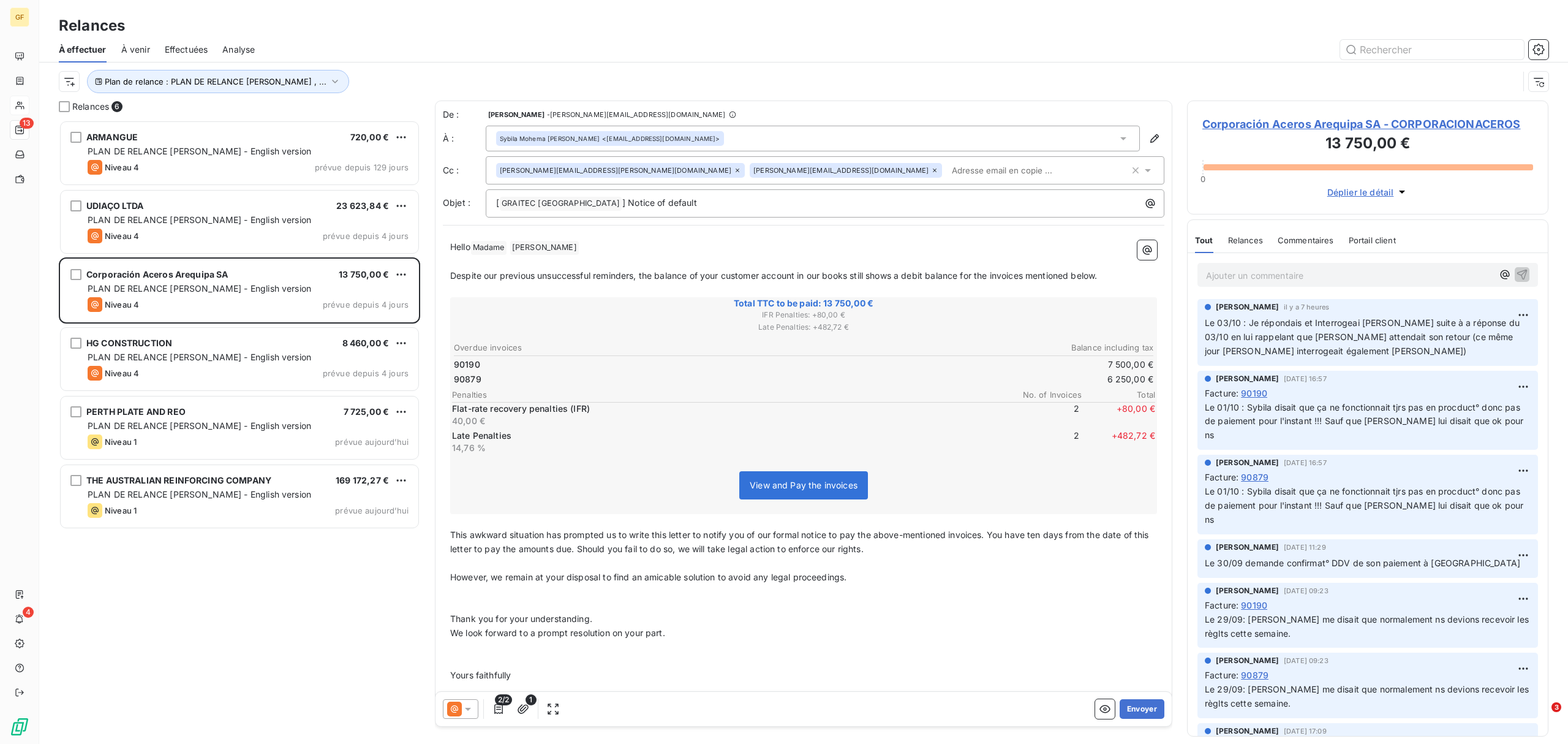
click at [1110, 131] on div "Sybila Mohema [PERSON_NAME] <[EMAIL_ADDRESS][DOMAIN_NAME]>" at bounding box center [813, 139] width 654 height 26
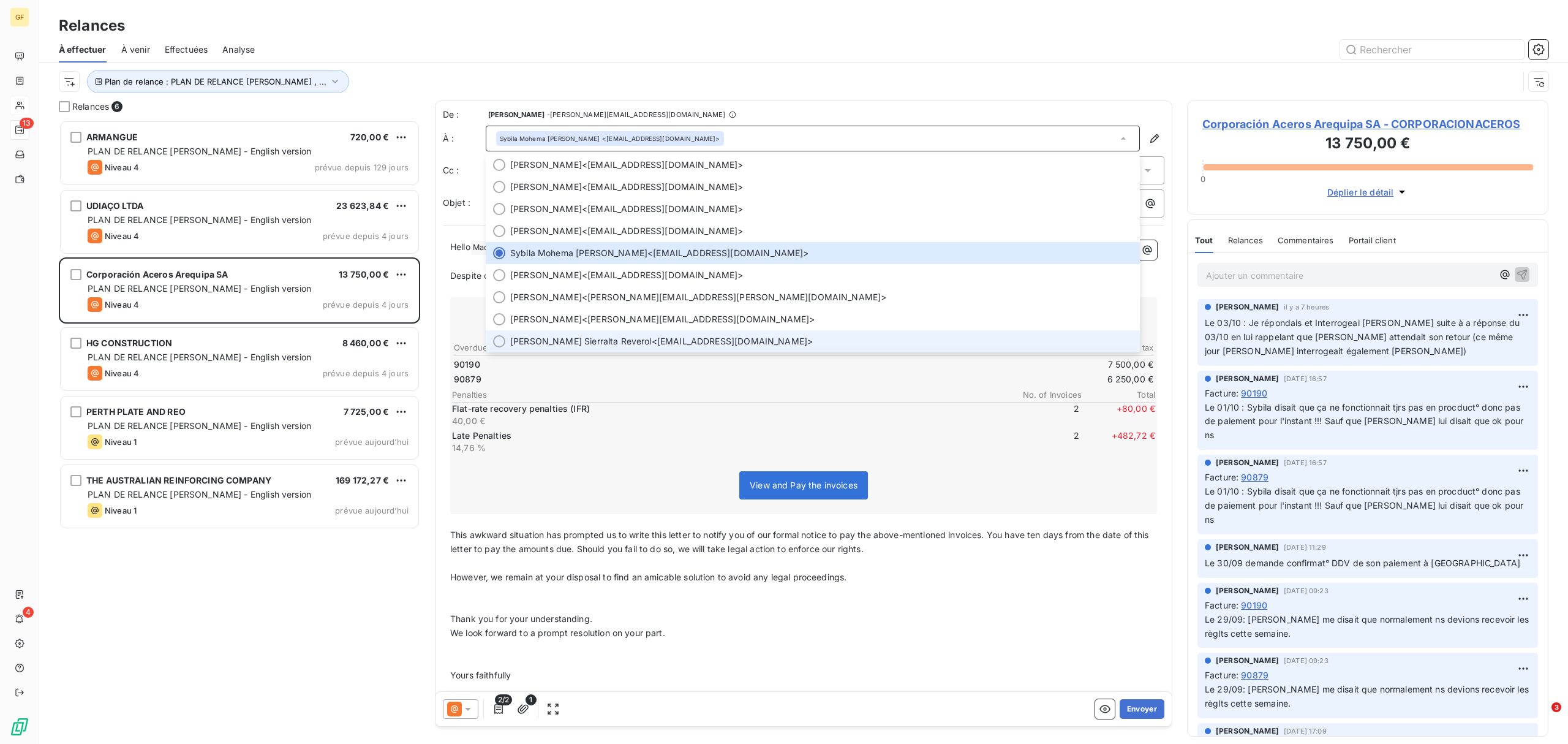
click at [507, 341] on li "[PERSON_NAME] Sierralta Reverol <[EMAIL_ADDRESS][DOMAIN_NAME]>" at bounding box center [813, 341] width 654 height 22
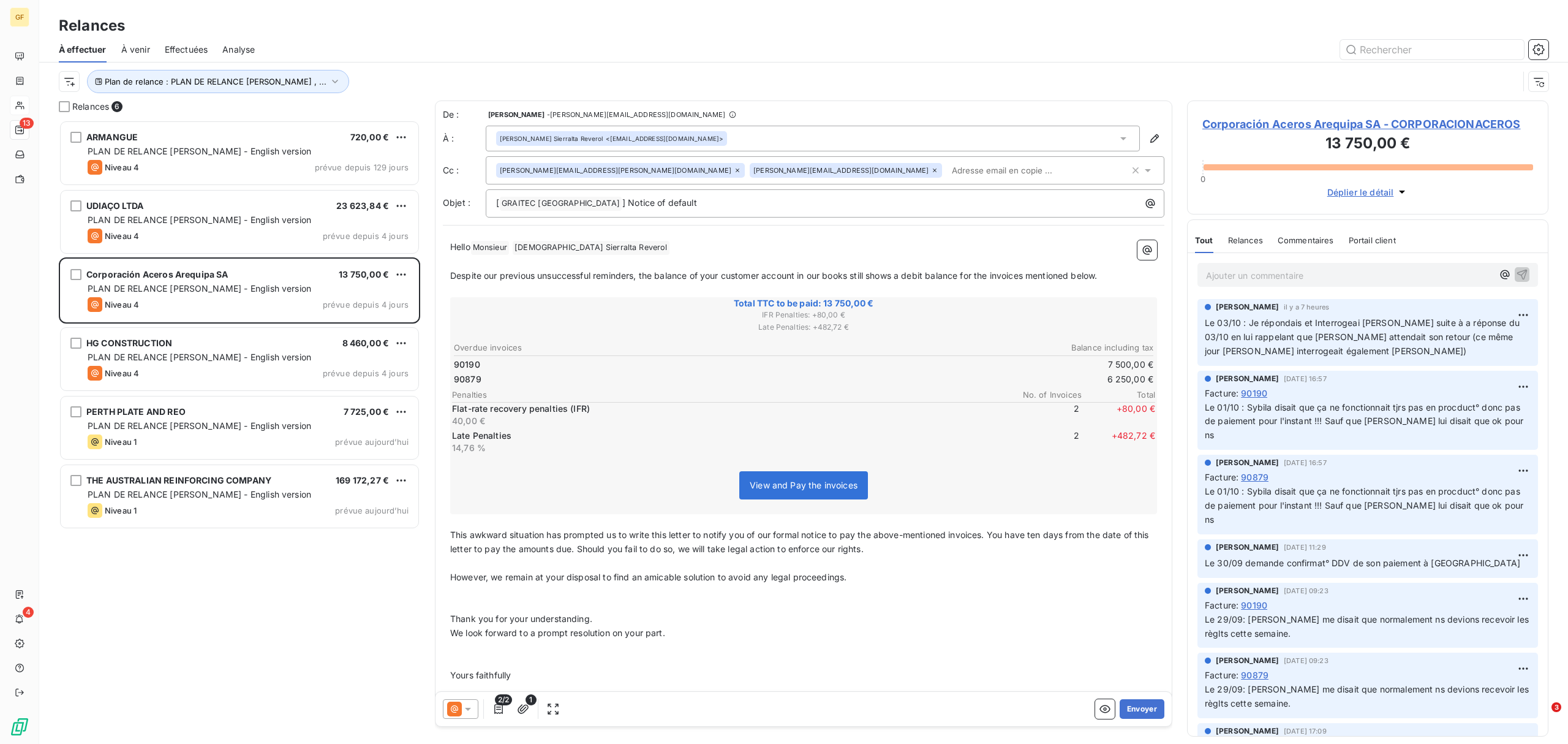
click at [1117, 138] on icon at bounding box center [1123, 139] width 12 height 12
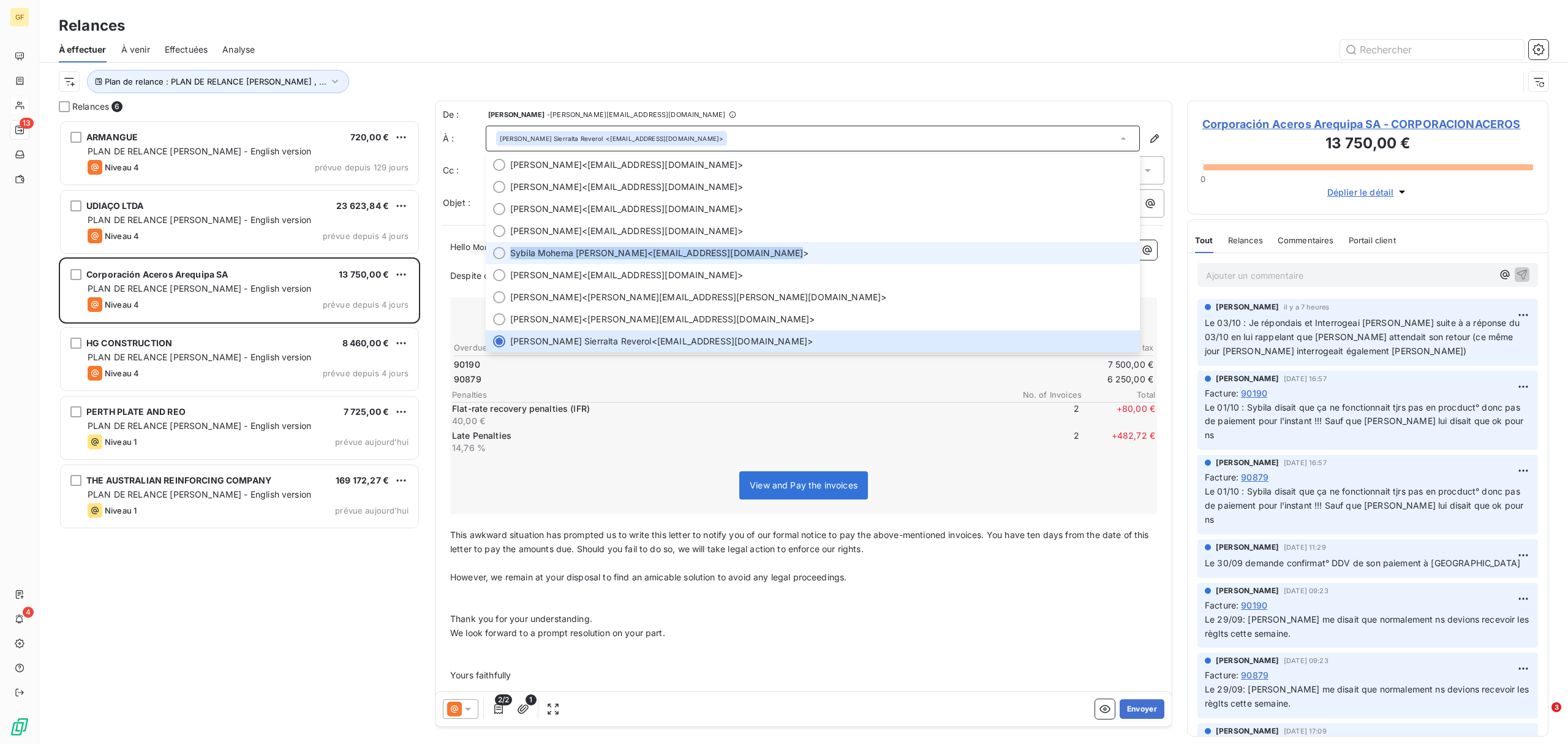
drag, startPoint x: 511, startPoint y: 249, endPoint x: 770, endPoint y: 263, distance: 259.4
click at [770, 263] on li "Sybila Mohema [PERSON_NAME] <[EMAIL_ADDRESS][DOMAIN_NAME]>" at bounding box center [813, 253] width 654 height 22
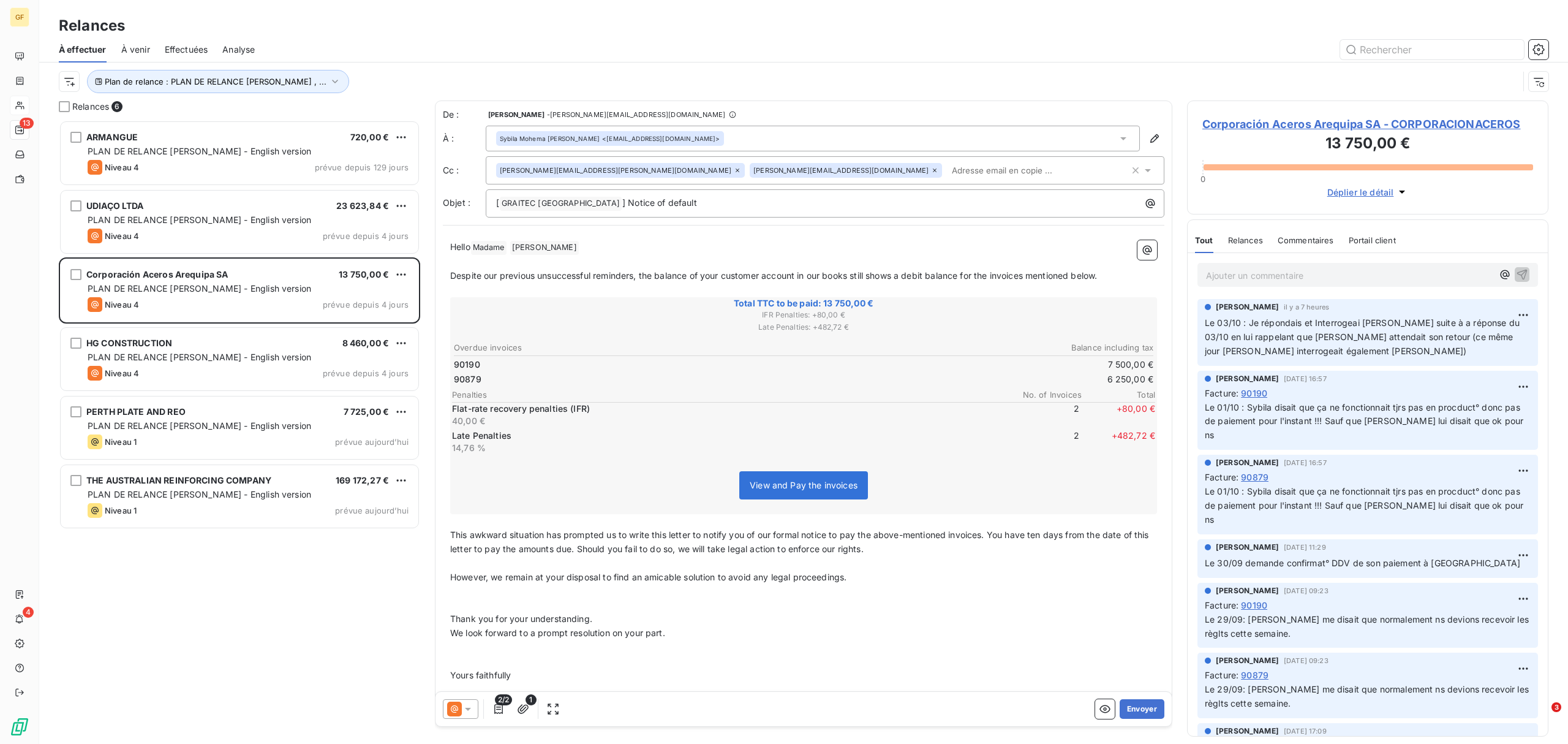
copy span "Sybila Mohema [PERSON_NAME] <[EMAIL_ADDRESS][DOMAIN_NAME]>"
click at [947, 174] on input "text" at bounding box center [1017, 171] width 142 height 19
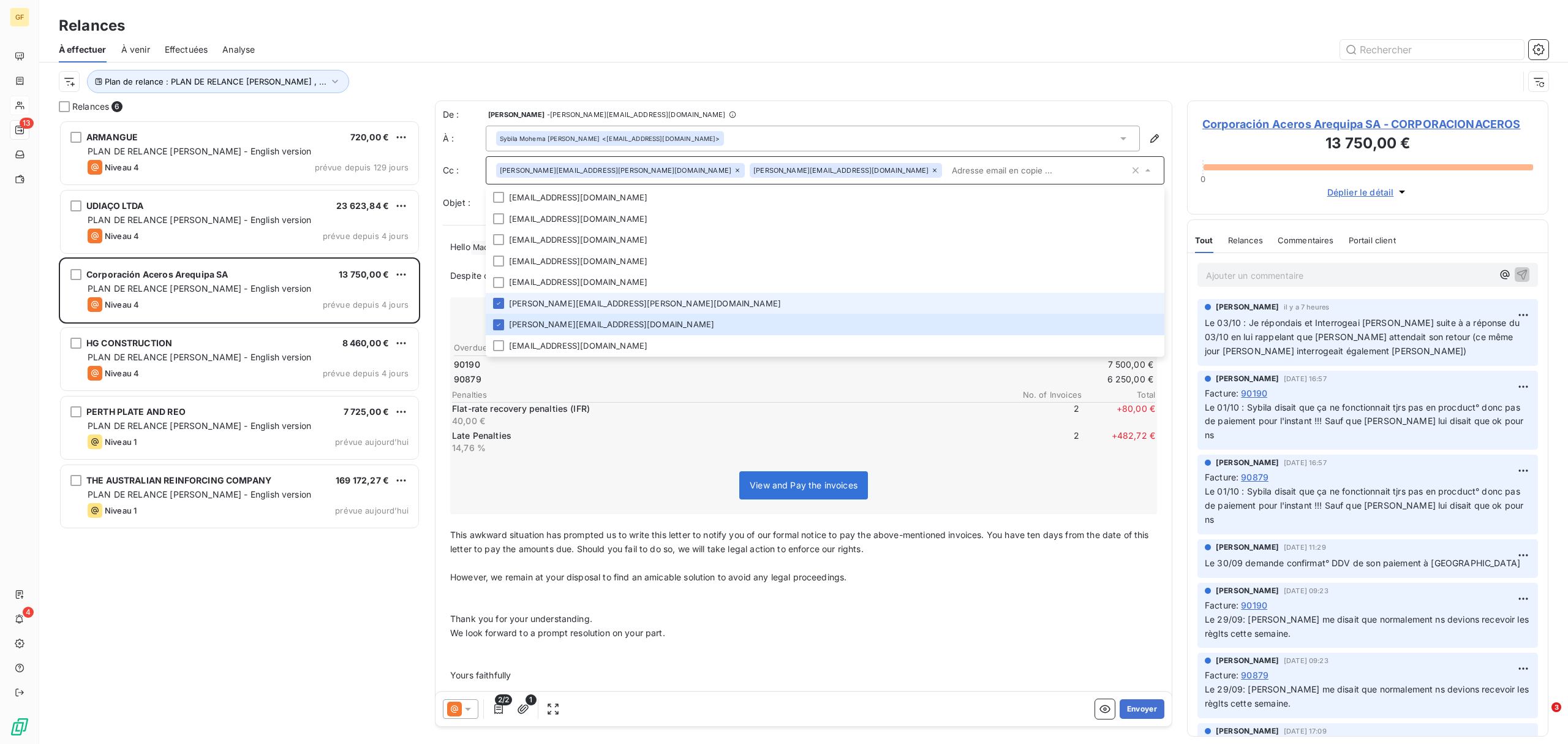
paste input "Sybila Mohema [PERSON_NAME] <[EMAIL_ADDRESS][DOMAIN_NAME]>"
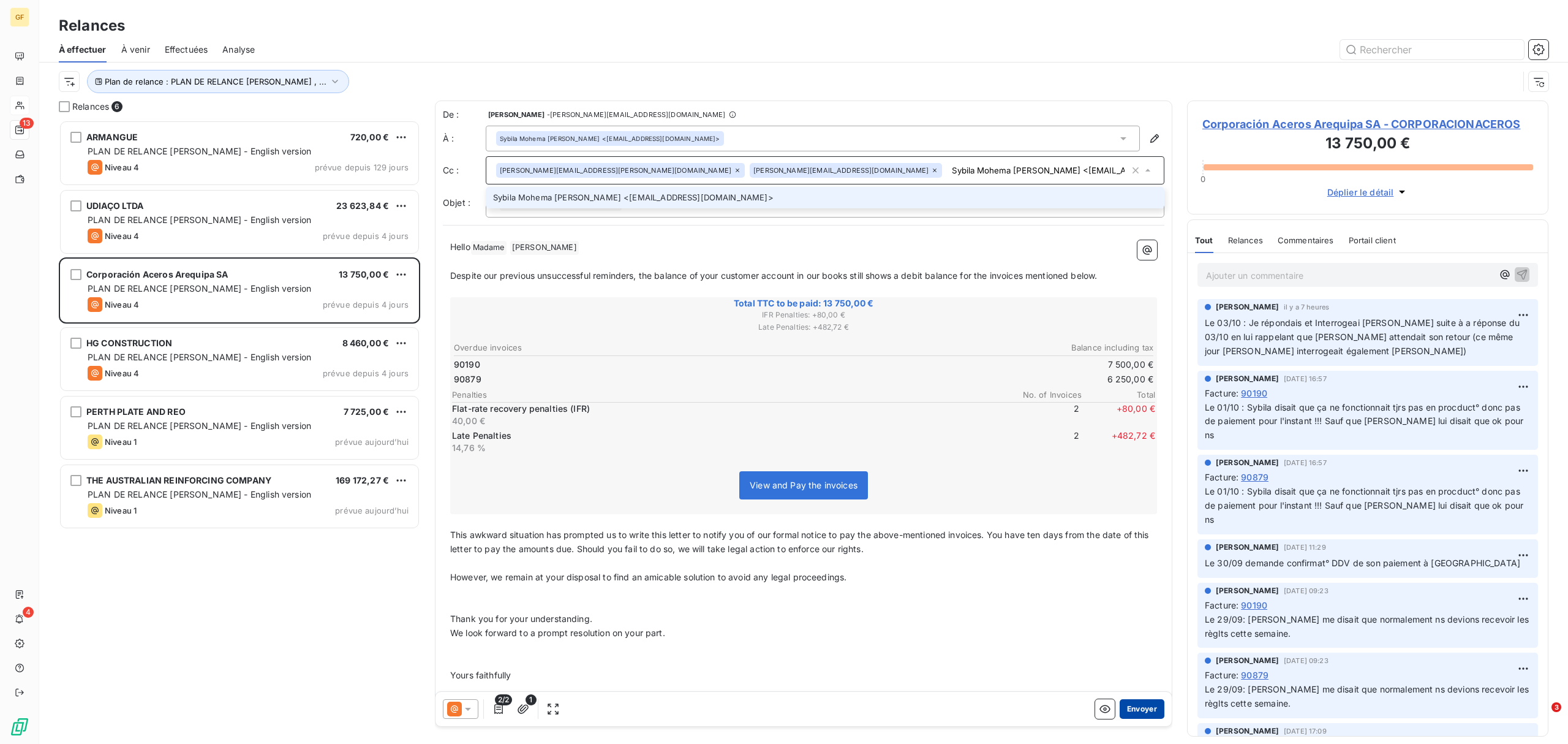
type input "Sybila Mohema [PERSON_NAME] <[EMAIL_ADDRESS][DOMAIN_NAME]>"
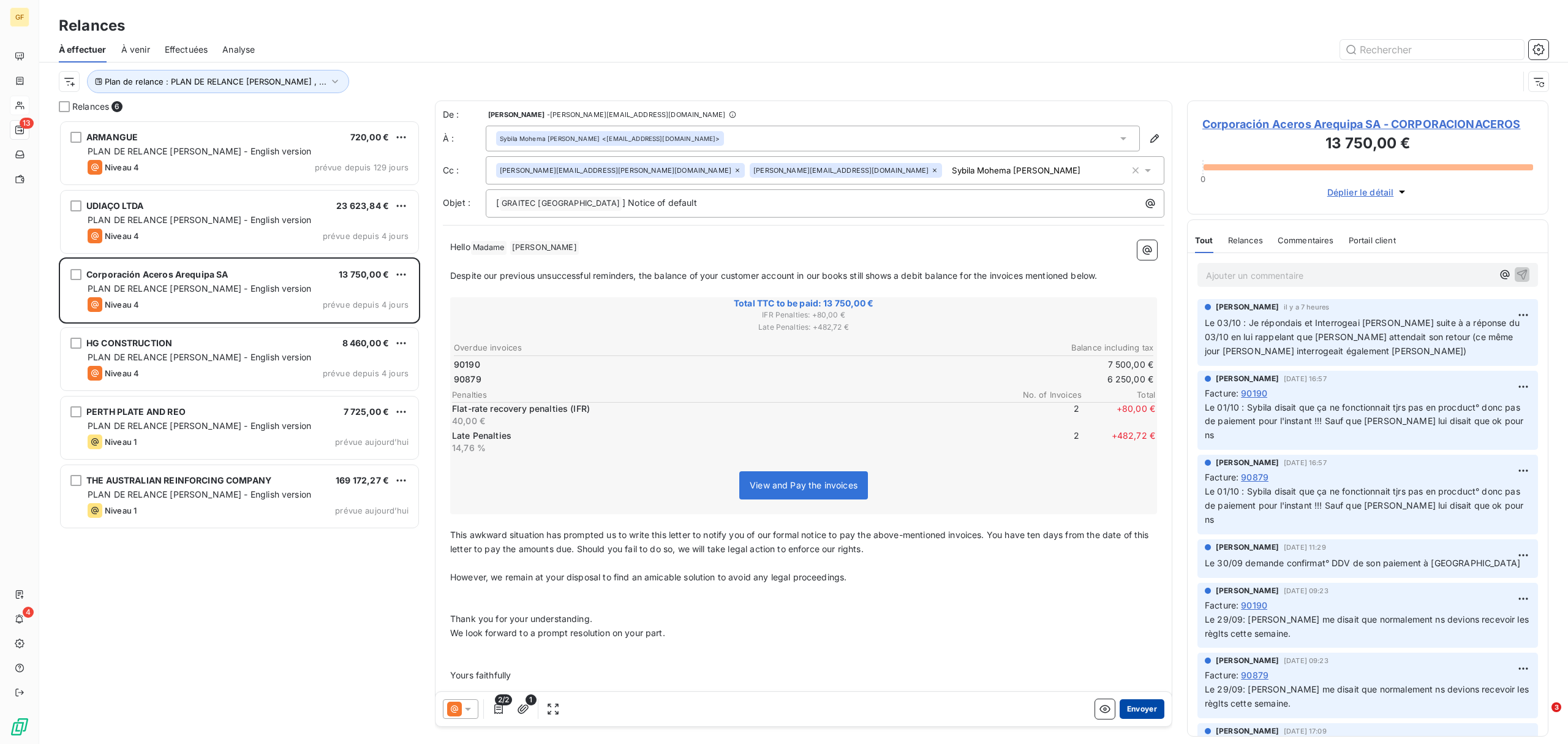
click at [1123, 567] on button "Envoyer" at bounding box center [1142, 709] width 44 height 20
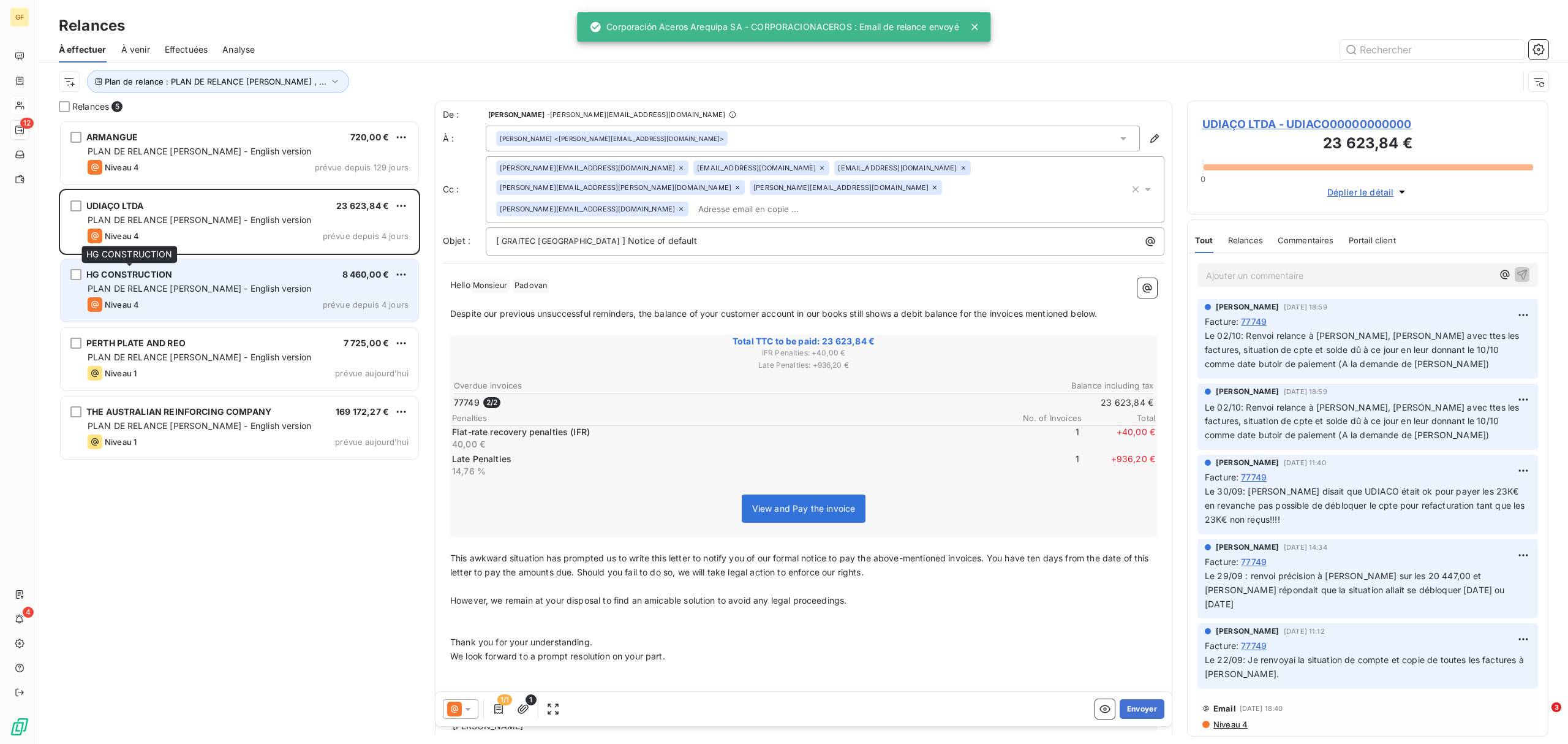
click at [171, 280] on span "HG CONSTRUCTION" at bounding box center [129, 274] width 86 height 11
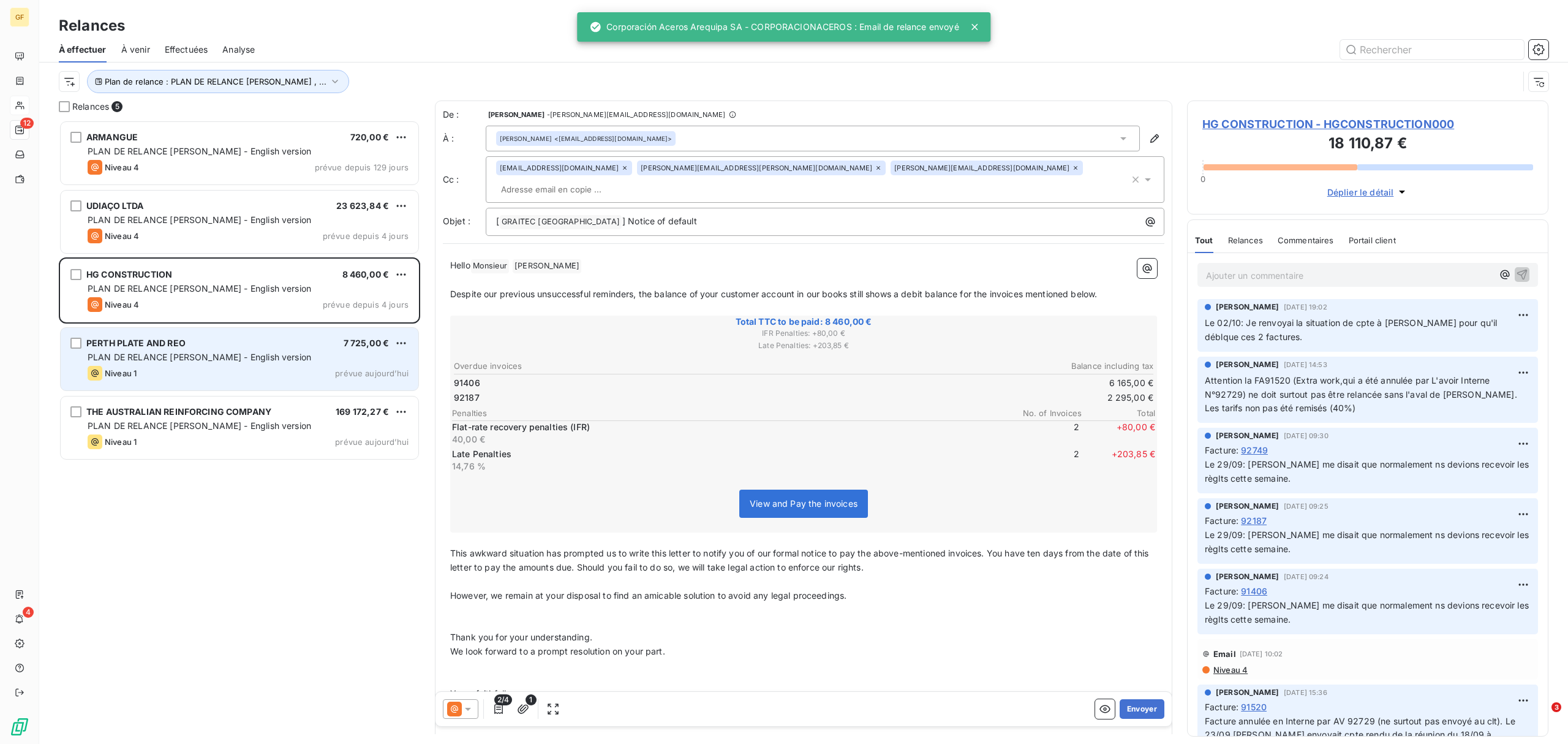
click at [206, 359] on span "PLAN DE RELANCE [PERSON_NAME] - English version" at bounding box center [200, 357] width 224 height 11
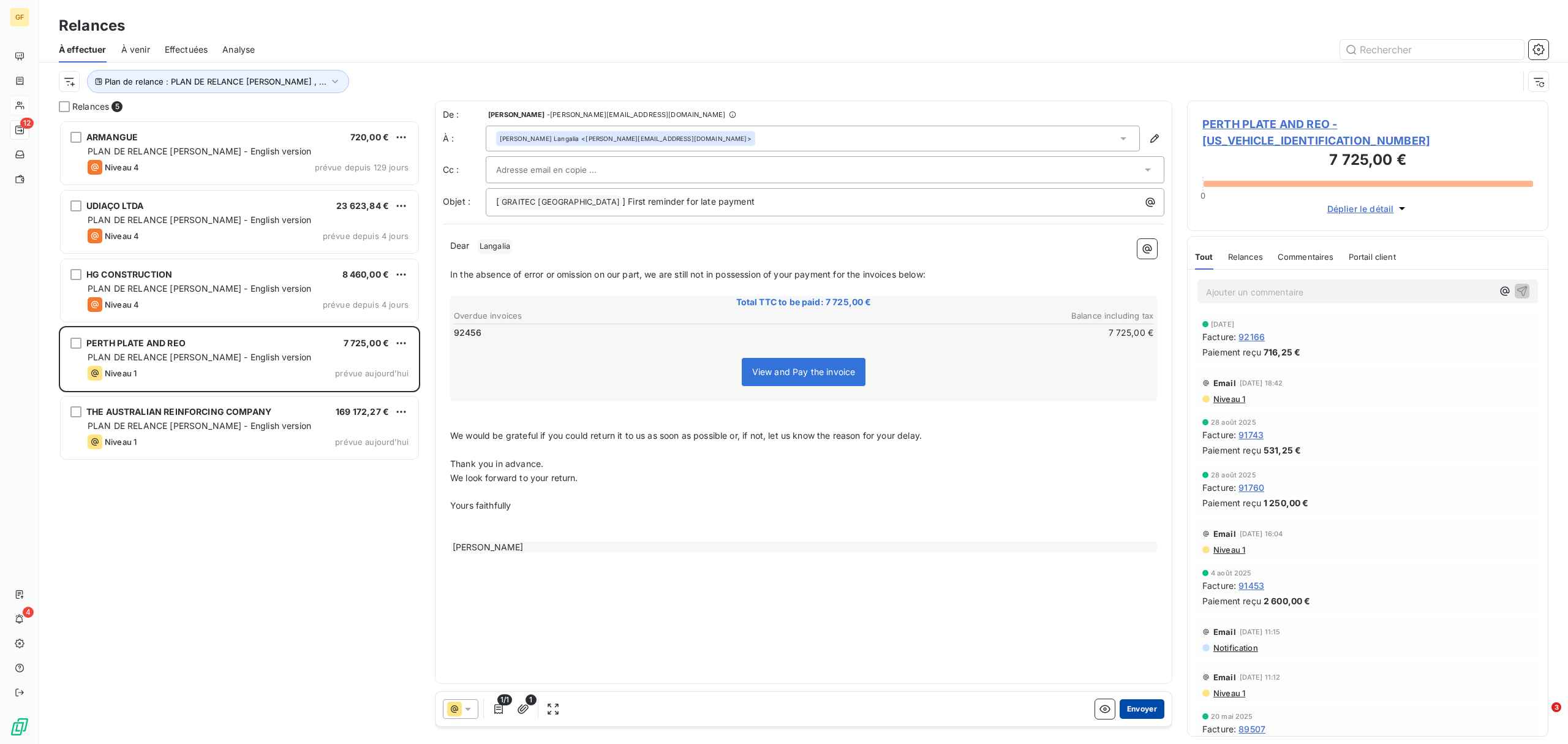
click at [1147, 567] on button "Envoyer" at bounding box center [1142, 709] width 44 height 20
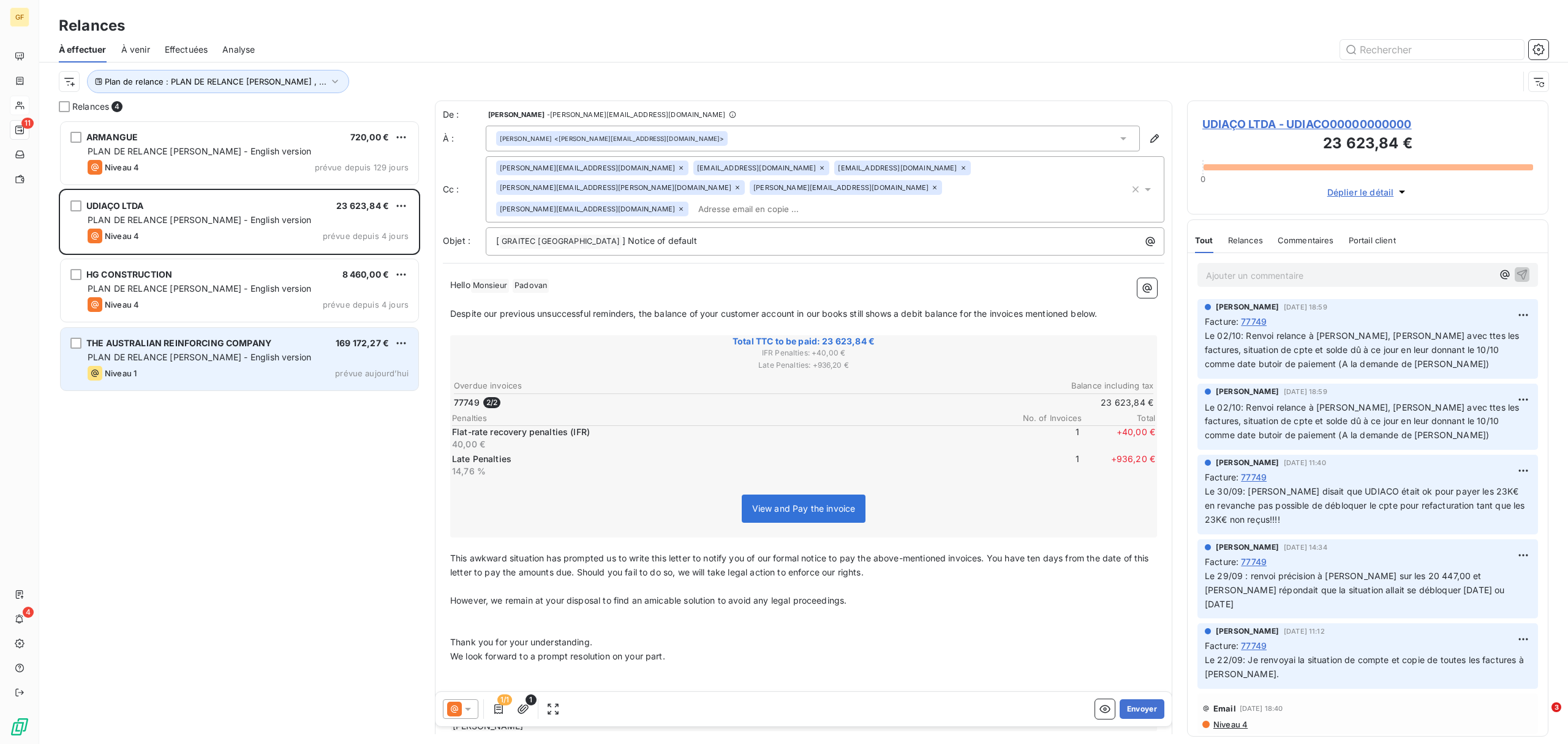
click at [153, 361] on span "PLAN DE RELANCE [PERSON_NAME] - English version" at bounding box center [200, 357] width 224 height 11
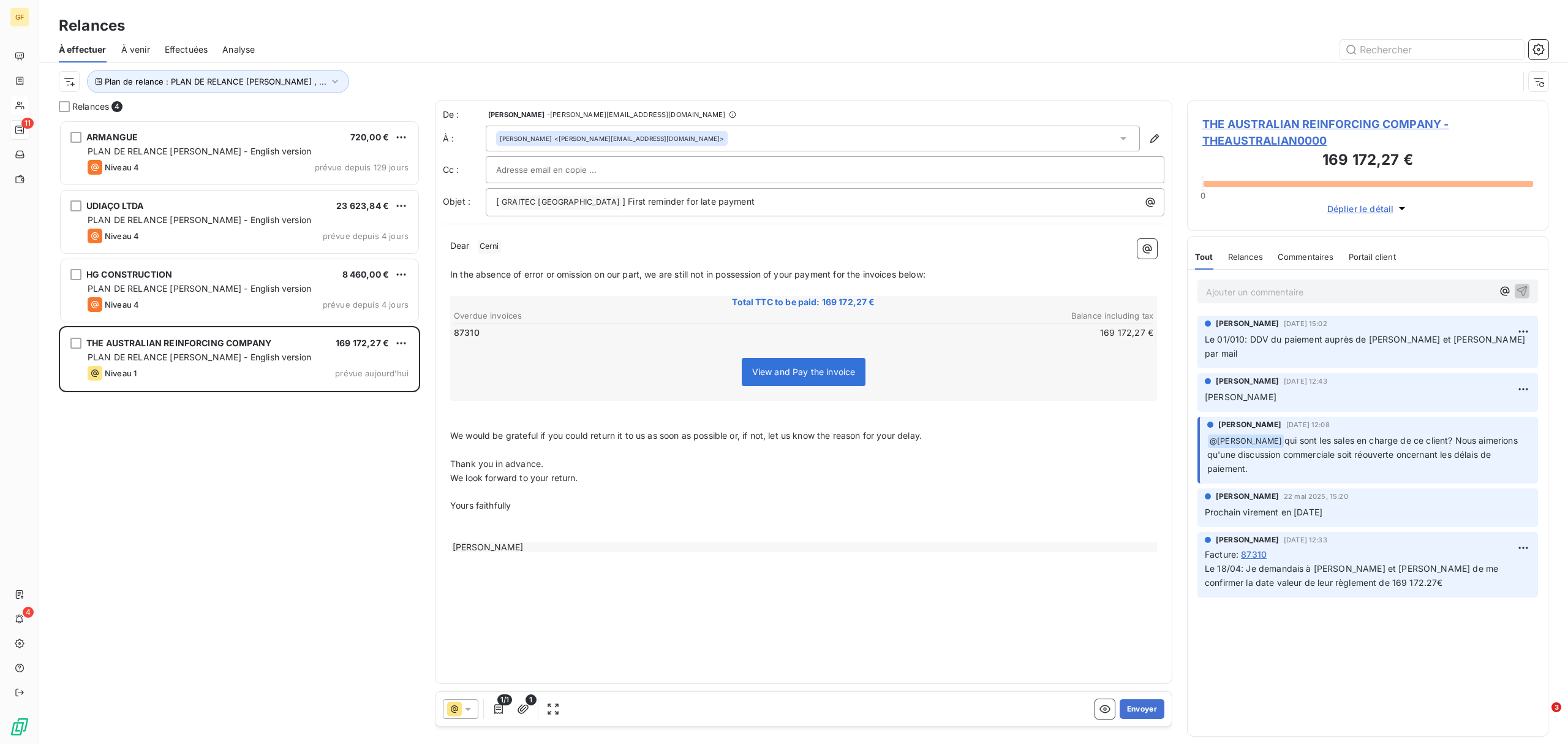
click at [1122, 140] on icon at bounding box center [1123, 139] width 6 height 3
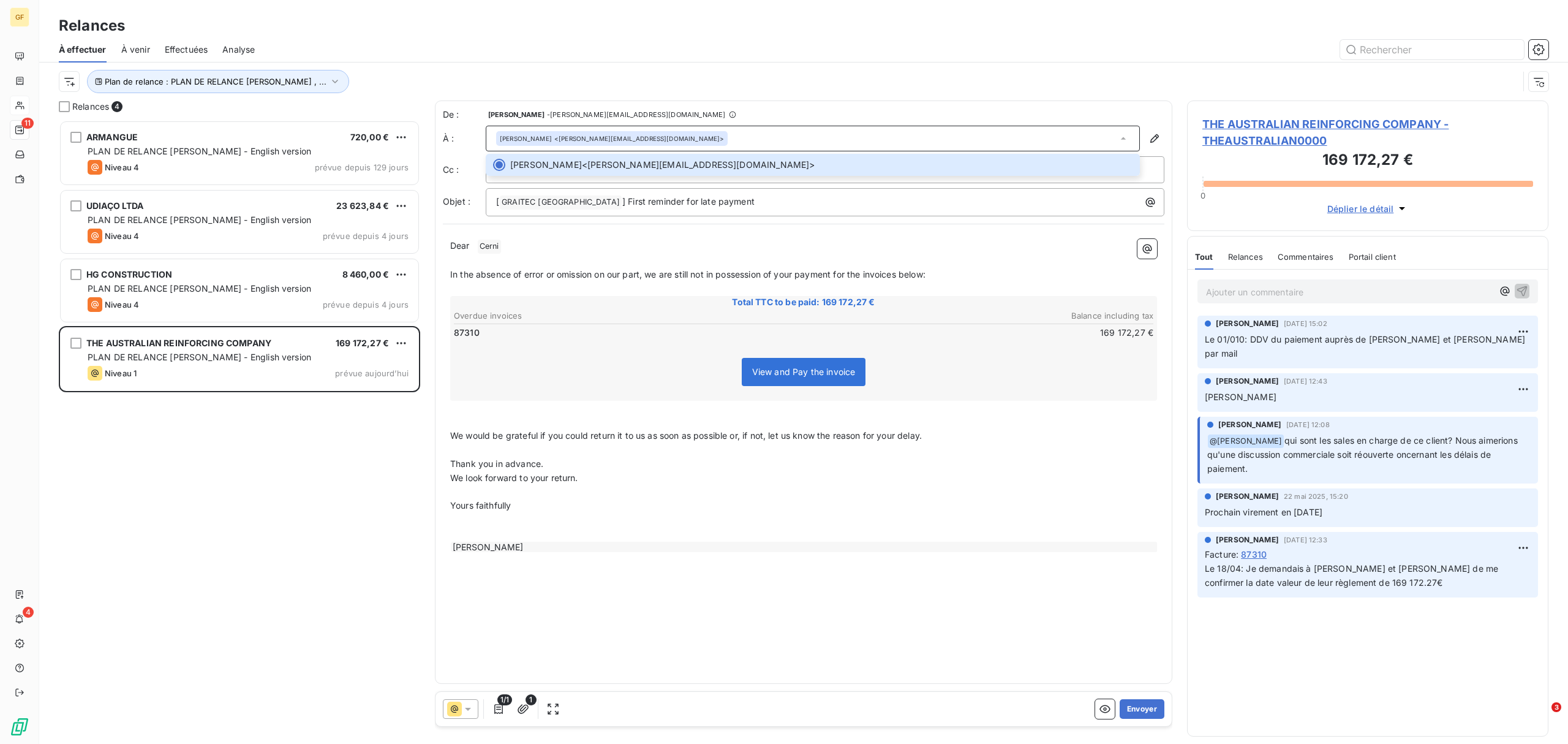
click at [1147, 173] on div at bounding box center [825, 170] width 658 height 19
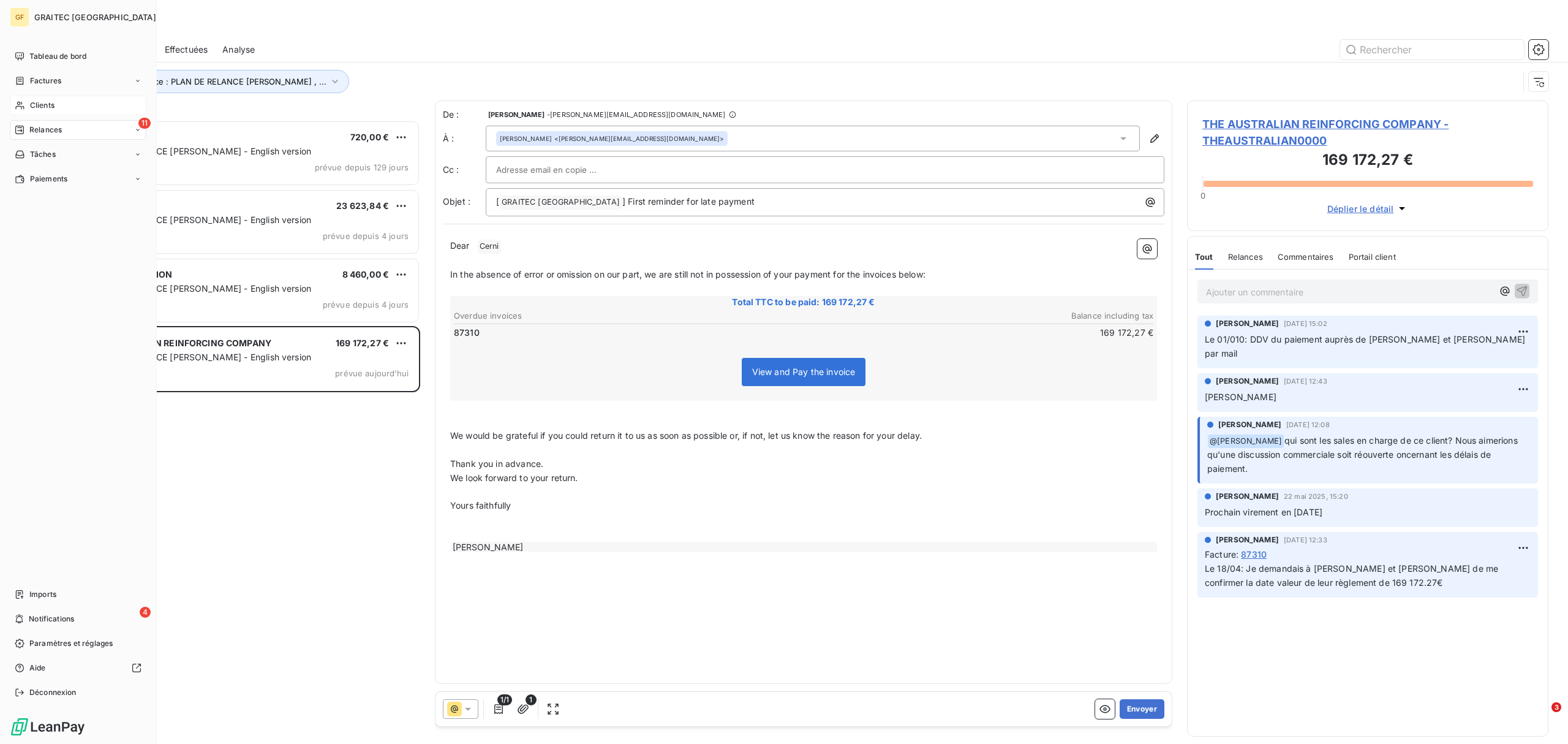
click at [45, 101] on span "Clients" at bounding box center [43, 106] width 25 height 11
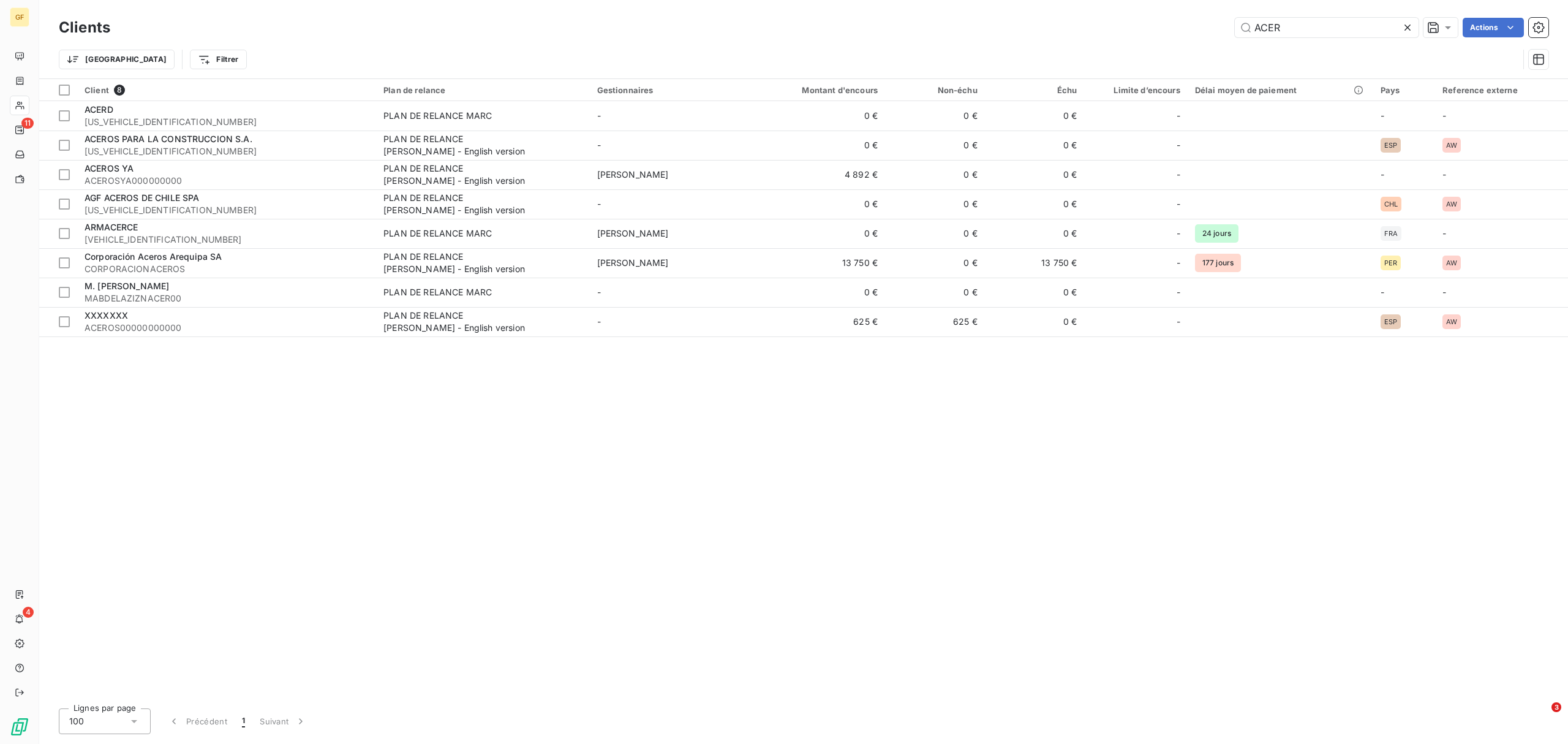
drag, startPoint x: 1296, startPoint y: 26, endPoint x: 1239, endPoint y: 40, distance: 58.7
click at [1247, 39] on div "Clients ACER Actions" at bounding box center [803, 28] width 1490 height 26
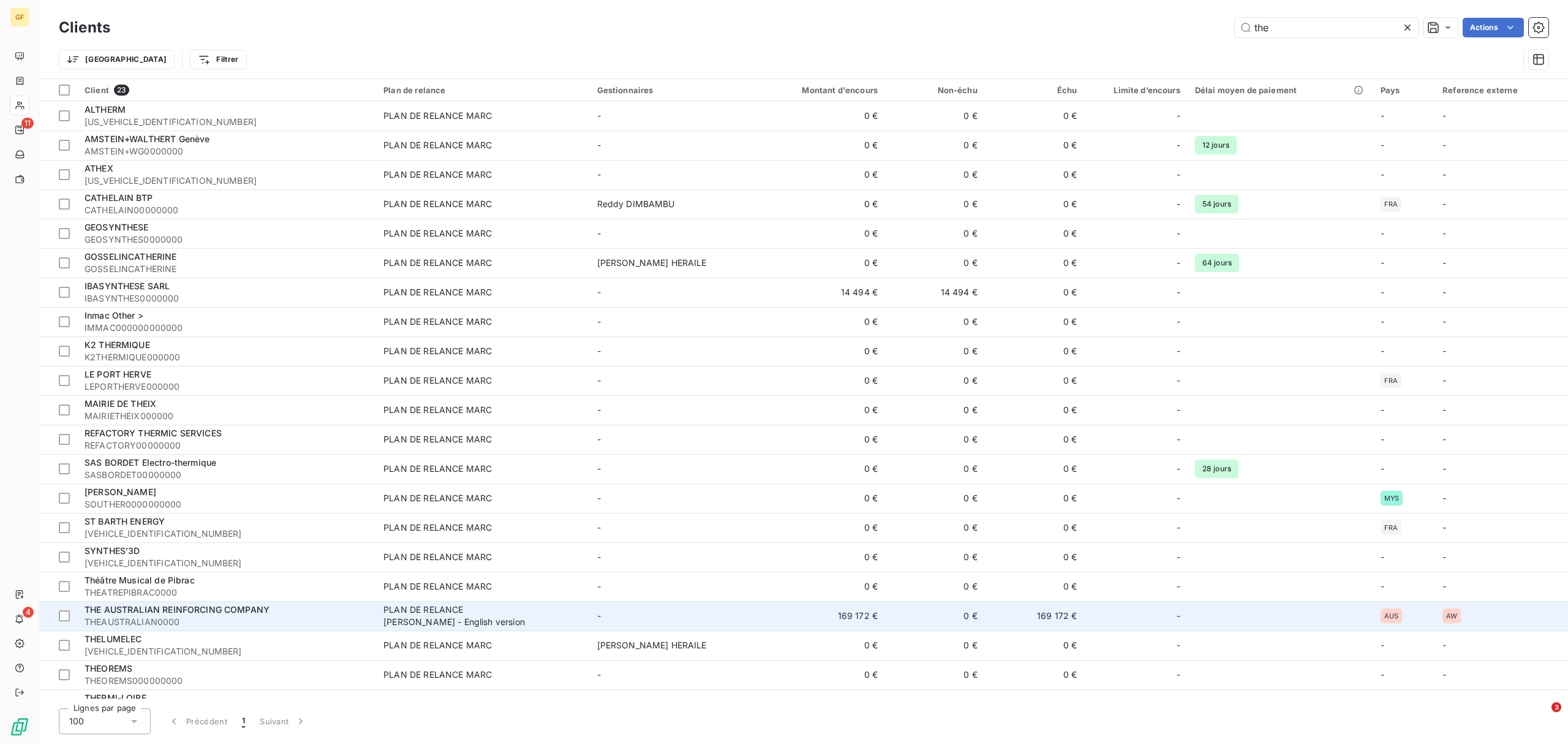
type input "the"
click at [201, 567] on span "THE AUSTRALIAN REINFORCING COMPANY" at bounding box center [177, 609] width 185 height 11
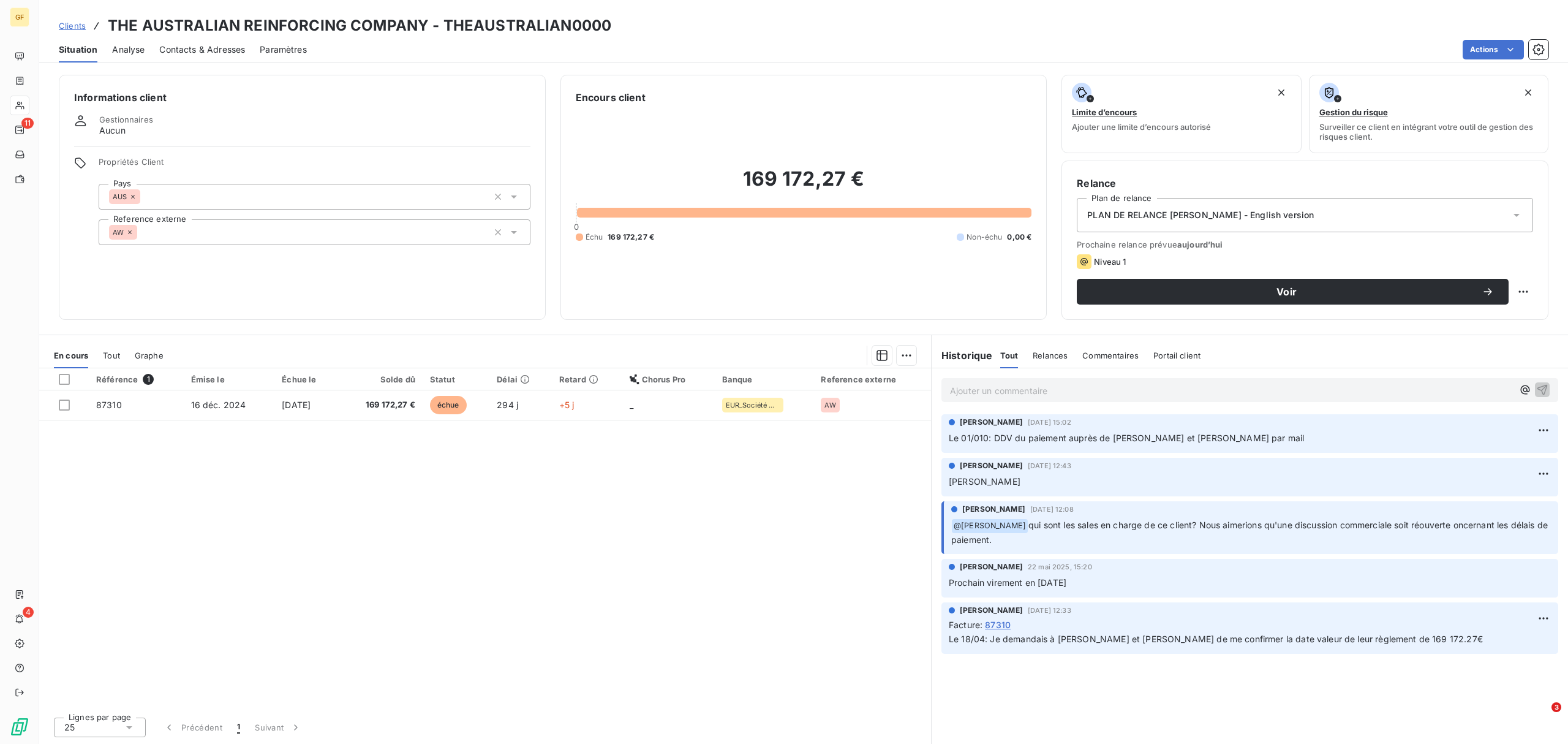
click at [189, 49] on span "Contacts & Adresses" at bounding box center [202, 49] width 86 height 12
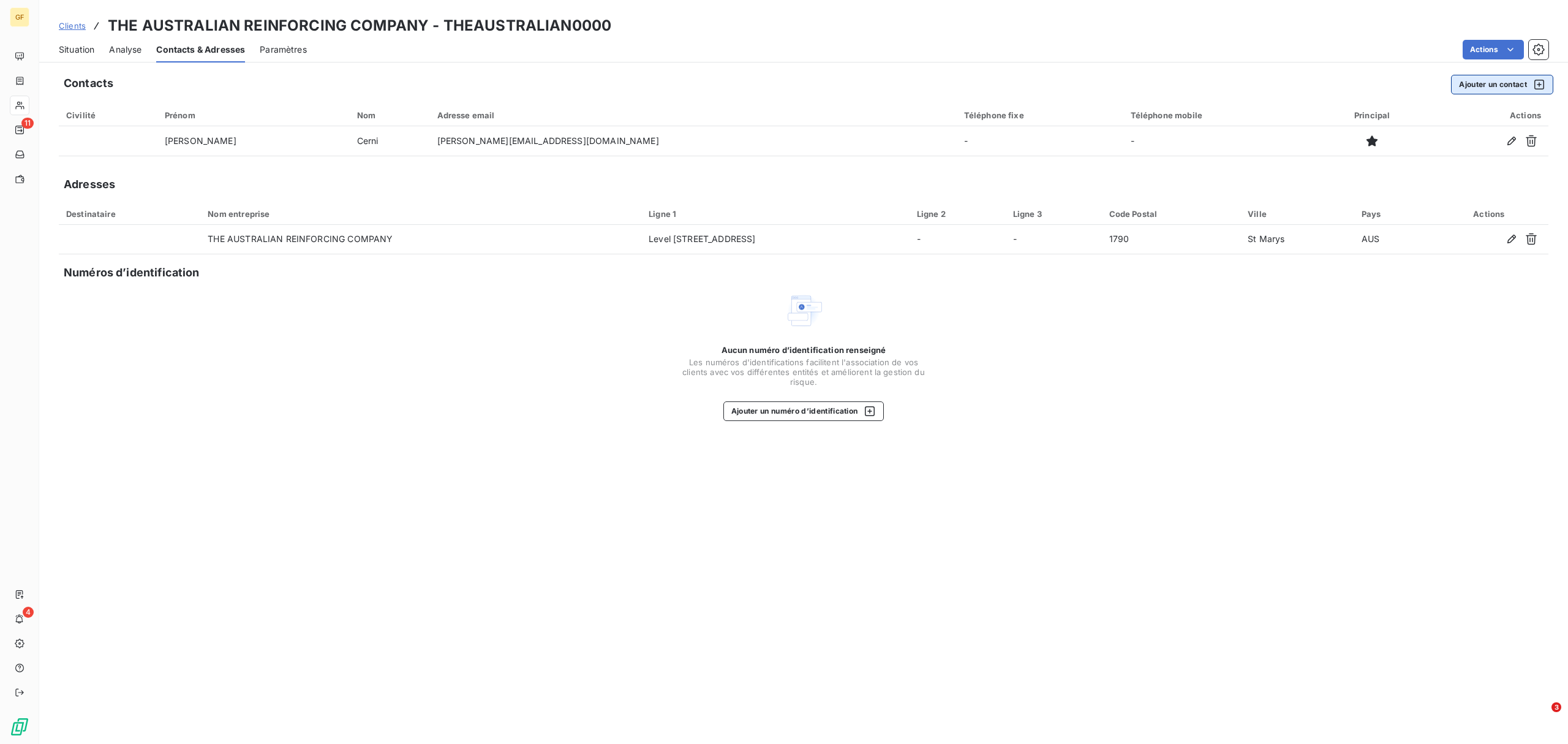
click at [1253, 86] on button "Ajouter un contact" at bounding box center [1501, 85] width 102 height 20
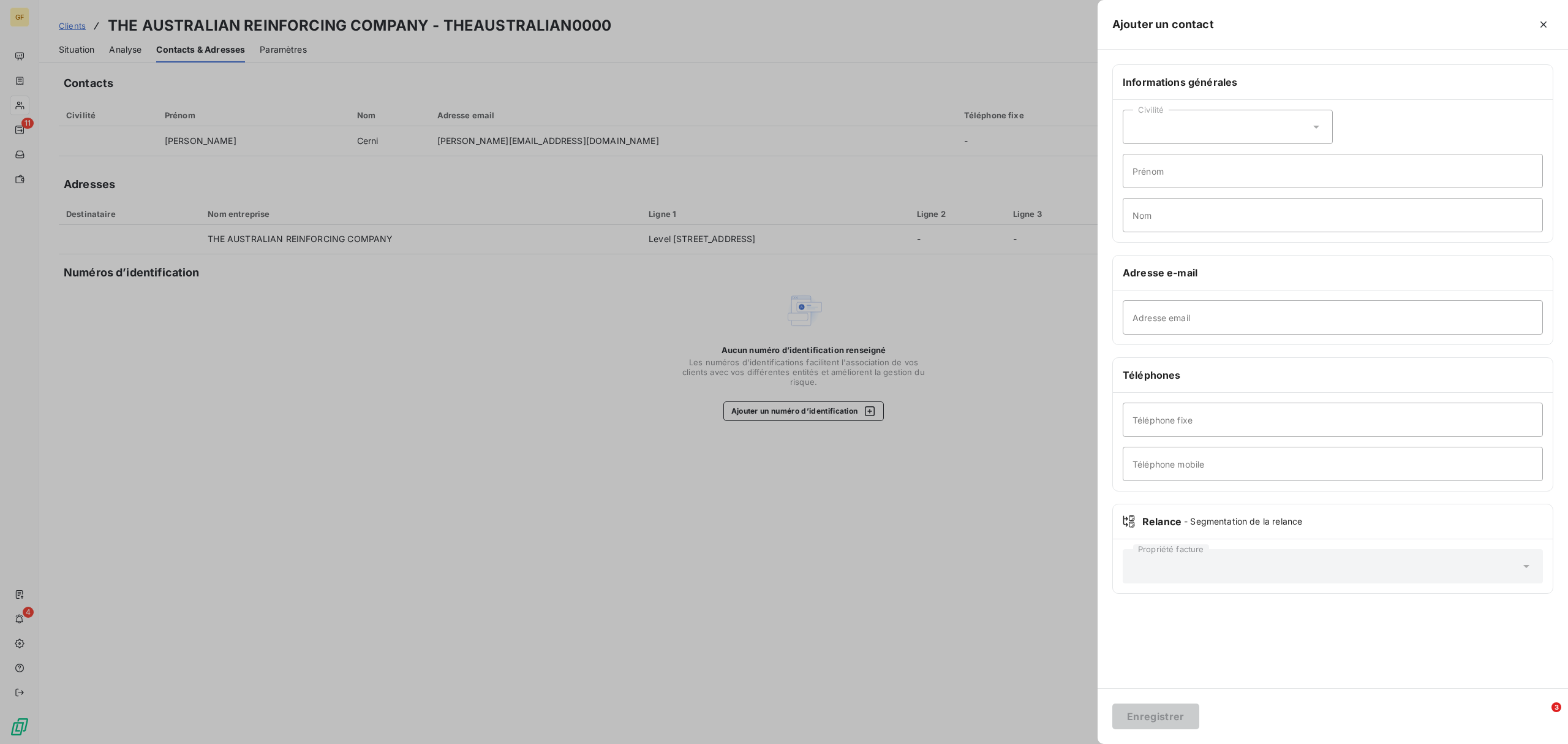
click at [1253, 128] on div "Civilité" at bounding box center [1227, 126] width 210 height 34
click at [1132, 179] on input "radio" at bounding box center [1136, 179] width 12 height 12
click at [1142, 312] on input "Adresse email" at bounding box center [1333, 317] width 420 height 34
paste input "[PERSON_NAME][EMAIL_ADDRESS][DOMAIN_NAME]"
type input "[PERSON_NAME][EMAIL_ADDRESS][DOMAIN_NAME]"
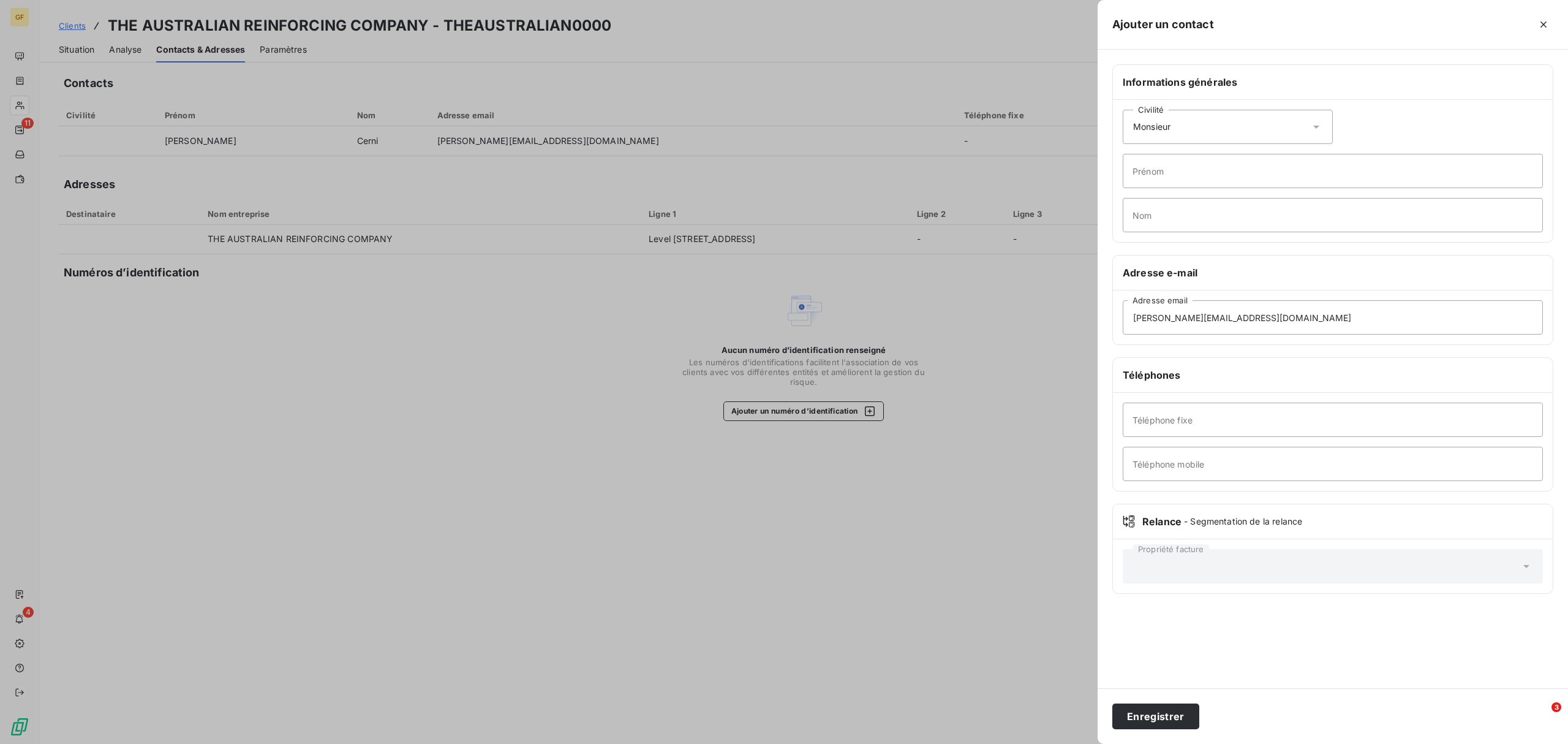
click at [1253, 125] on div "Civilité Monsieur" at bounding box center [1227, 126] width 210 height 34
click at [1139, 157] on input "radio" at bounding box center [1136, 158] width 12 height 12
click at [1152, 171] on input "Prénom" at bounding box center [1333, 171] width 420 height 34
type input "[PERSON_NAME]"
paste input "[PERSON_NAME][EMAIL_ADDRESS][DOMAIN_NAME]"
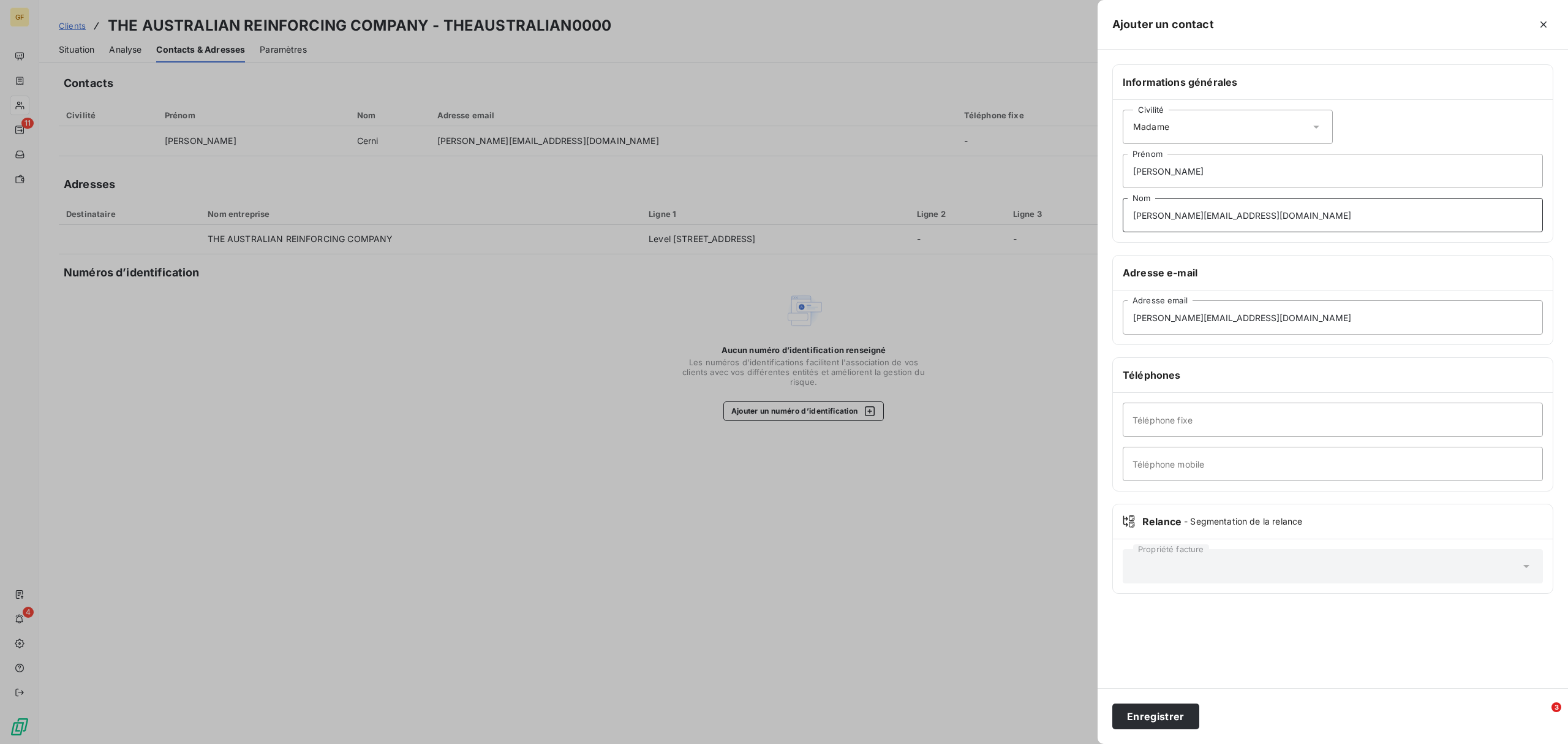
drag, startPoint x: 1164, startPoint y: 214, endPoint x: 1041, endPoint y: 223, distance: 123.3
click at [1041, 567] on div "Ajouter un contact Informations générales Civilité Madame [PERSON_NAME] [PERSON…" at bounding box center [784, 744] width 1568 height 0
drag, startPoint x: 1171, startPoint y: 219, endPoint x: 1245, endPoint y: 229, distance: 74.7
click at [1245, 229] on input "[EMAIL_ADDRESS][DOMAIN_NAME]" at bounding box center [1333, 215] width 420 height 34
type input "kadange"
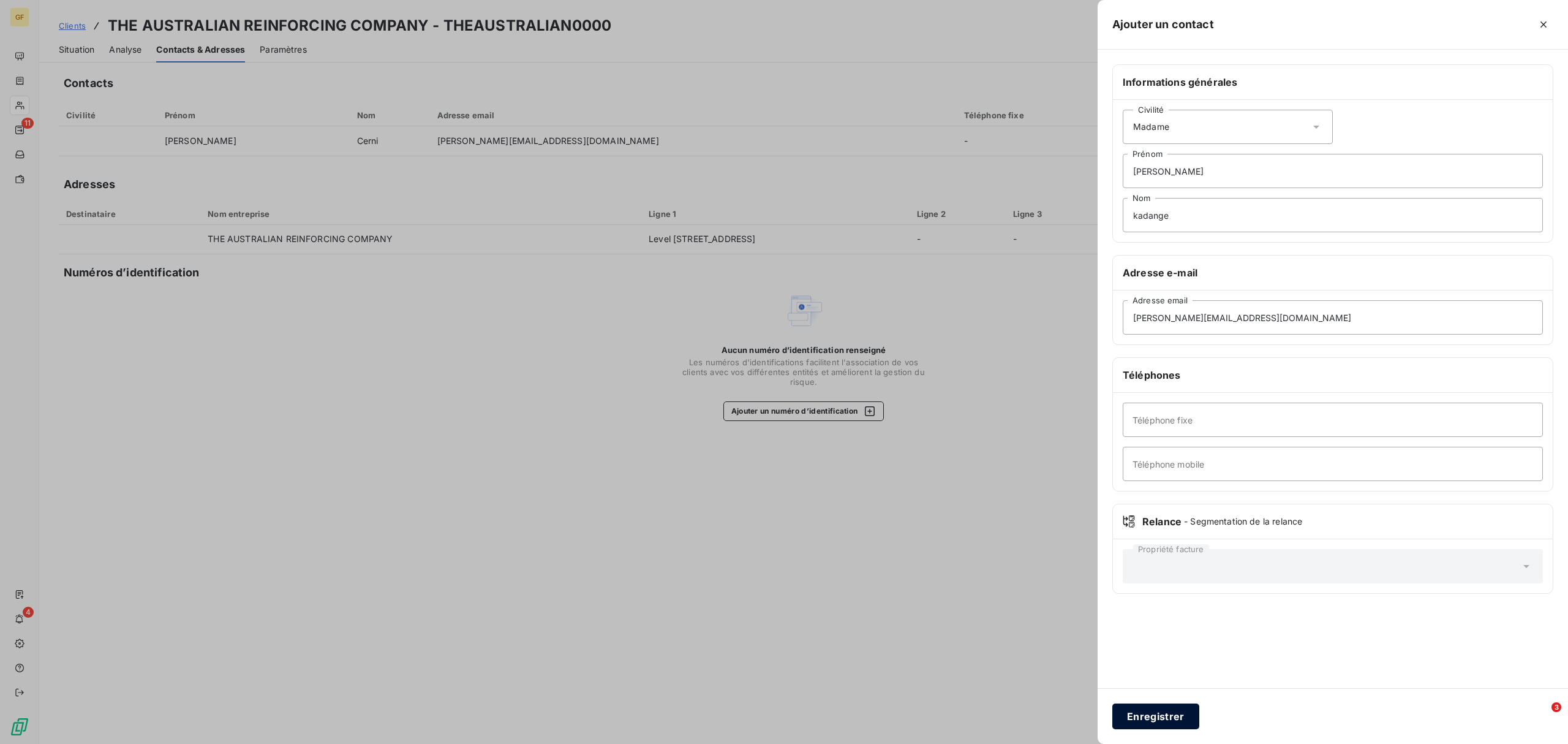
click at [1138, 567] on button "Enregistrer" at bounding box center [1155, 717] width 87 height 26
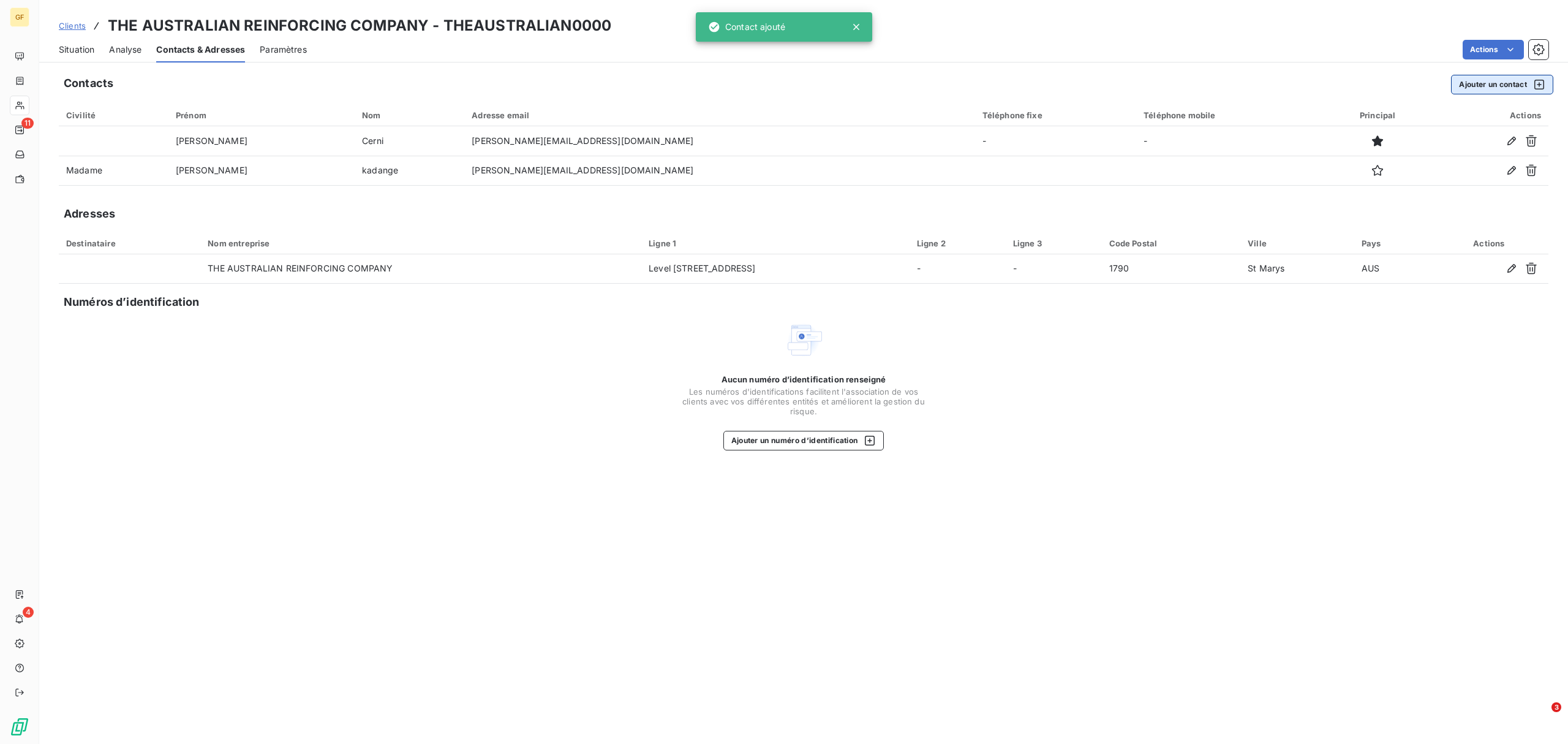
click at [1253, 83] on button "Ajouter un contact" at bounding box center [1501, 85] width 102 height 20
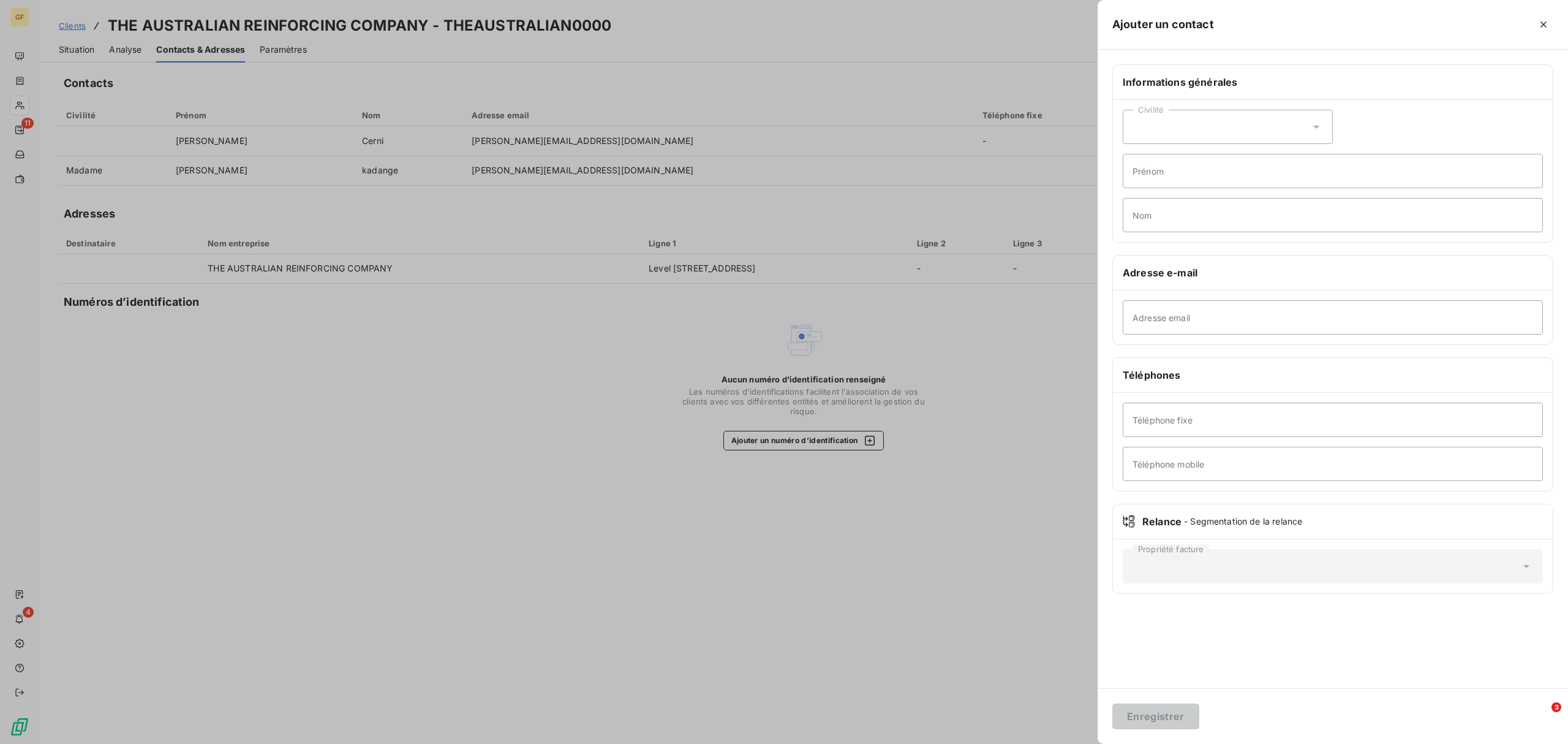
click at [1253, 123] on div "Civilité" at bounding box center [1227, 126] width 210 height 34
click at [1135, 177] on input "radio" at bounding box center [1136, 179] width 12 height 12
click at [1143, 320] on input "Adresse email" at bounding box center [1333, 317] width 420 height 34
paste input "[PERSON_NAME][EMAIL_ADDRESS][DOMAIN_NAME]"
type input "[PERSON_NAME][EMAIL_ADDRESS][DOMAIN_NAME]"
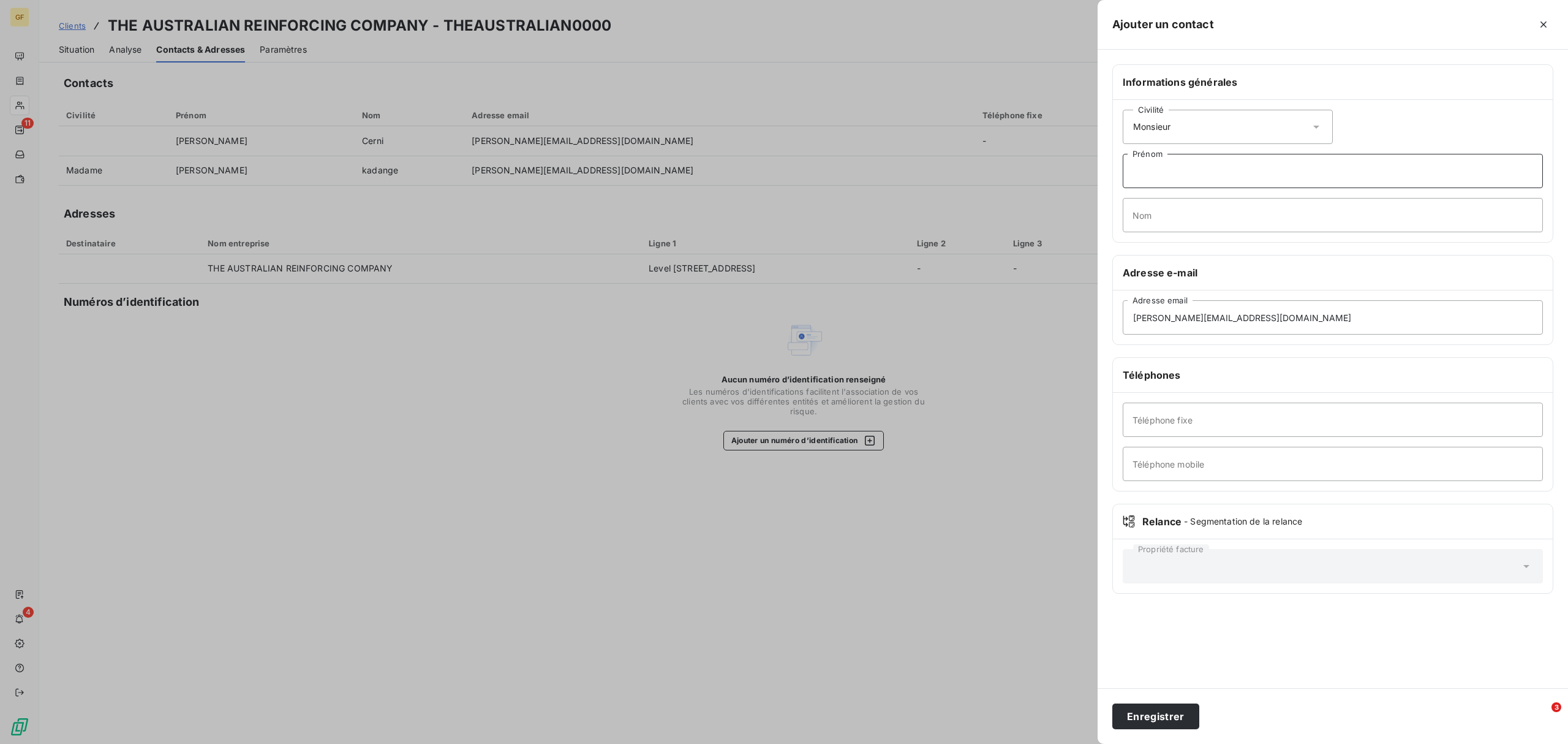
click at [1135, 168] on input "Prénom" at bounding box center [1333, 171] width 420 height 34
paste input "[PERSON_NAME][EMAIL_ADDRESS][DOMAIN_NAME]"
click at [1137, 174] on input "[PERSON_NAME][EMAIL_ADDRESS][DOMAIN_NAME]" at bounding box center [1333, 171] width 420 height 34
drag, startPoint x: 1163, startPoint y: 172, endPoint x: 1311, endPoint y: 177, distance: 148.1
click at [1253, 177] on input "[PERSON_NAME][EMAIL_ADDRESS][DOMAIN_NAME]" at bounding box center [1333, 171] width 420 height 34
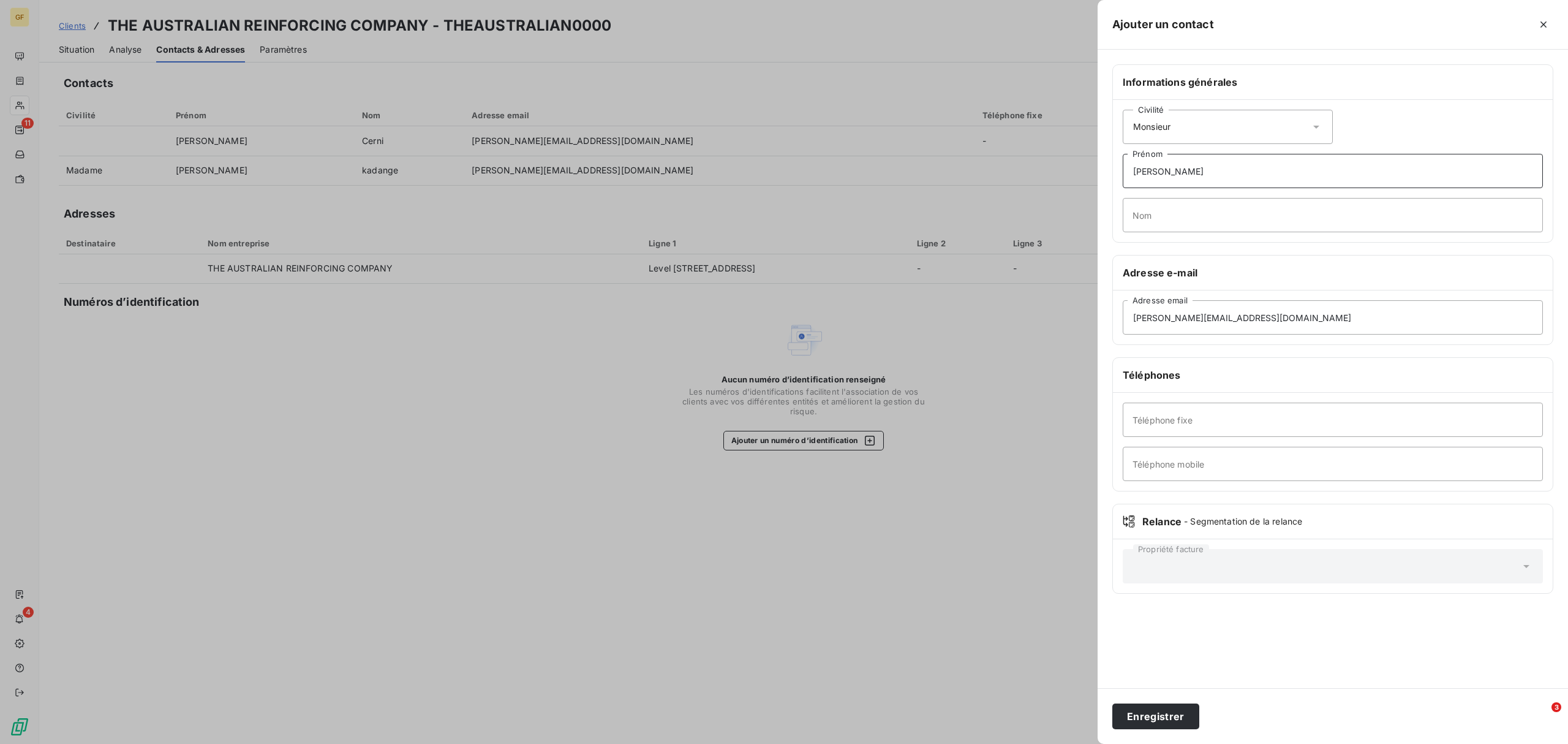
type input "[PERSON_NAME]"
click at [1153, 216] on input "Nom" at bounding box center [1333, 215] width 420 height 34
paste input "[PERSON_NAME][EMAIL_ADDRESS][DOMAIN_NAME]"
drag, startPoint x: 1169, startPoint y: 216, endPoint x: 1075, endPoint y: 216, distance: 94.0
click at [1075, 567] on div "Ajouter un contact Informations générales Civilité Monsieur [PERSON_NAME] [PERS…" at bounding box center [784, 744] width 1568 height 0
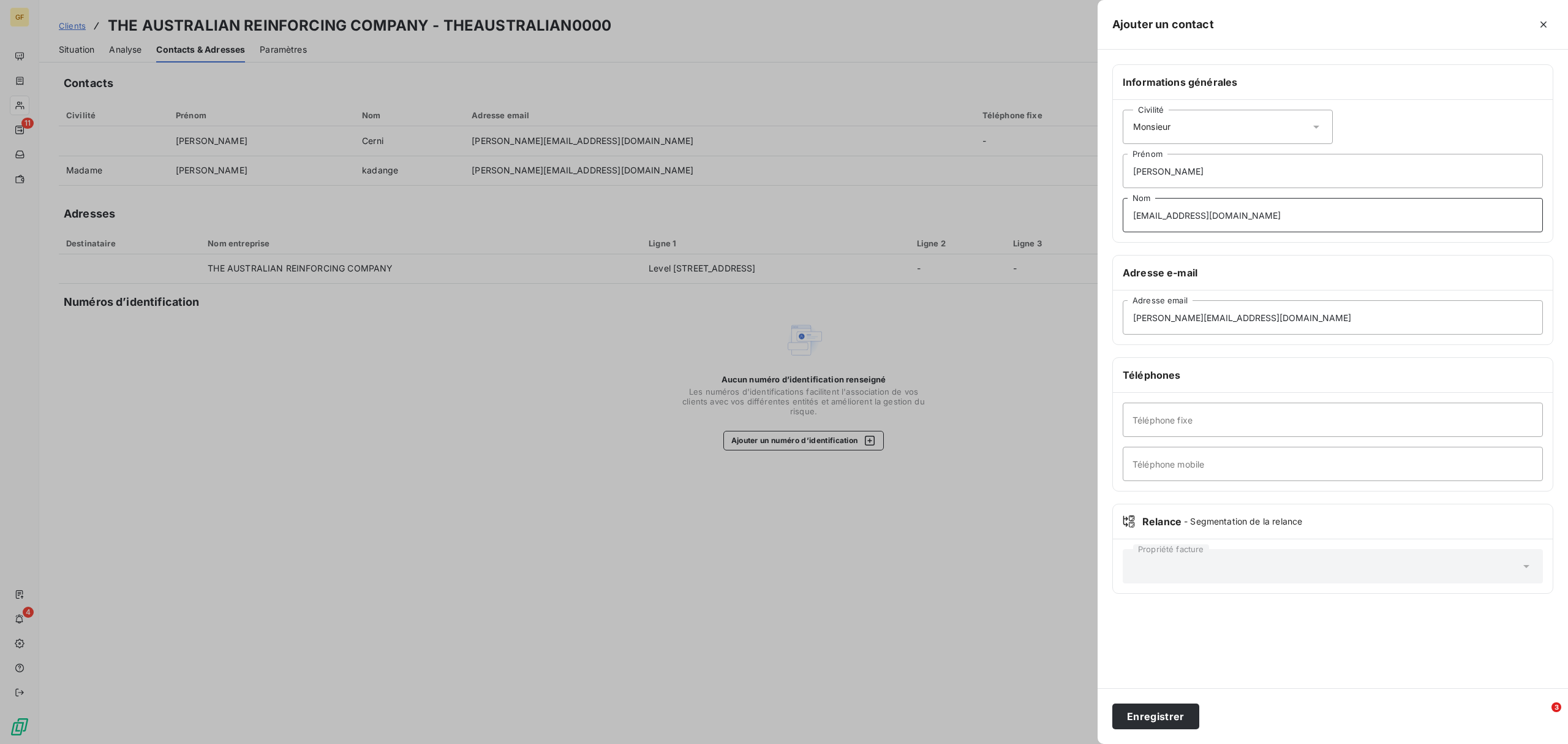
drag, startPoint x: 1179, startPoint y: 219, endPoint x: 1290, endPoint y: 219, distance: 111.0
click at [1253, 219] on input "[EMAIL_ADDRESS][DOMAIN_NAME]" at bounding box center [1333, 215] width 420 height 34
type input "Mammolito"
click at [1150, 567] on button "Enregistrer" at bounding box center [1155, 717] width 87 height 26
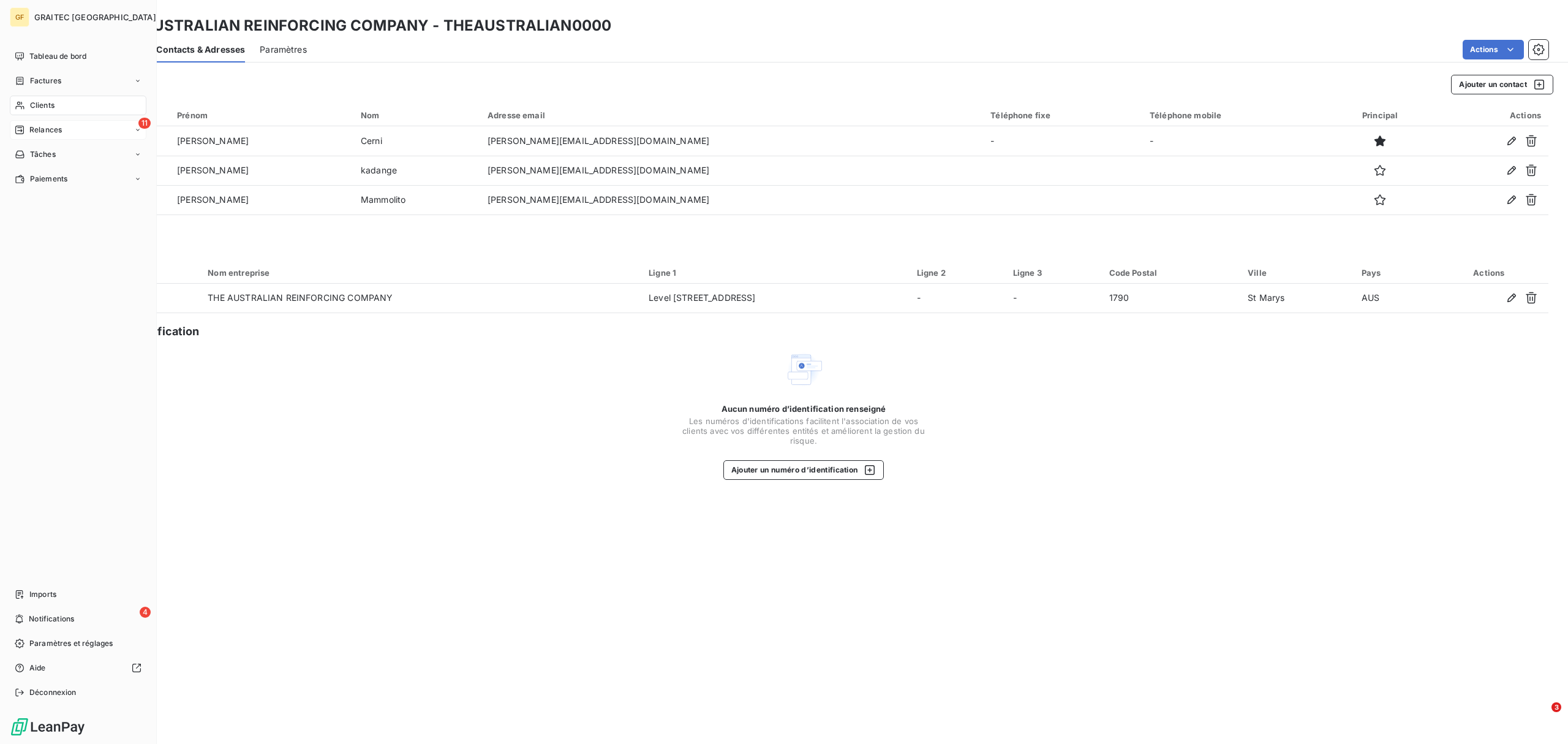
click at [53, 128] on span "Relances" at bounding box center [46, 130] width 33 height 11
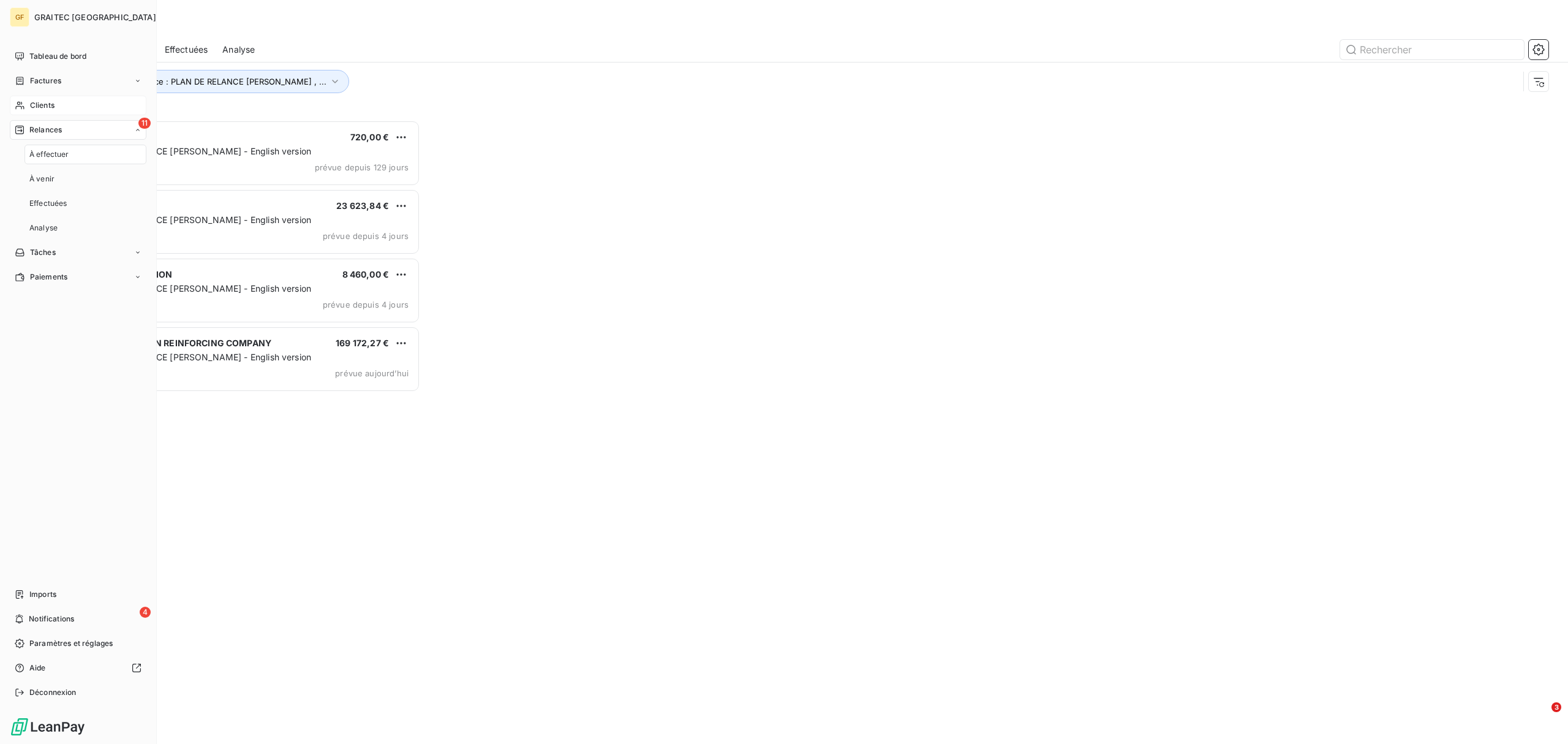
scroll to position [611, 349]
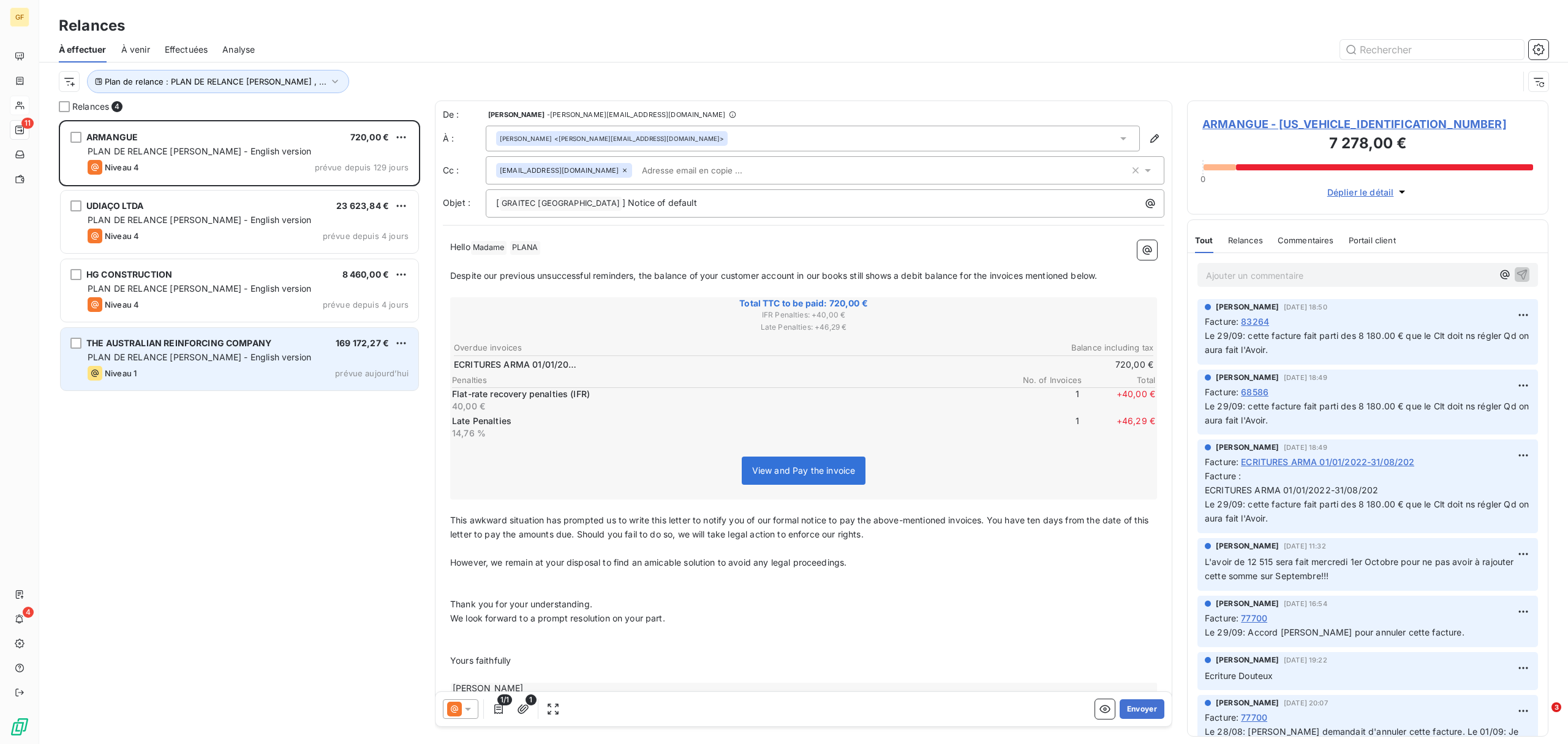
click at [148, 362] on span "PLAN DE RELANCE [PERSON_NAME] - English version" at bounding box center [200, 357] width 224 height 11
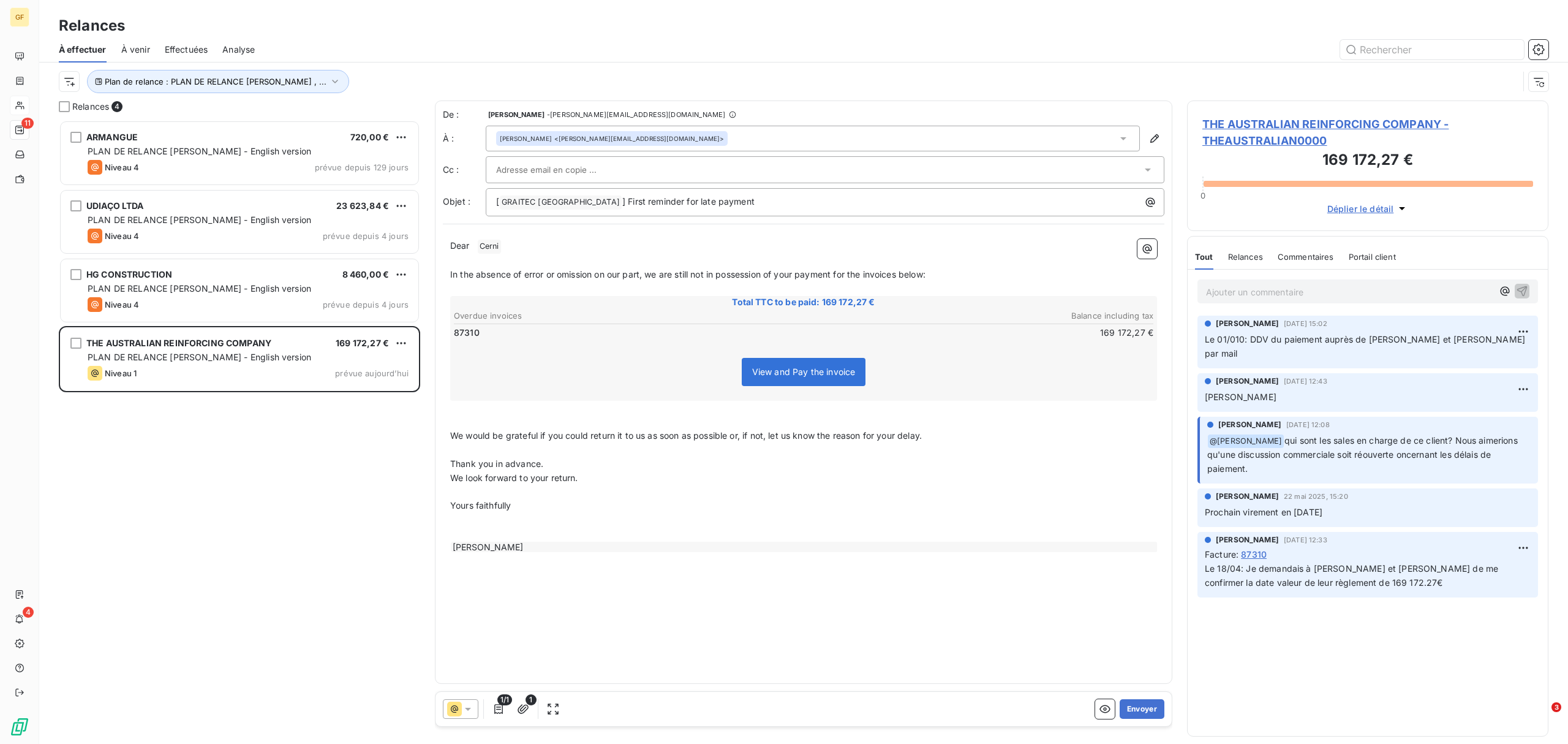
click at [1122, 140] on icon at bounding box center [1123, 139] width 6 height 3
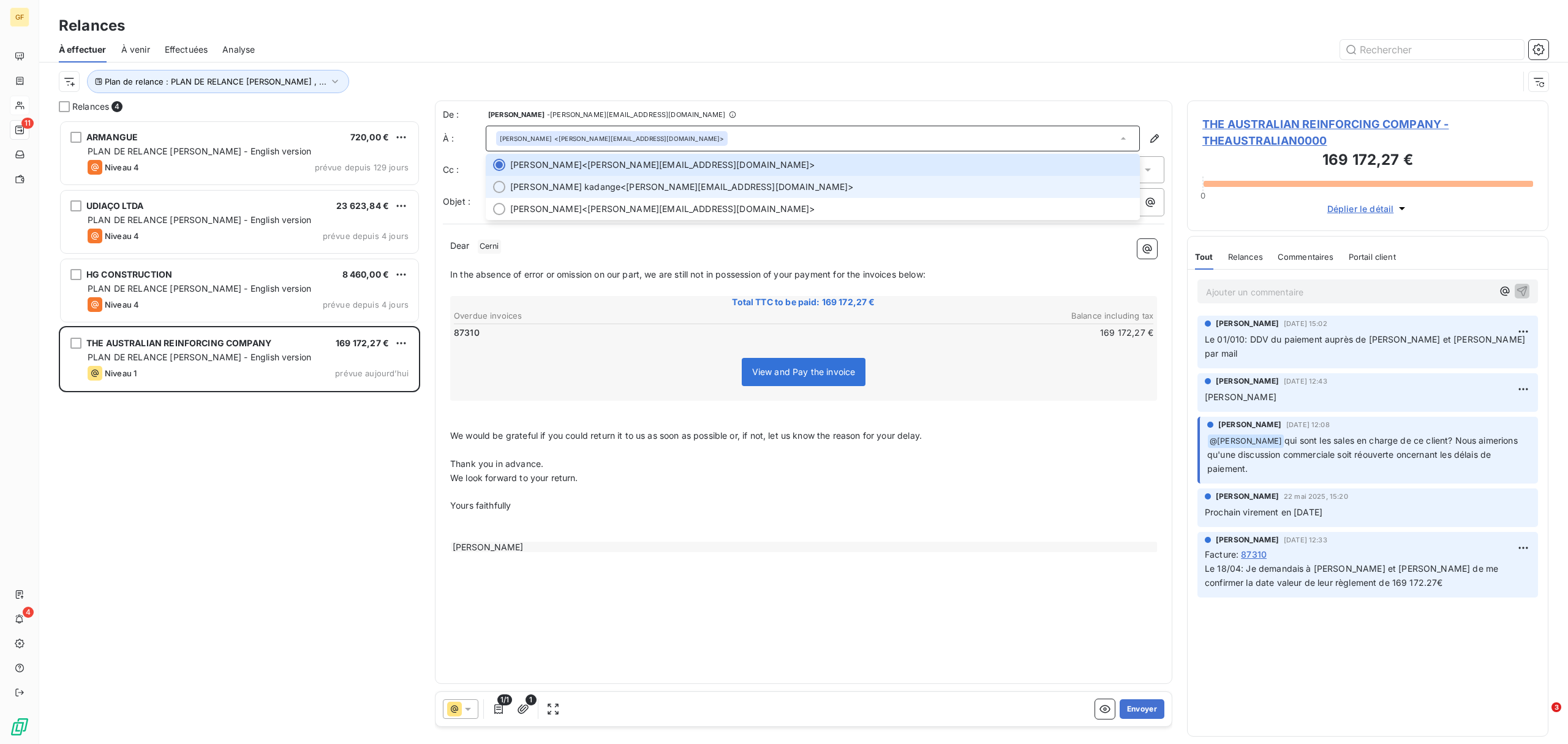
click at [498, 190] on div at bounding box center [499, 187] width 12 height 12
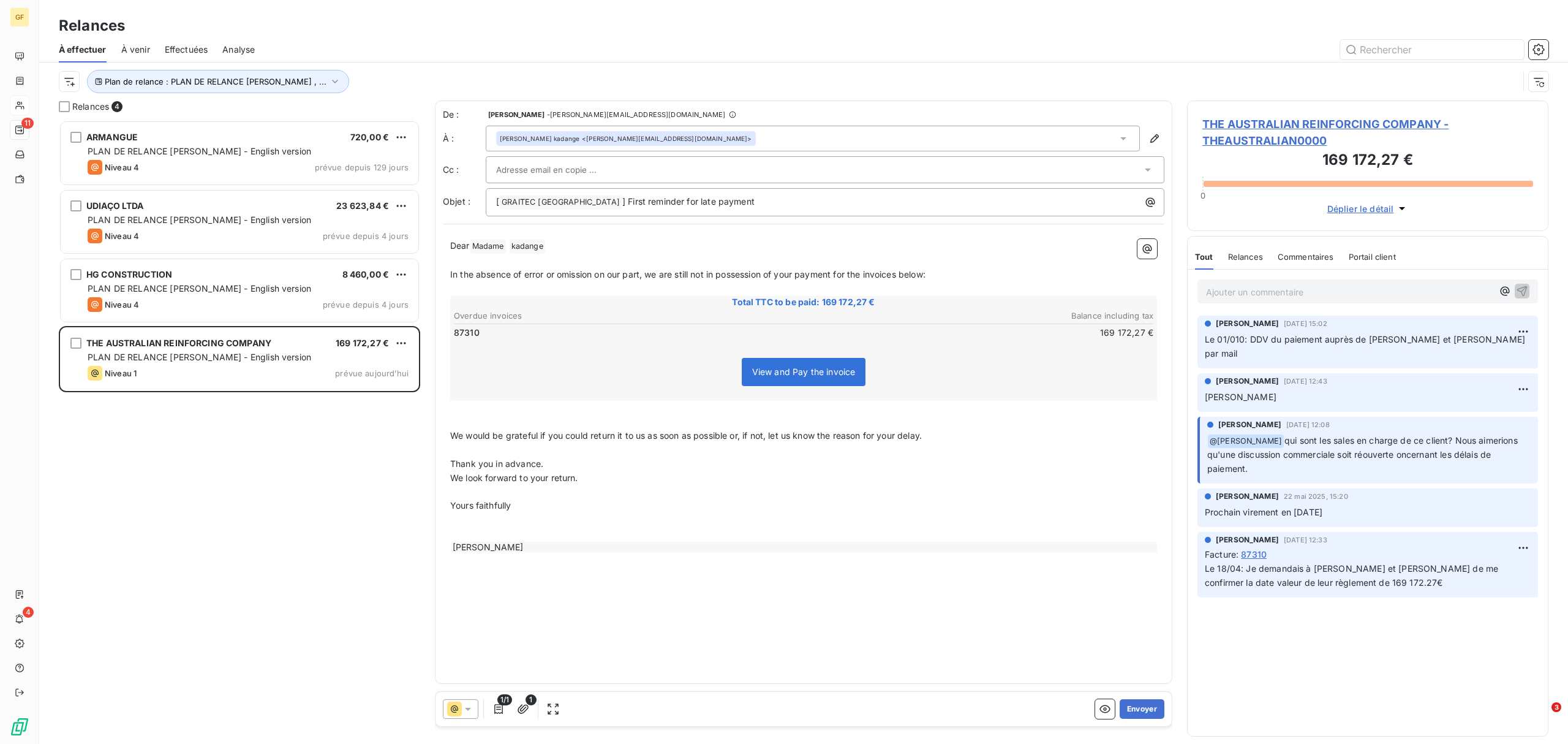
click at [593, 169] on input "text" at bounding box center [562, 170] width 132 height 19
click at [1148, 169] on icon at bounding box center [1148, 169] width 5 height 2
click at [1148, 169] on icon at bounding box center [1148, 170] width 12 height 12
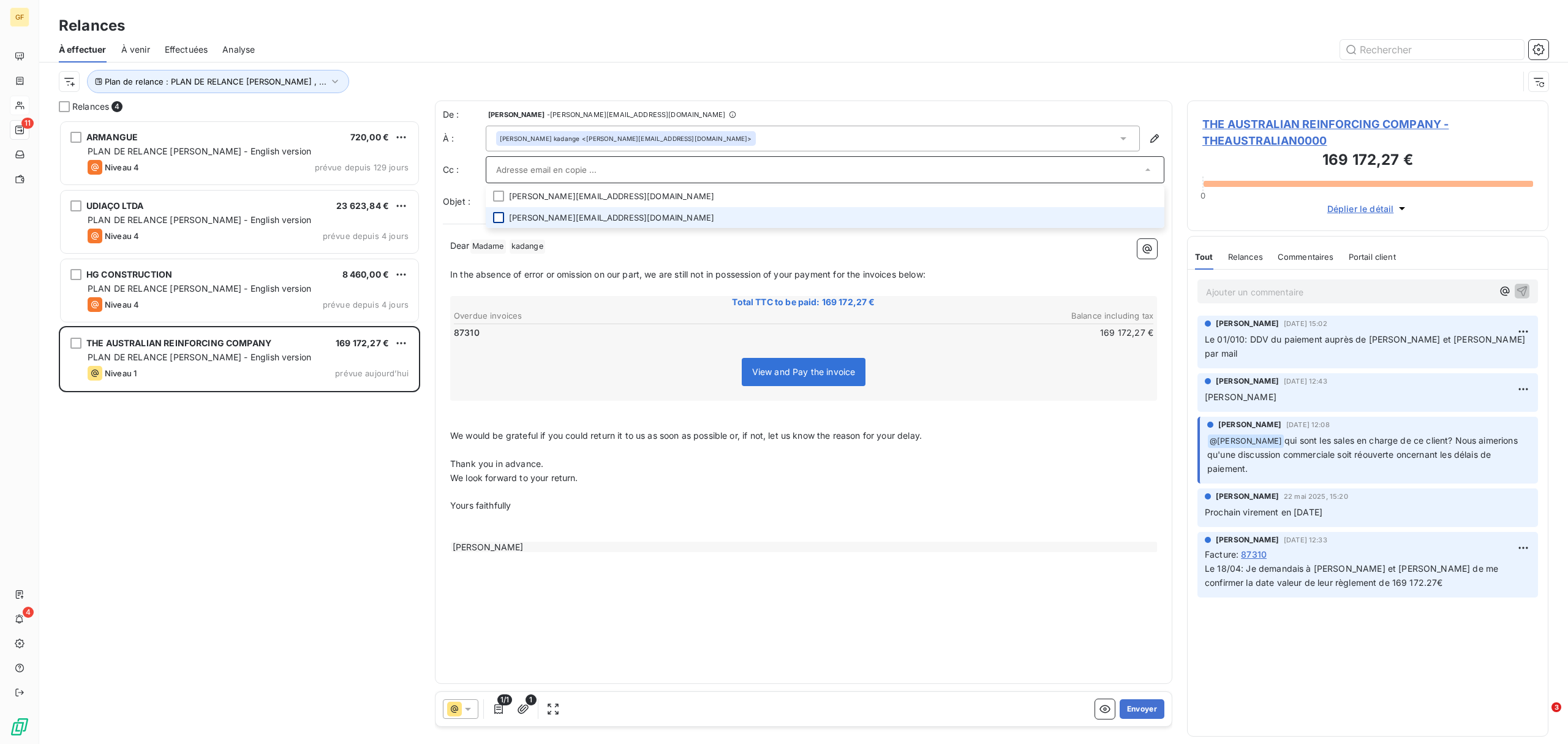
click at [495, 216] on div at bounding box center [499, 218] width 11 height 11
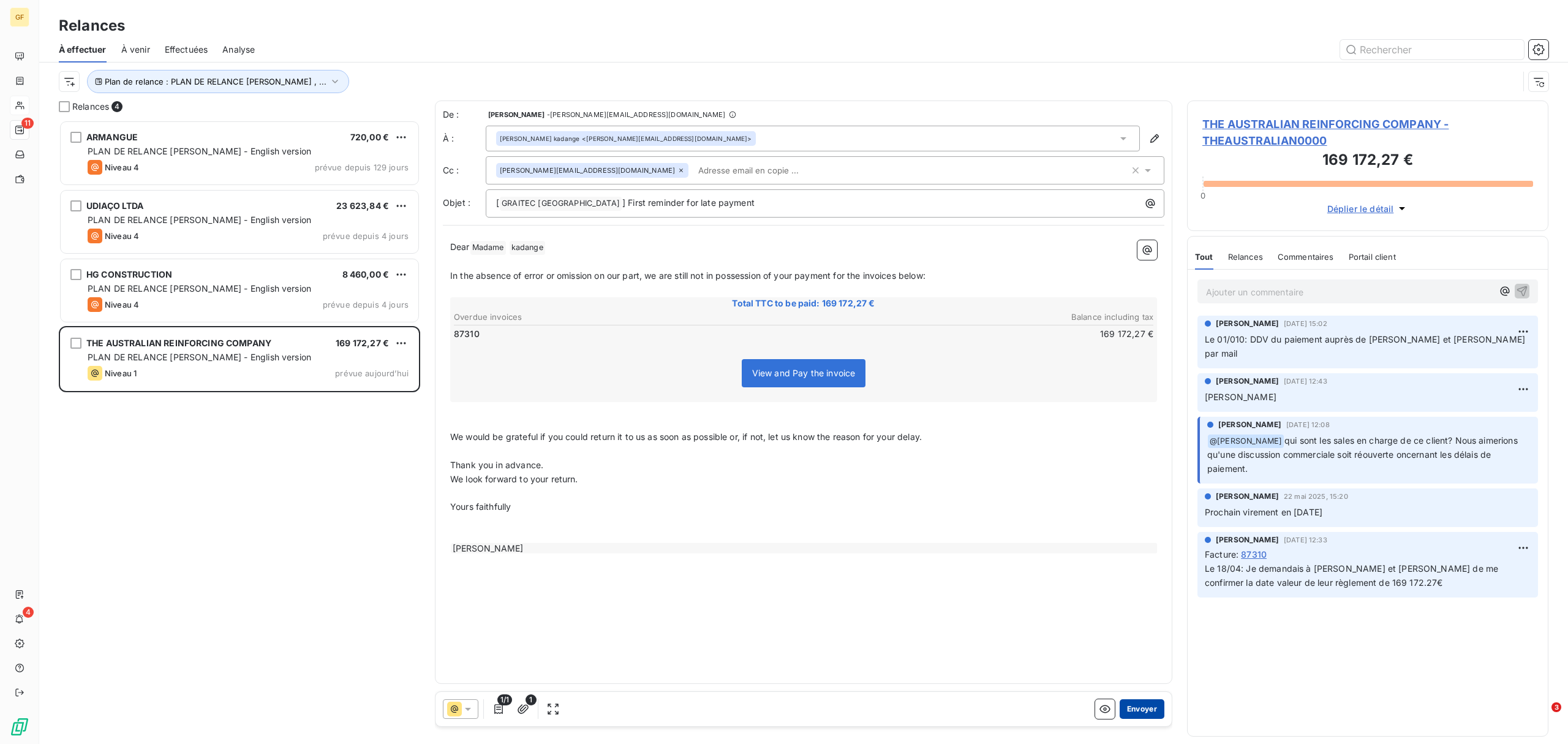
click at [1147, 567] on button "Envoyer" at bounding box center [1142, 709] width 44 height 20
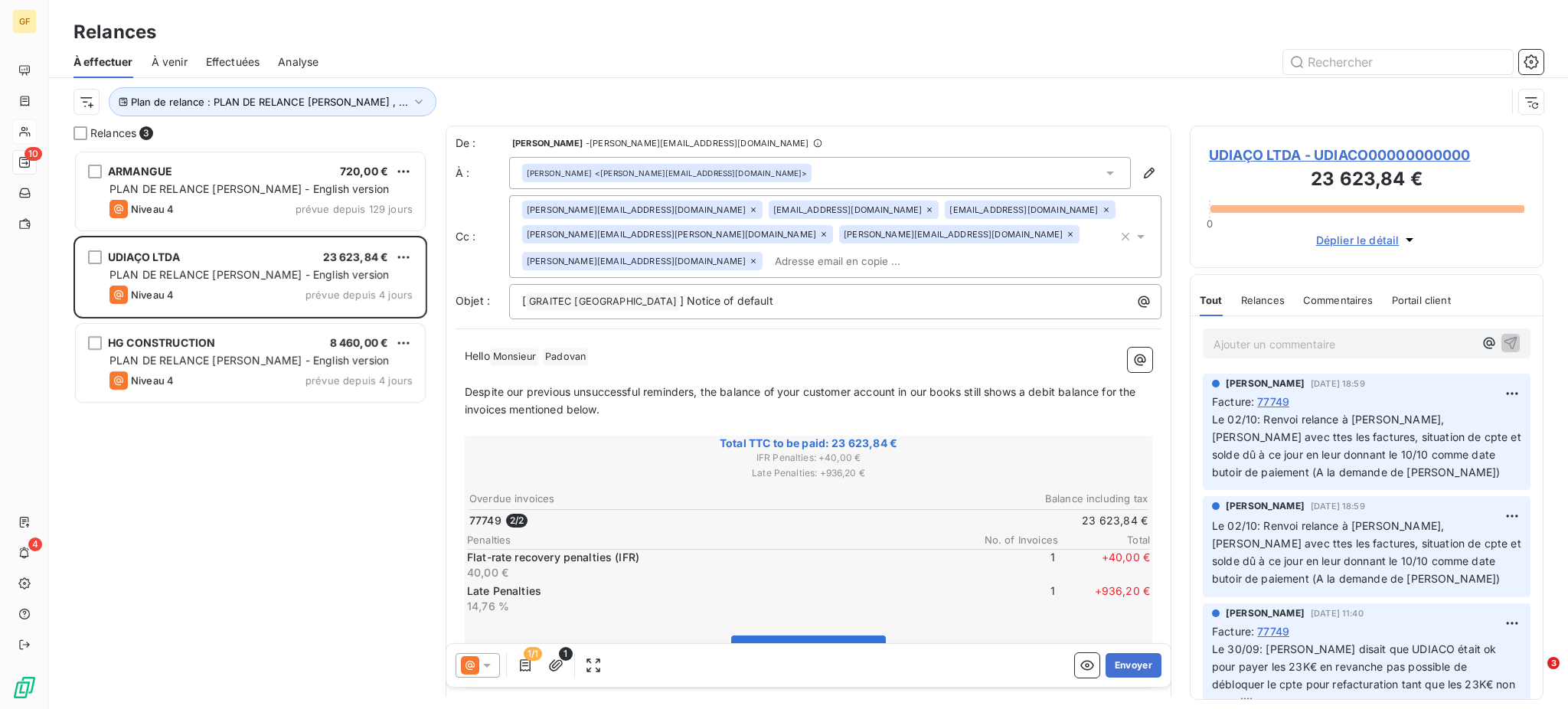
scroll to position [544, 338]
